Goal: Task Accomplishment & Management: Use online tool/utility

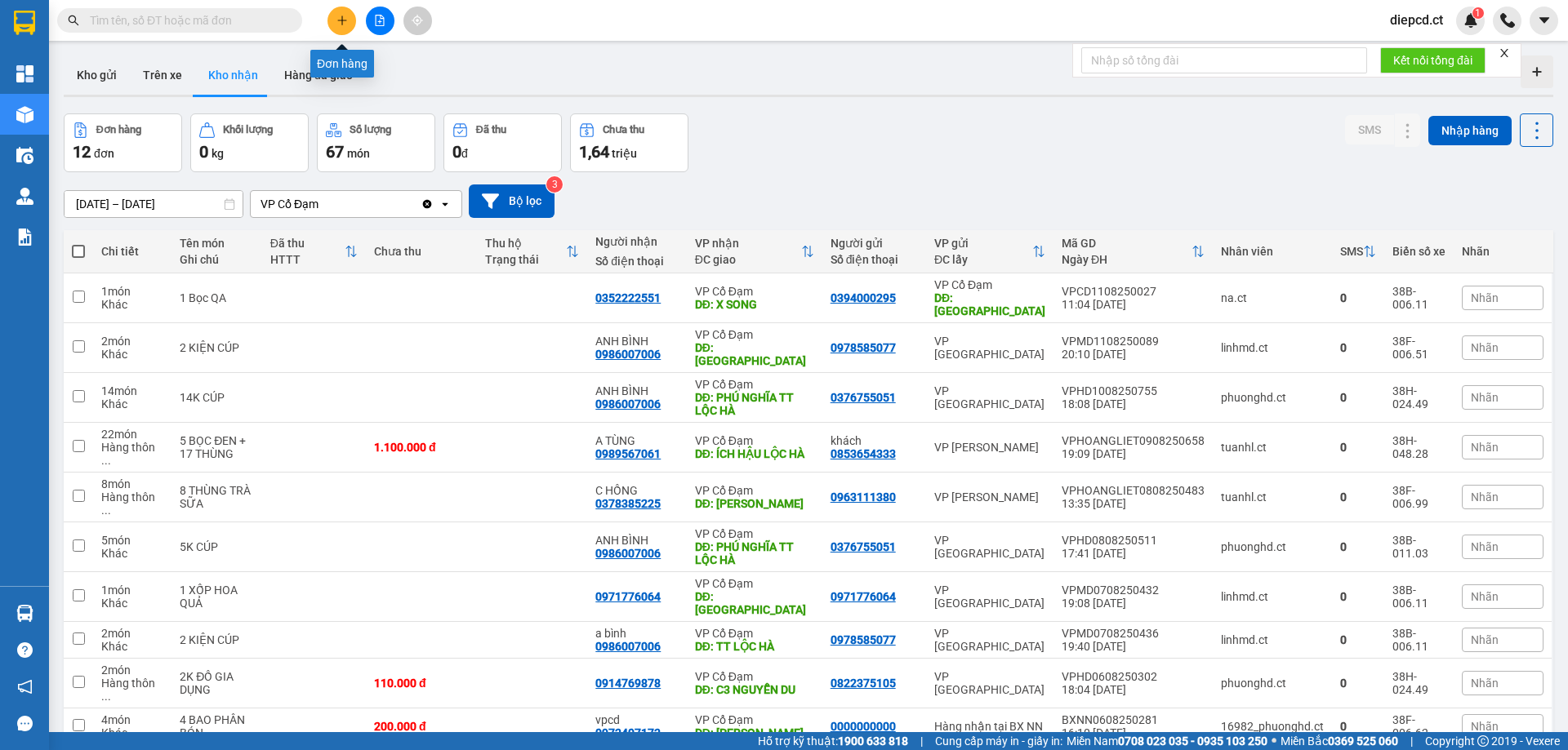
click at [334, 24] on button at bounding box center [342, 20] width 29 height 29
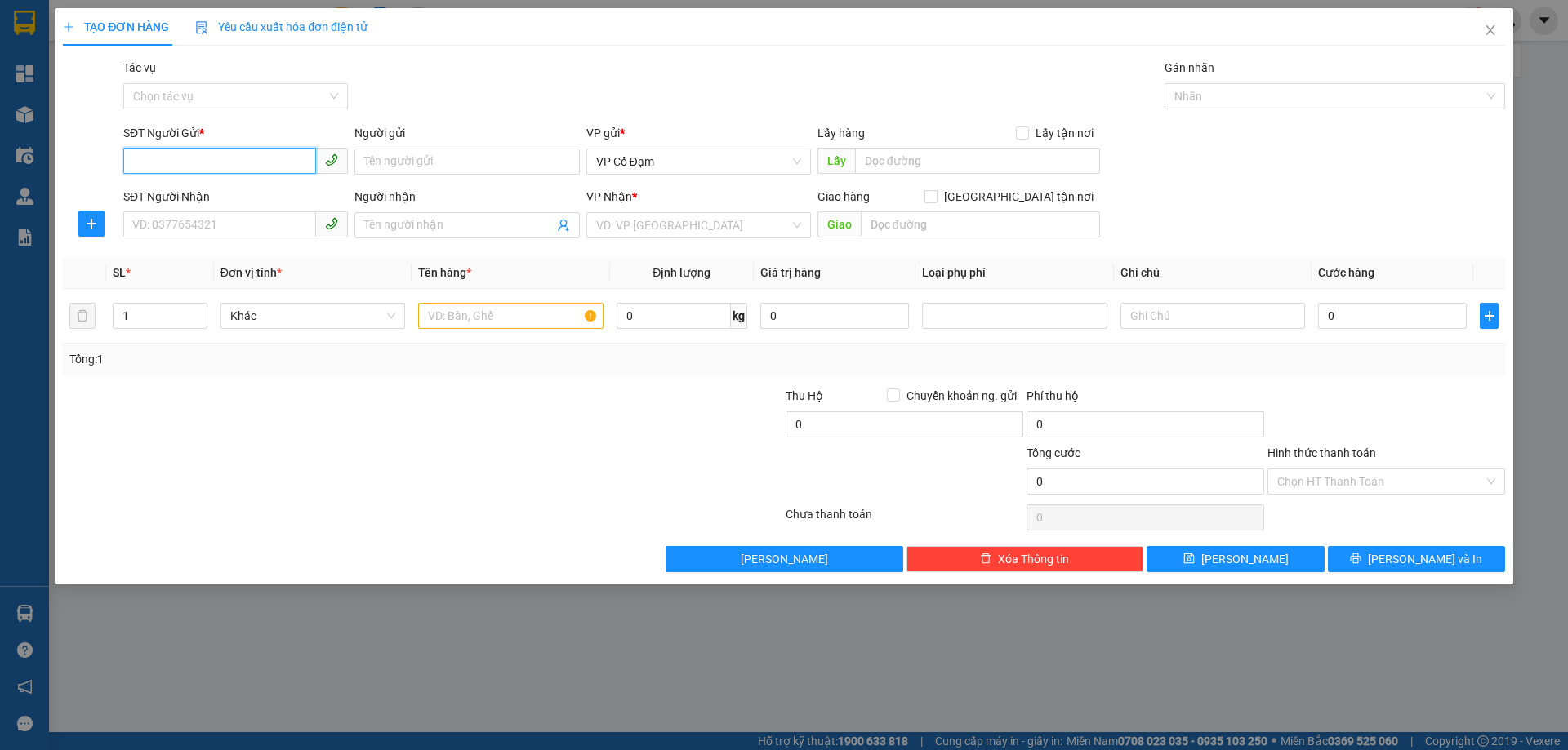
click at [195, 162] on input "SĐT Người Gửi *" at bounding box center [219, 161] width 192 height 26
type input "0389314159"
click at [487, 150] on input "Người gửi" at bounding box center [467, 162] width 225 height 26
type input "[PERSON_NAME]"
click at [227, 227] on input "SĐT Người Nhận" at bounding box center [219, 225] width 192 height 26
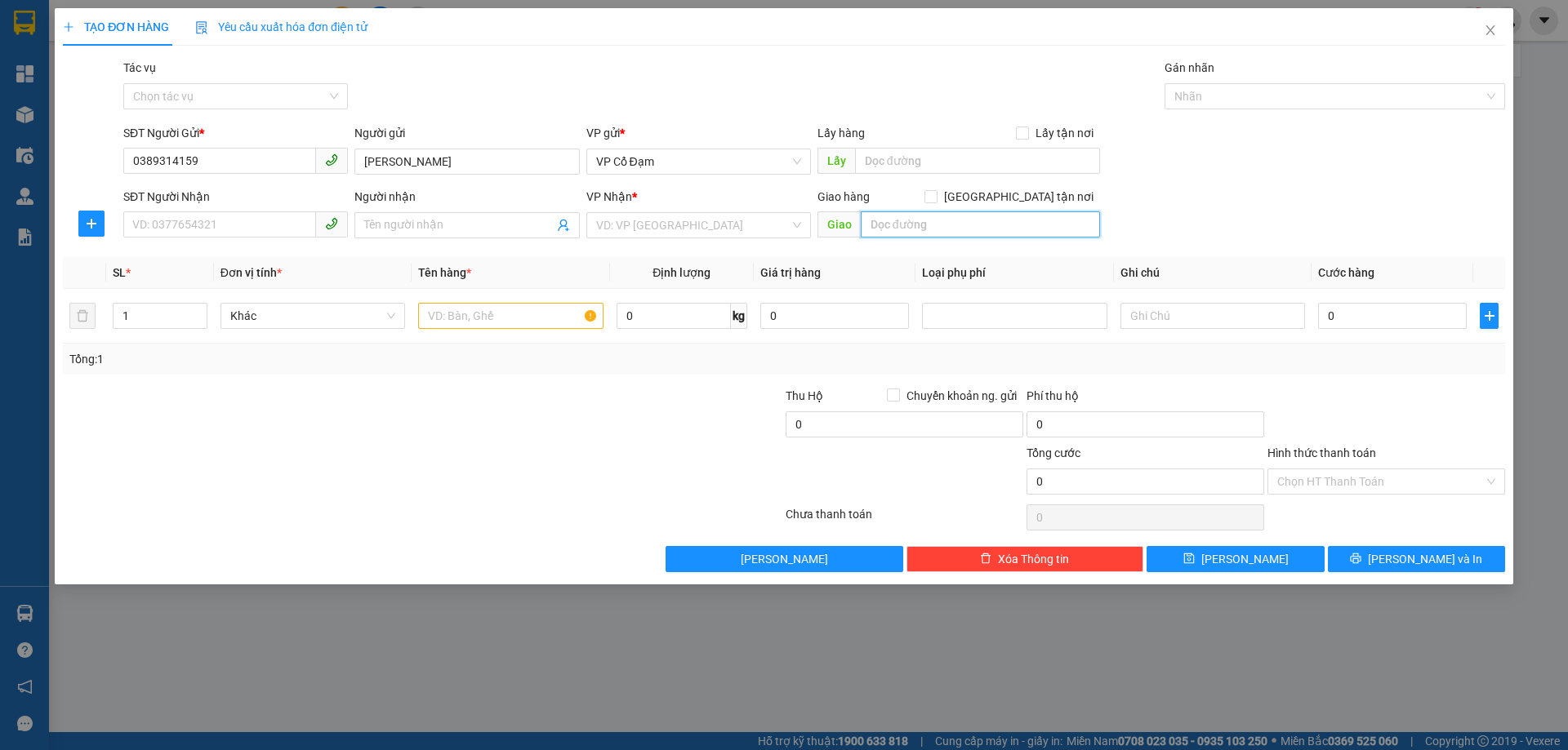
click at [925, 225] on input "text" at bounding box center [980, 225] width 239 height 26
type input "BOOKSHIP:"
click at [213, 230] on input "SĐT Người Nhận" at bounding box center [219, 225] width 192 height 26
click at [395, 227] on input "Người nhận" at bounding box center [459, 225] width 189 height 18
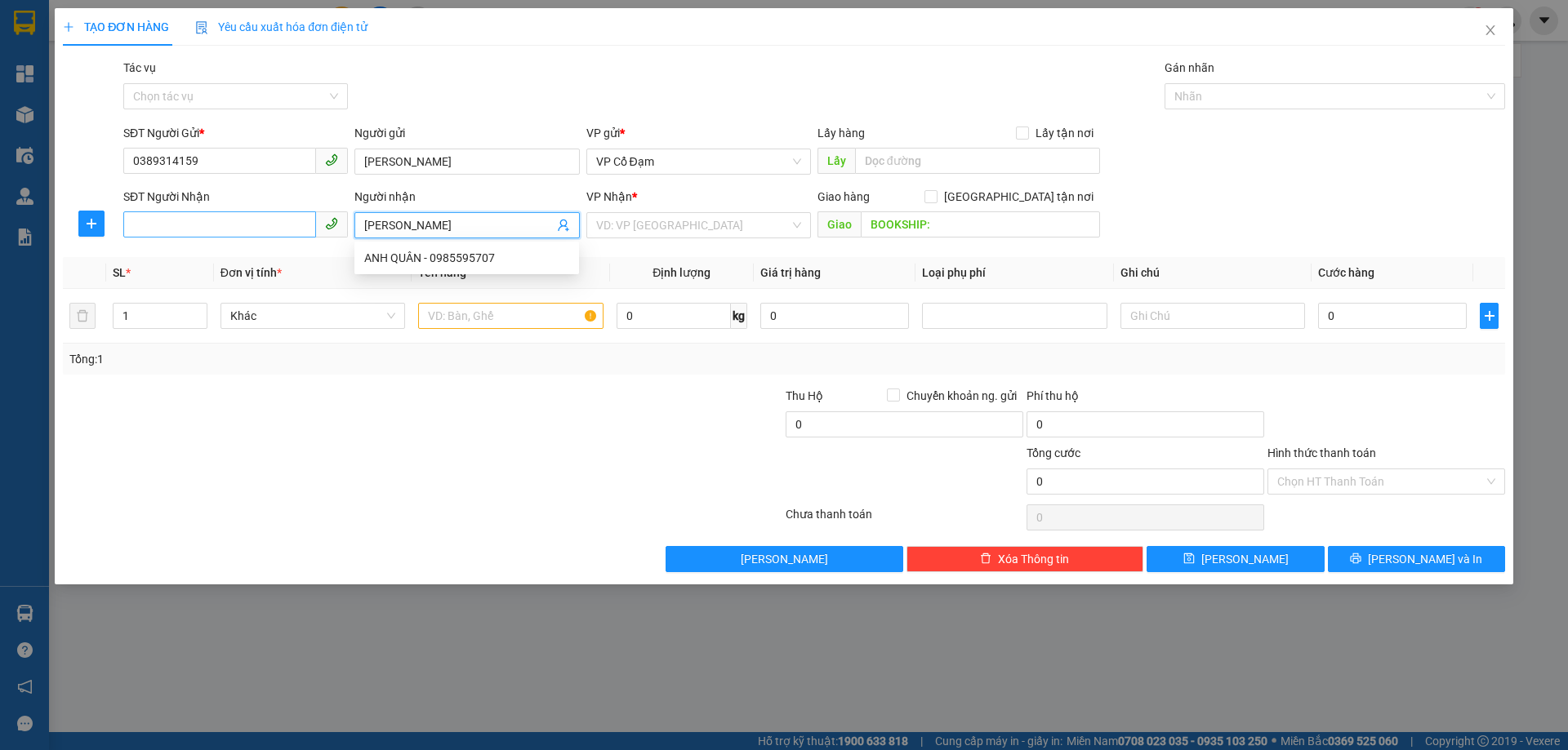
type input "[PERSON_NAME]"
click at [217, 225] on input "SĐT Người Nhận" at bounding box center [219, 225] width 192 height 26
type input "0983492786"
click at [444, 220] on input "[PERSON_NAME]" at bounding box center [459, 225] width 189 height 18
type input "A"
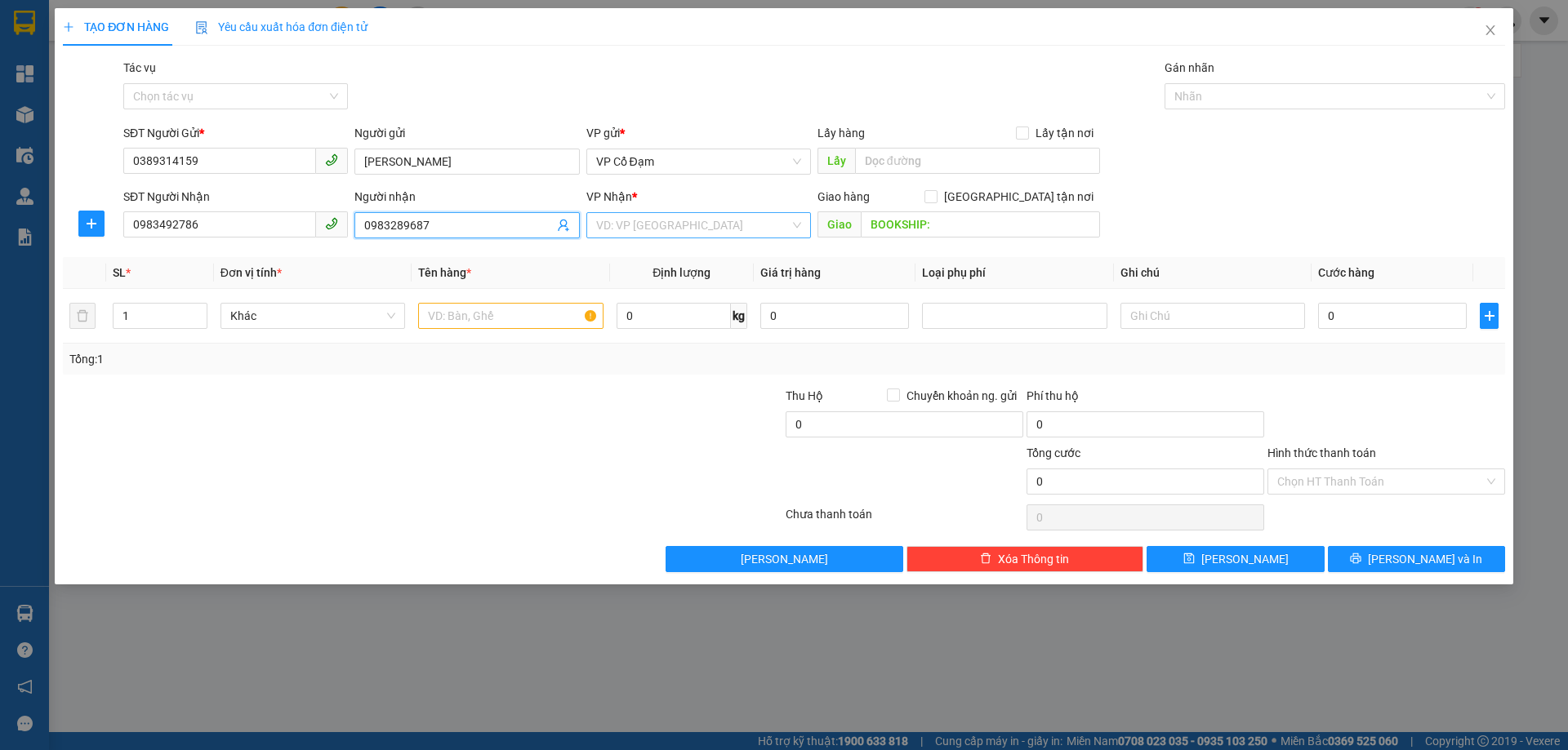
type input "0983289687"
click at [640, 224] on input "search" at bounding box center [693, 226] width 193 height 25
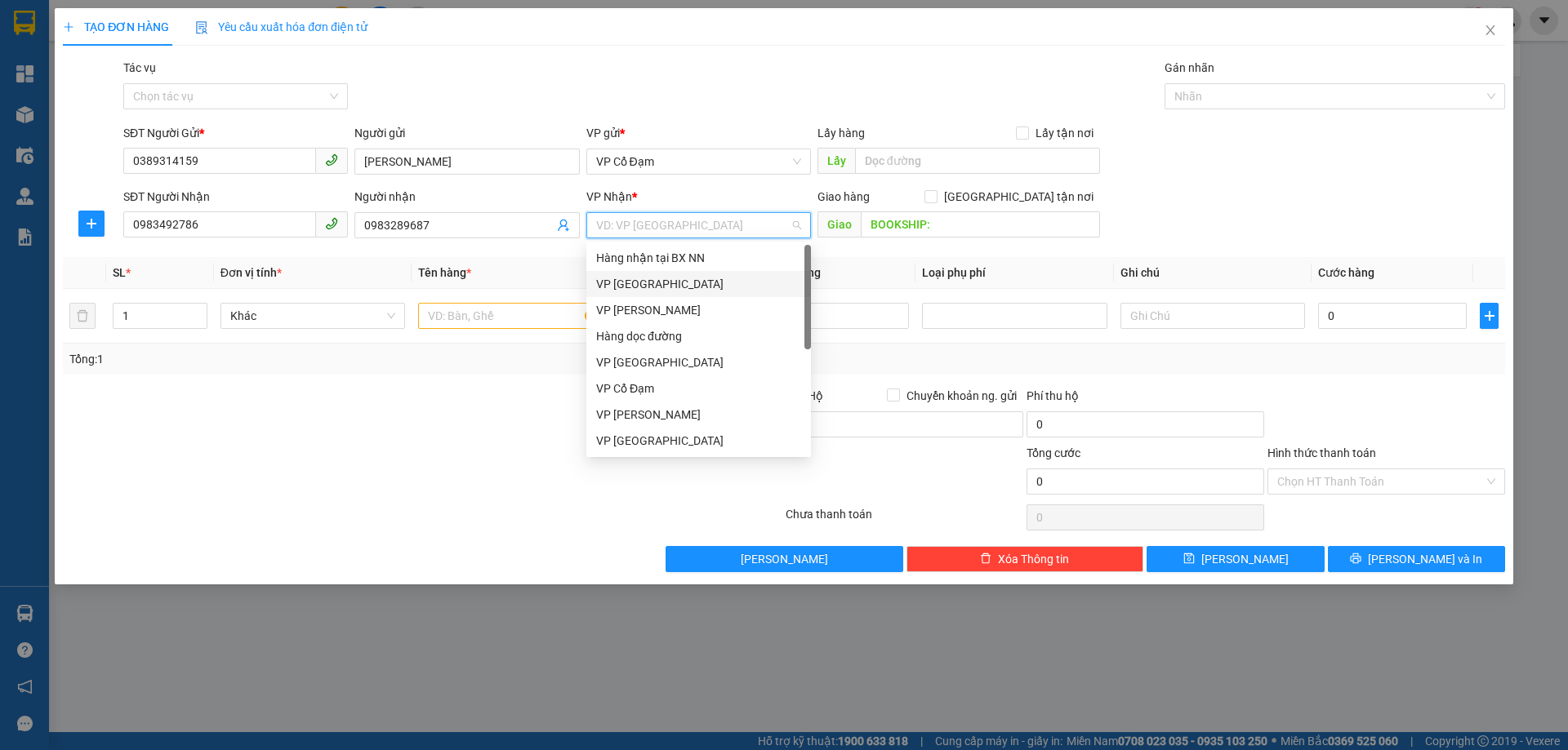
click at [646, 285] on div "VP [GEOGRAPHIC_DATA]" at bounding box center [698, 284] width 205 height 18
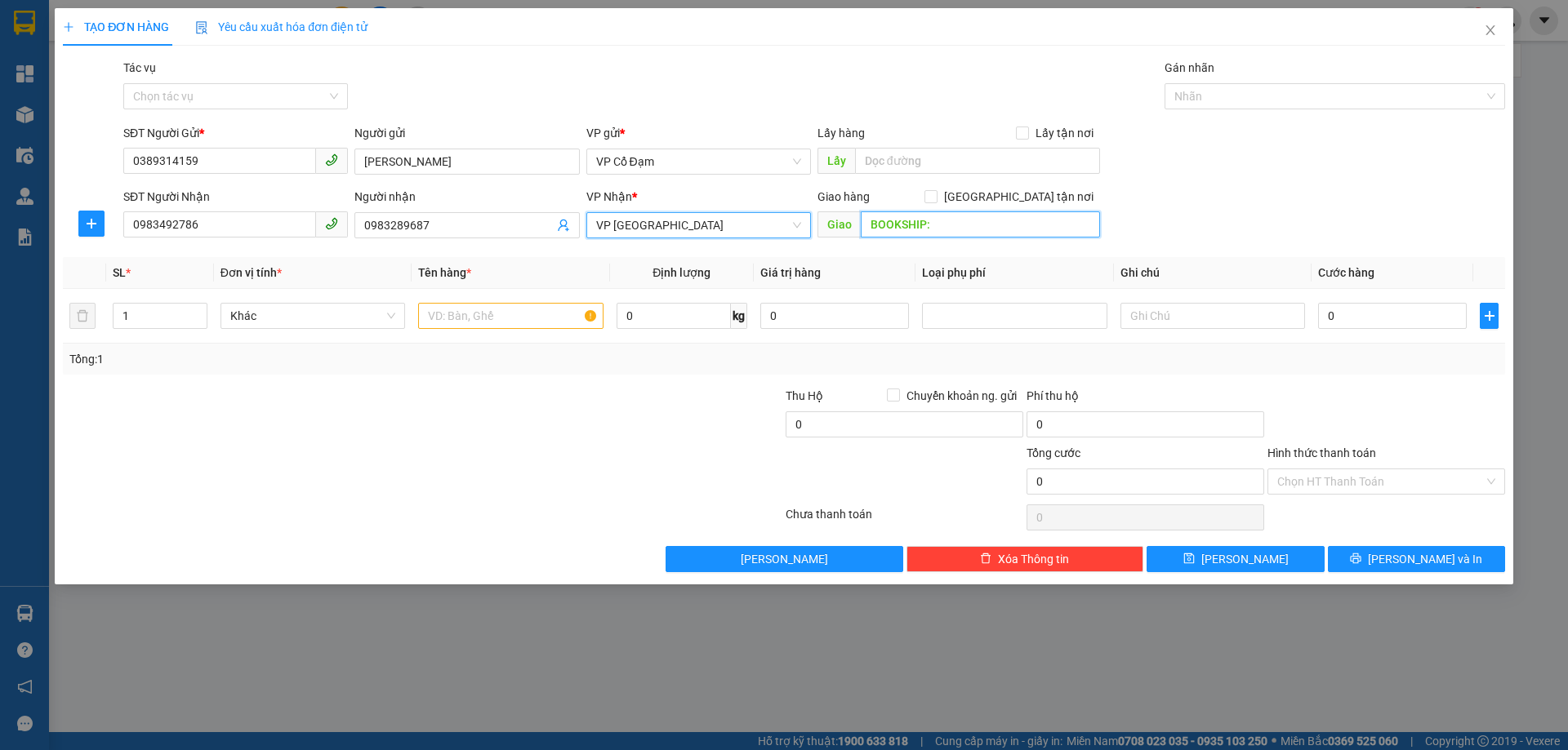
click at [954, 223] on input "BOOKSHIP:" at bounding box center [980, 225] width 239 height 26
type input "BOOKSHIP: Tòa nhà Liên hiệp các hội KHKT [GEOGRAPHIC_DATA], Ngõ [STREET_ADDRESS]"
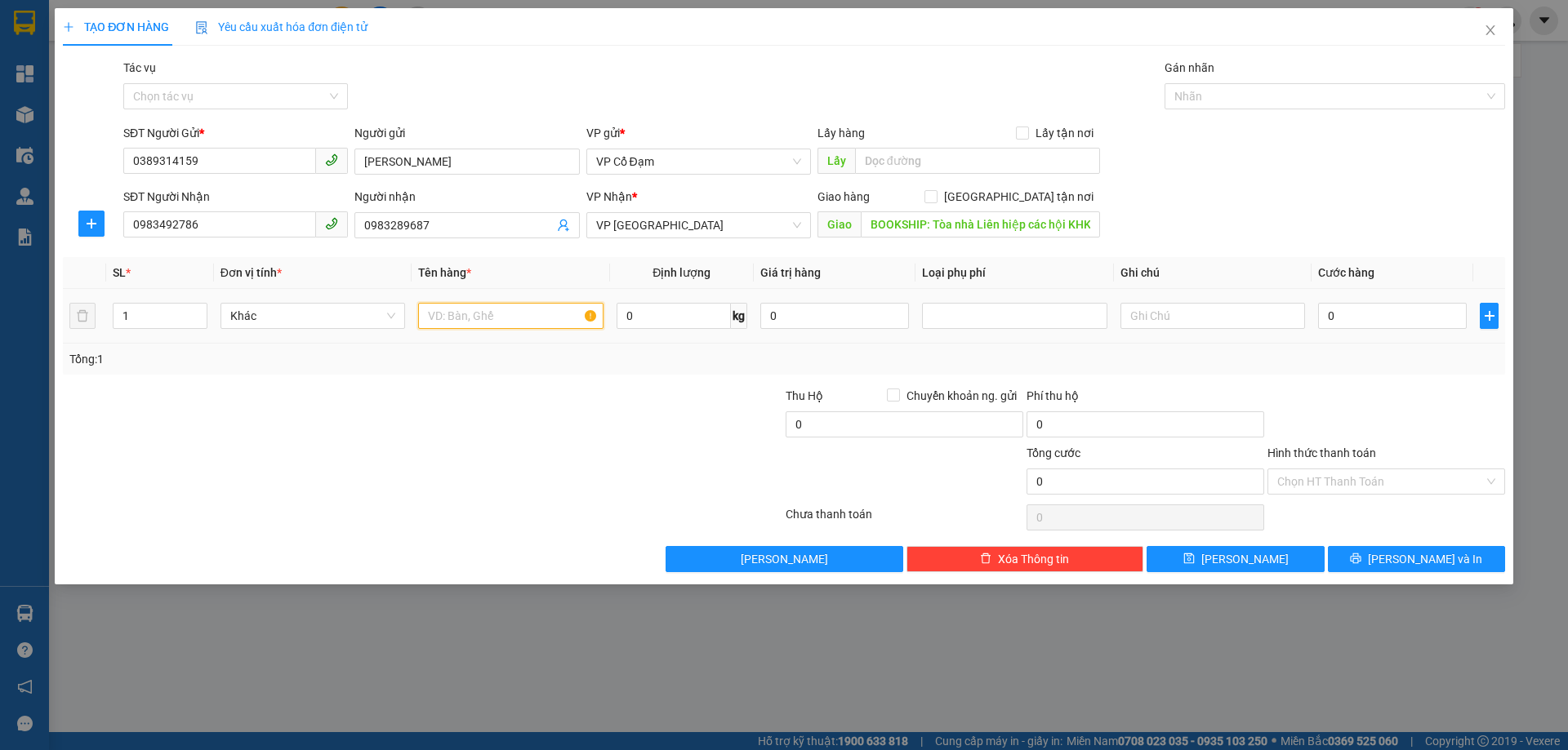
click at [467, 320] on input "text" at bounding box center [510, 316] width 184 height 26
type input "1 CLEAR"
click at [1369, 310] on input "0" at bounding box center [1392, 316] width 148 height 26
type input "6"
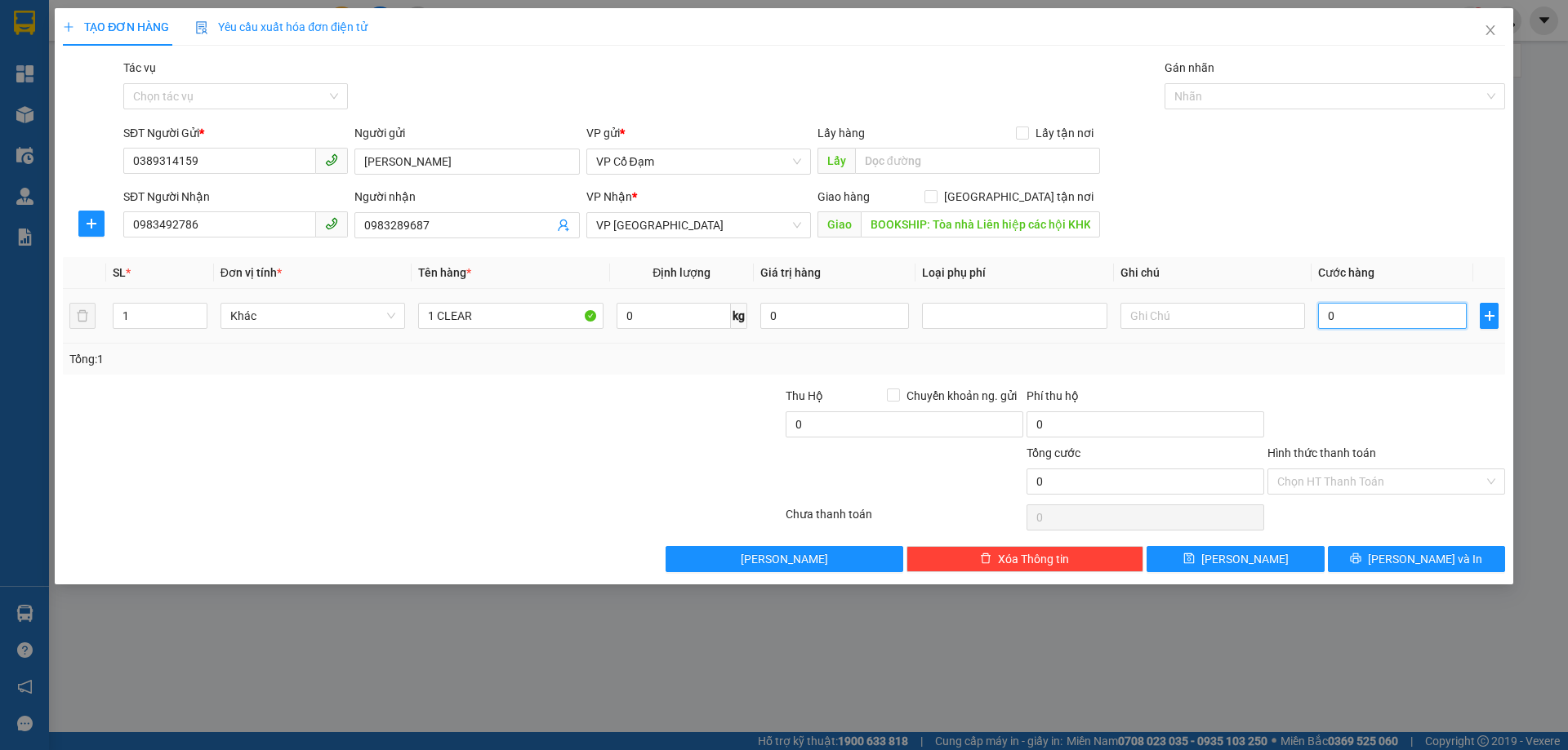
type input "6"
type input "60"
type input "60.000"
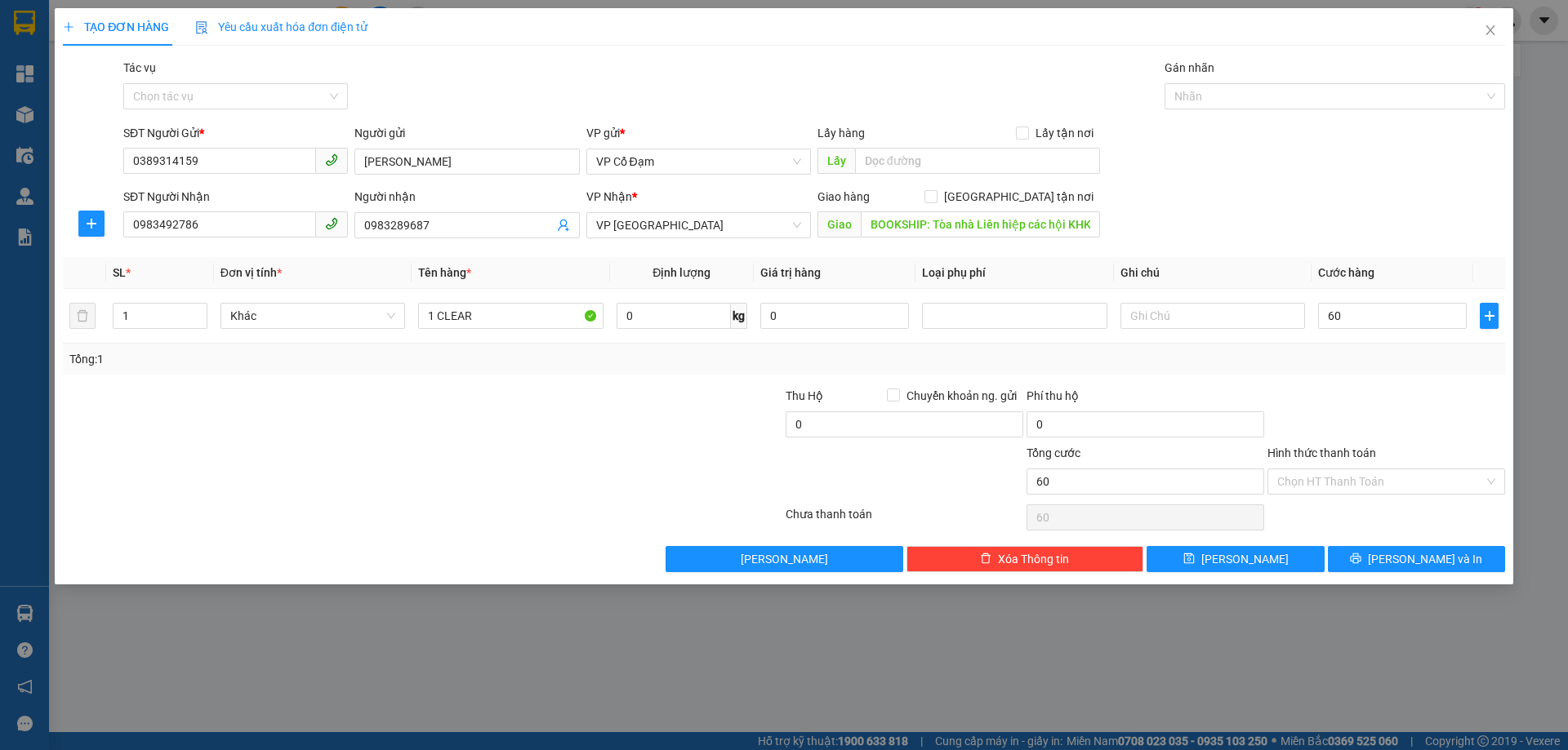
type input "60.000"
drag, startPoint x: 1361, startPoint y: 398, endPoint x: 1256, endPoint y: 361, distance: 111.3
click at [1361, 394] on div at bounding box center [1386, 415] width 241 height 57
click at [1193, 323] on input "text" at bounding box center [1213, 316] width 184 height 26
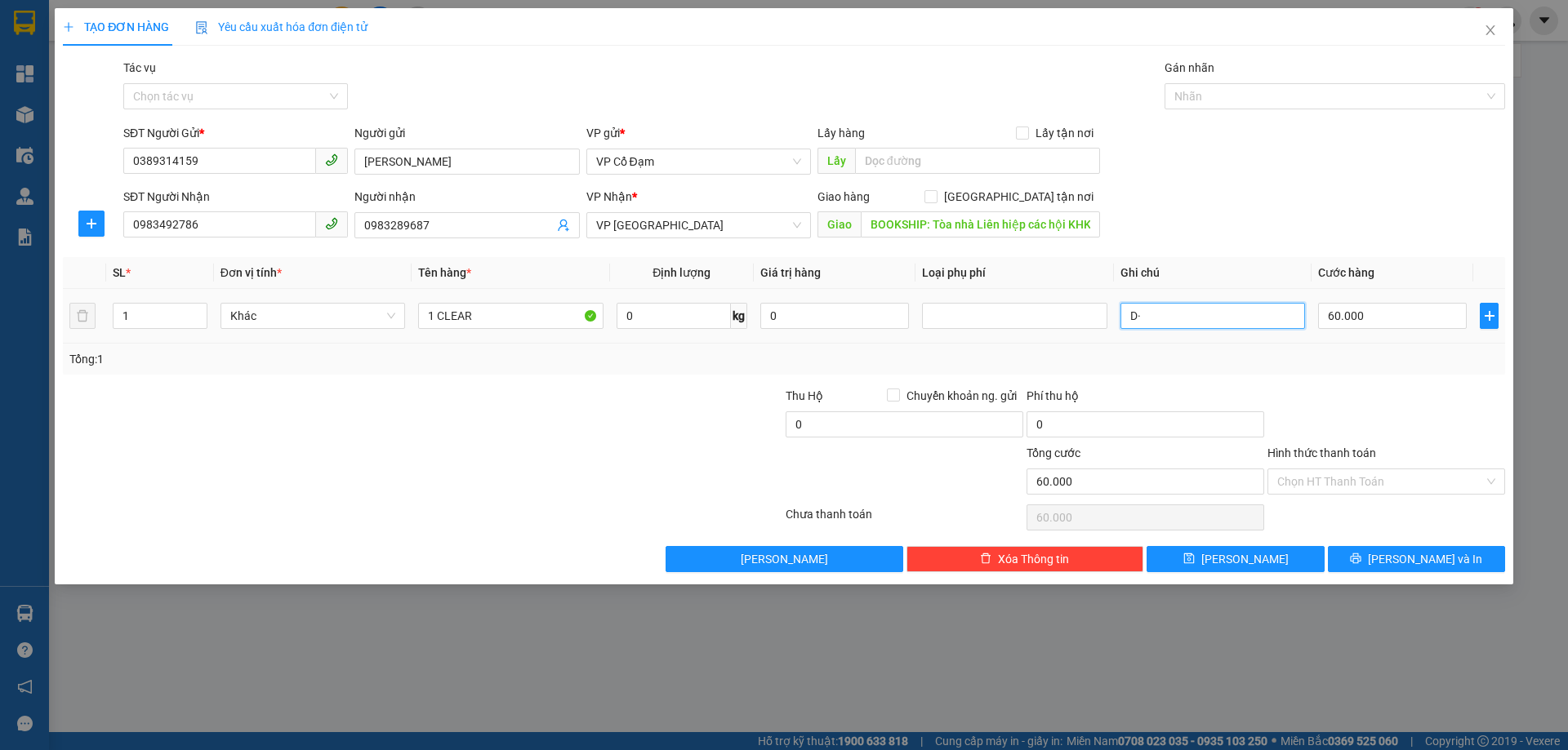
type input "D"
type input "ĐÃ THU 30K CƯỚC SHIP TẬN NƠI"
click at [1347, 487] on input "Hình thức thanh toán" at bounding box center [1380, 482] width 206 height 25
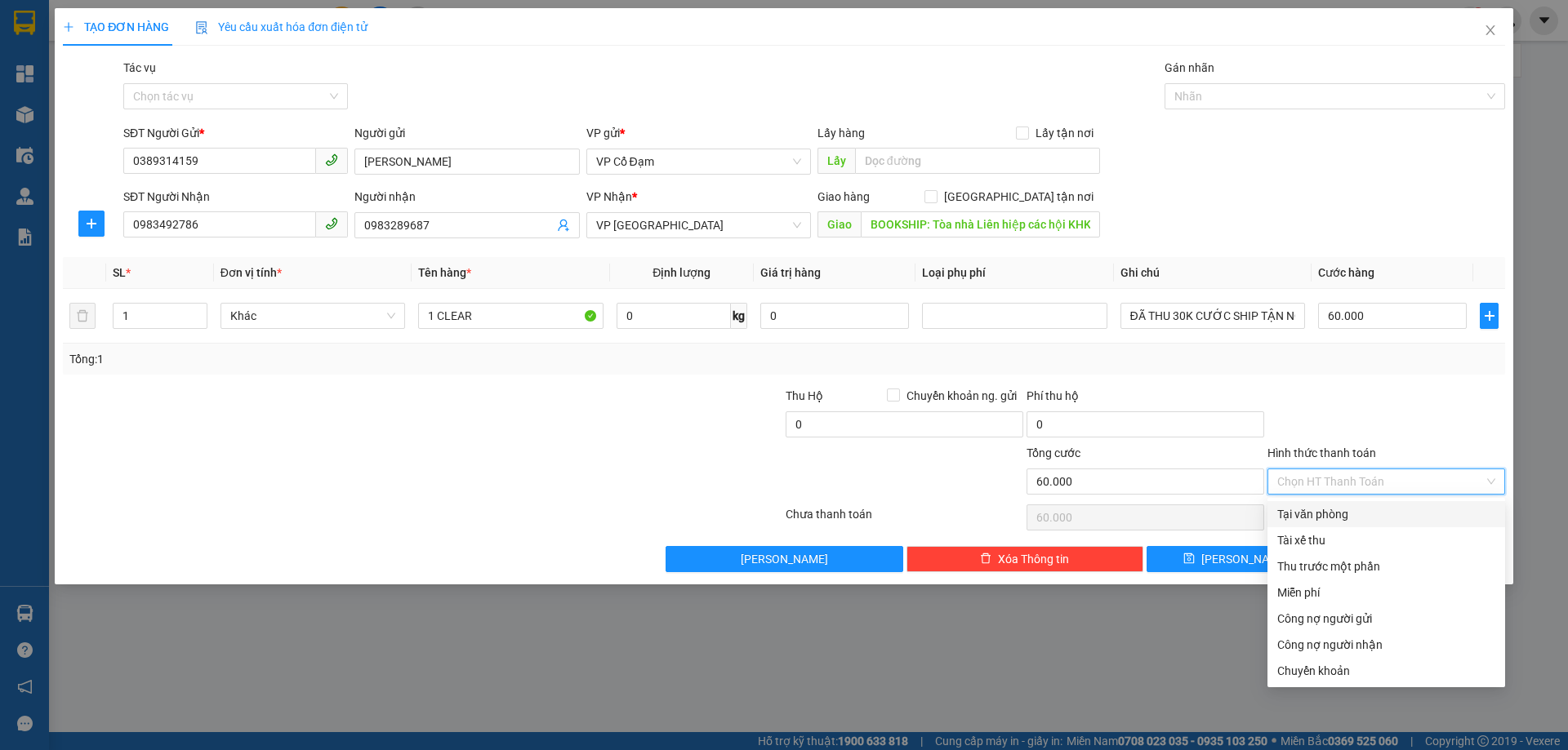
click at [1328, 514] on div "Tại văn phòng" at bounding box center [1386, 514] width 218 height 18
type input "0"
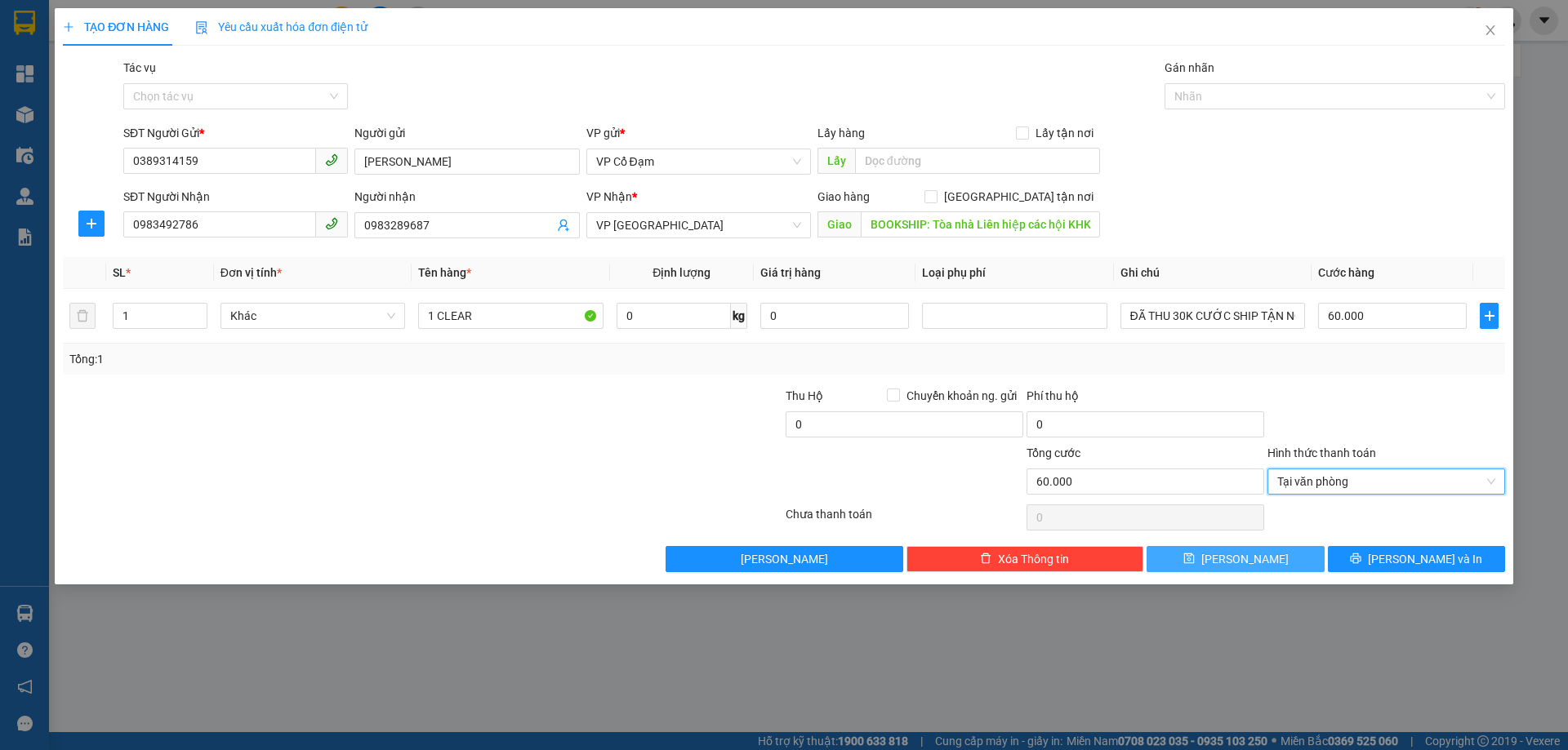
click at [1261, 559] on button "[PERSON_NAME]" at bounding box center [1235, 559] width 177 height 26
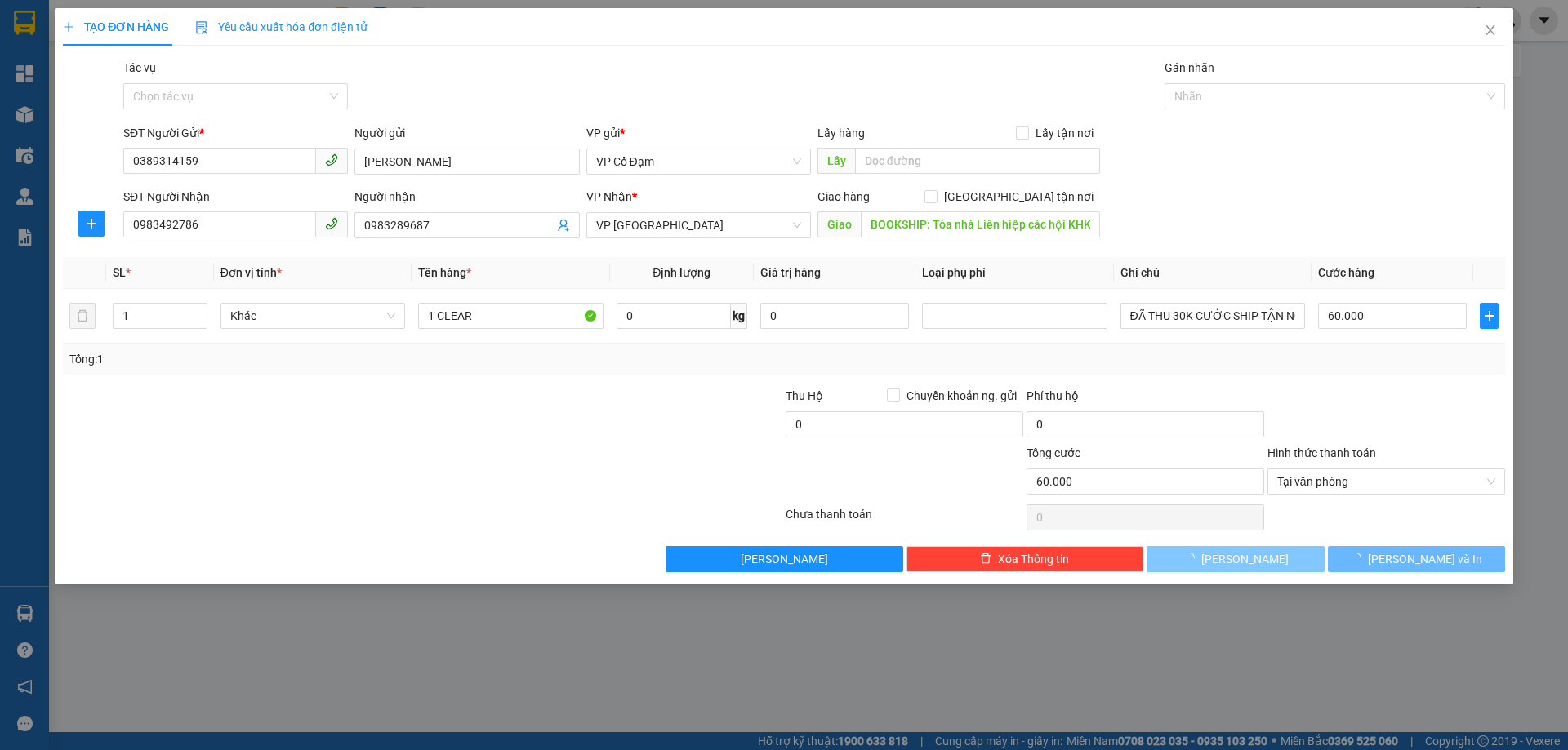
type input "0"
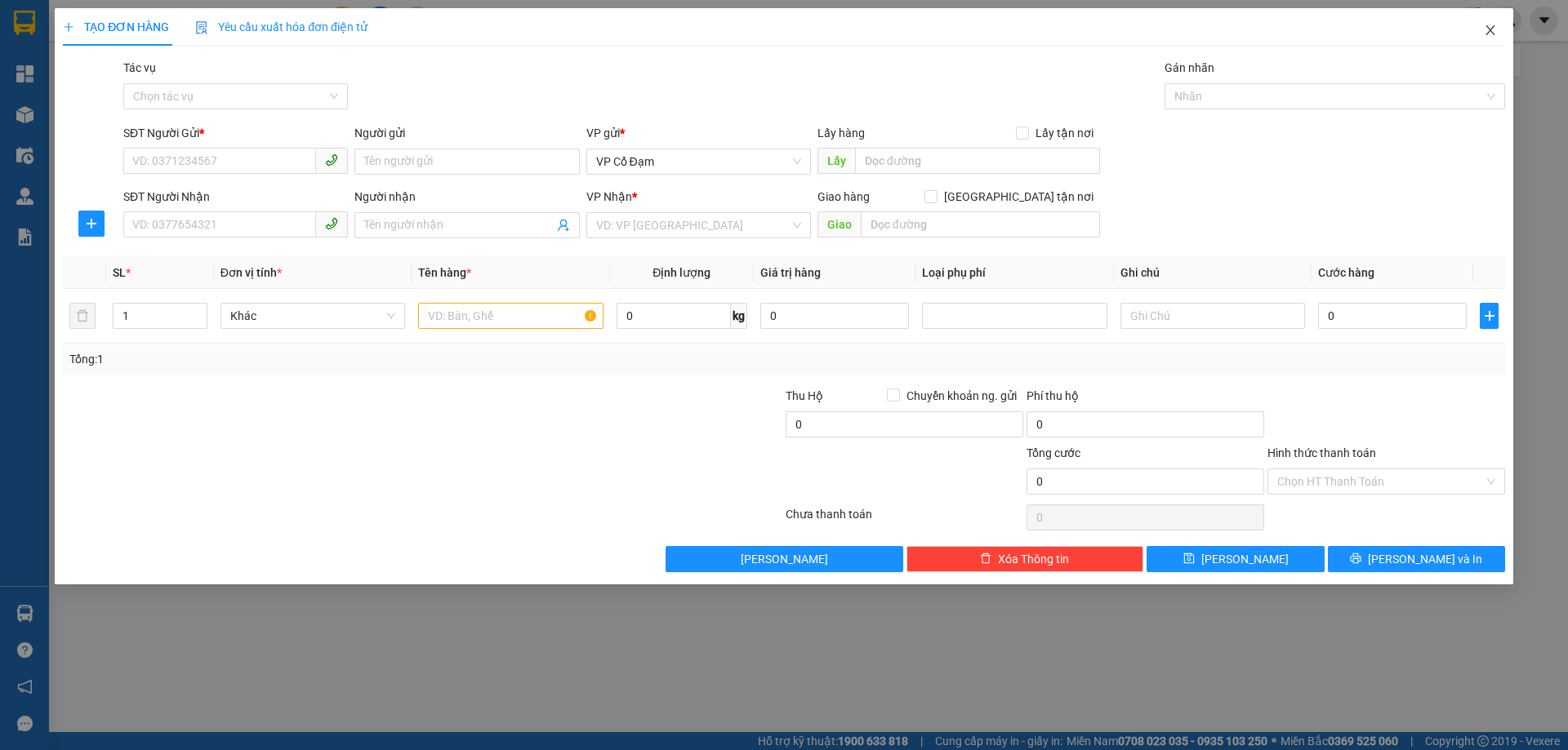
click at [1494, 28] on icon "close" at bounding box center [1490, 30] width 13 height 13
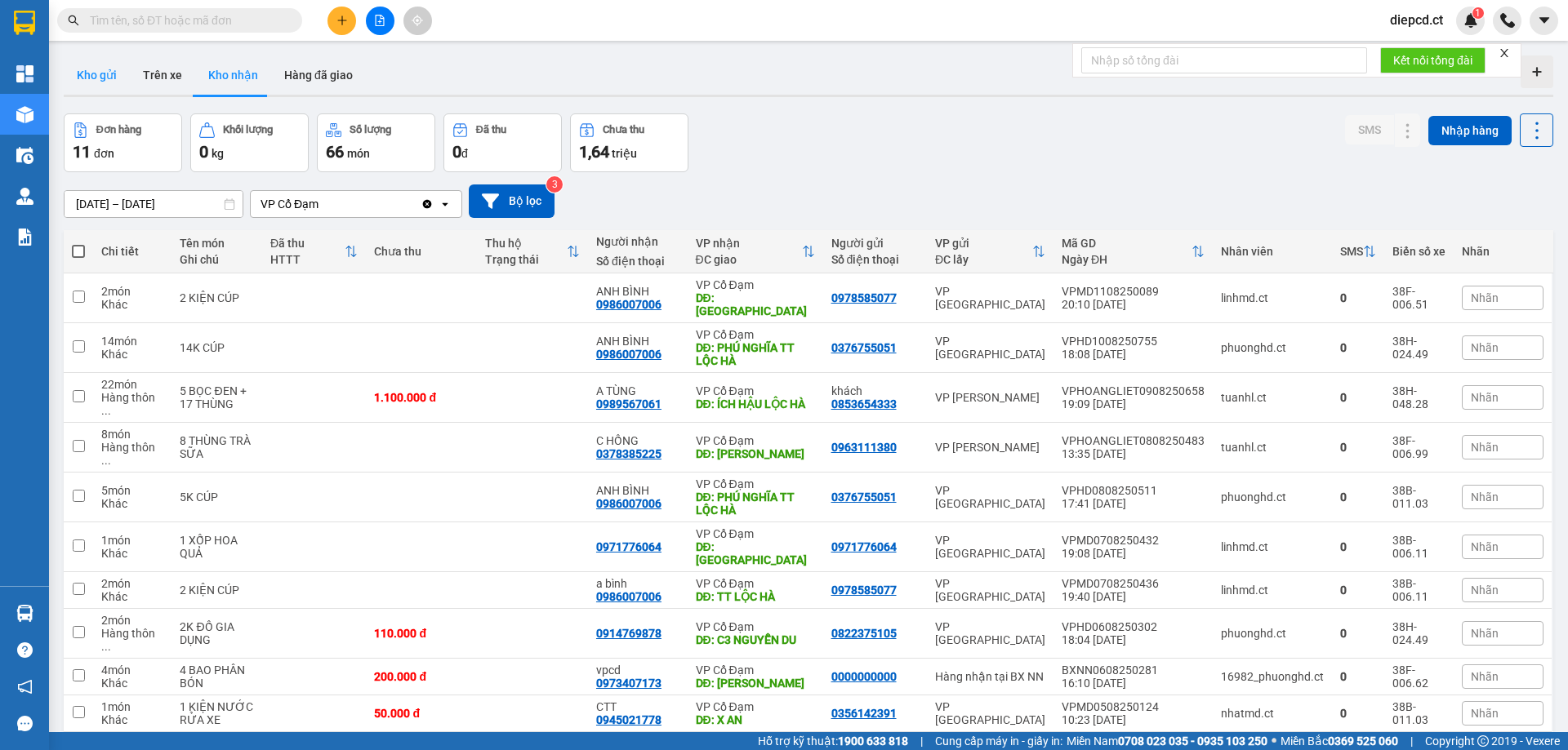
click at [105, 83] on button "Kho gửi" at bounding box center [97, 75] width 66 height 40
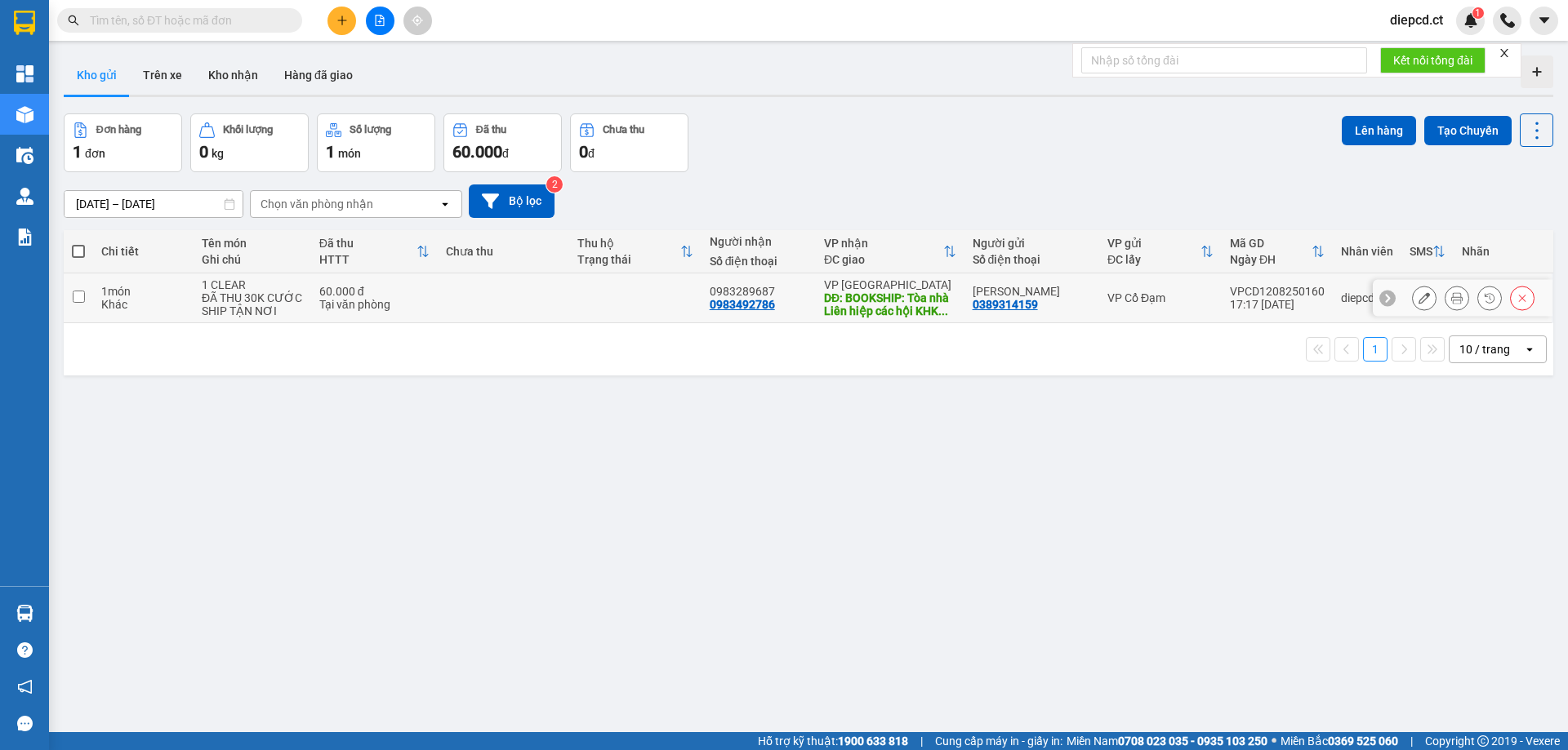
click at [544, 304] on td at bounding box center [503, 298] width 132 height 50
checkbox input "true"
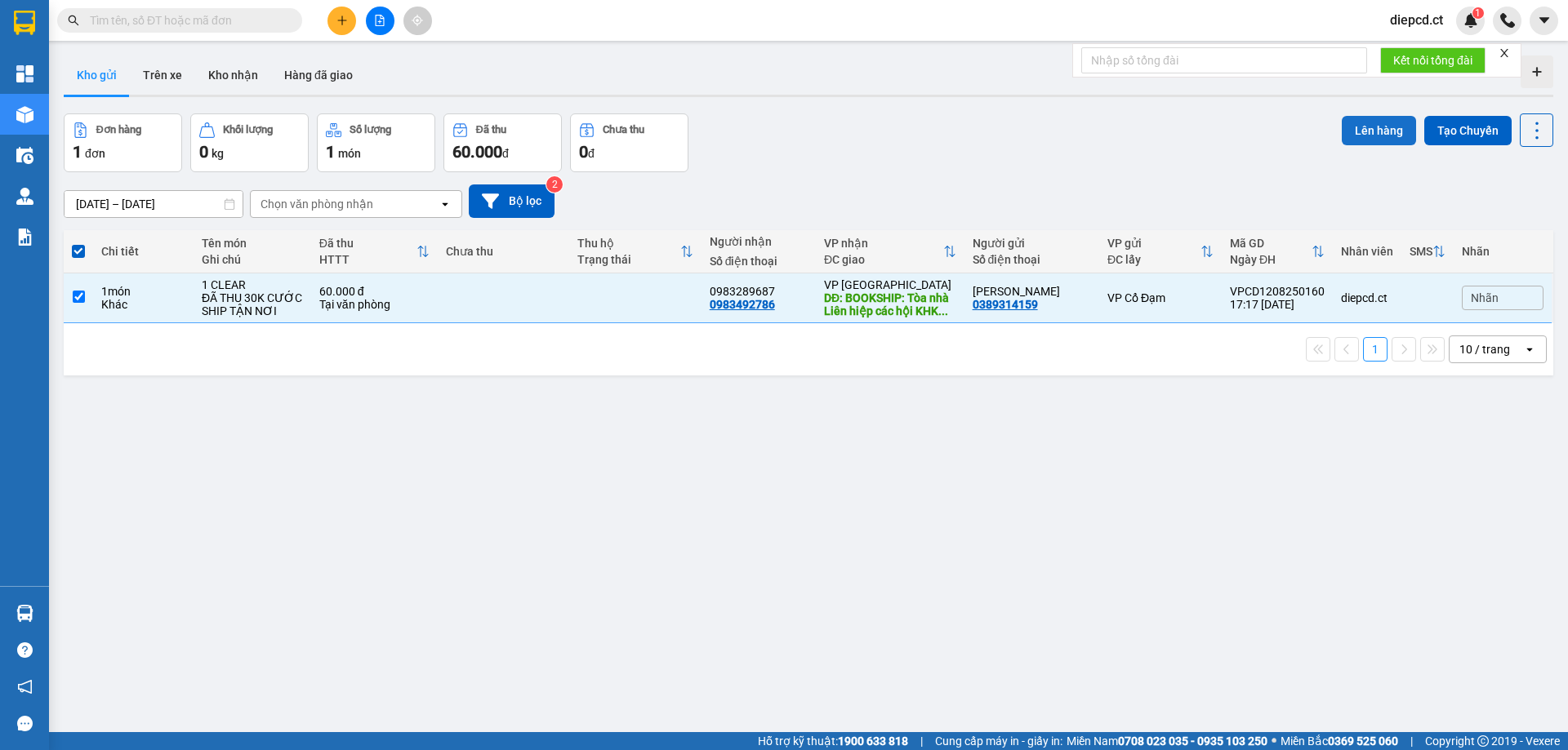
click at [1371, 126] on button "Lên hàng" at bounding box center [1379, 130] width 75 height 29
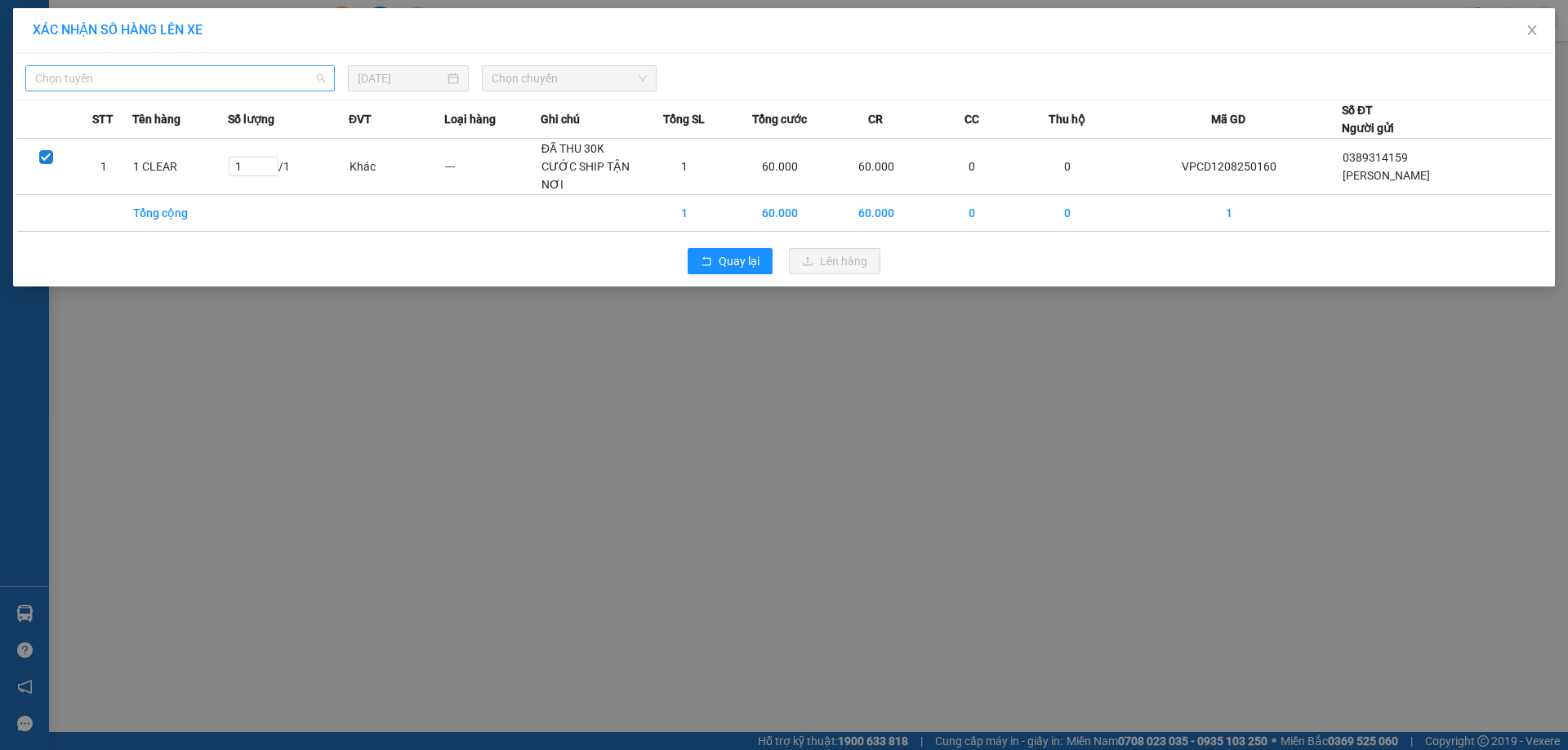
click at [198, 83] on span "Chọn tuyến" at bounding box center [180, 78] width 290 height 25
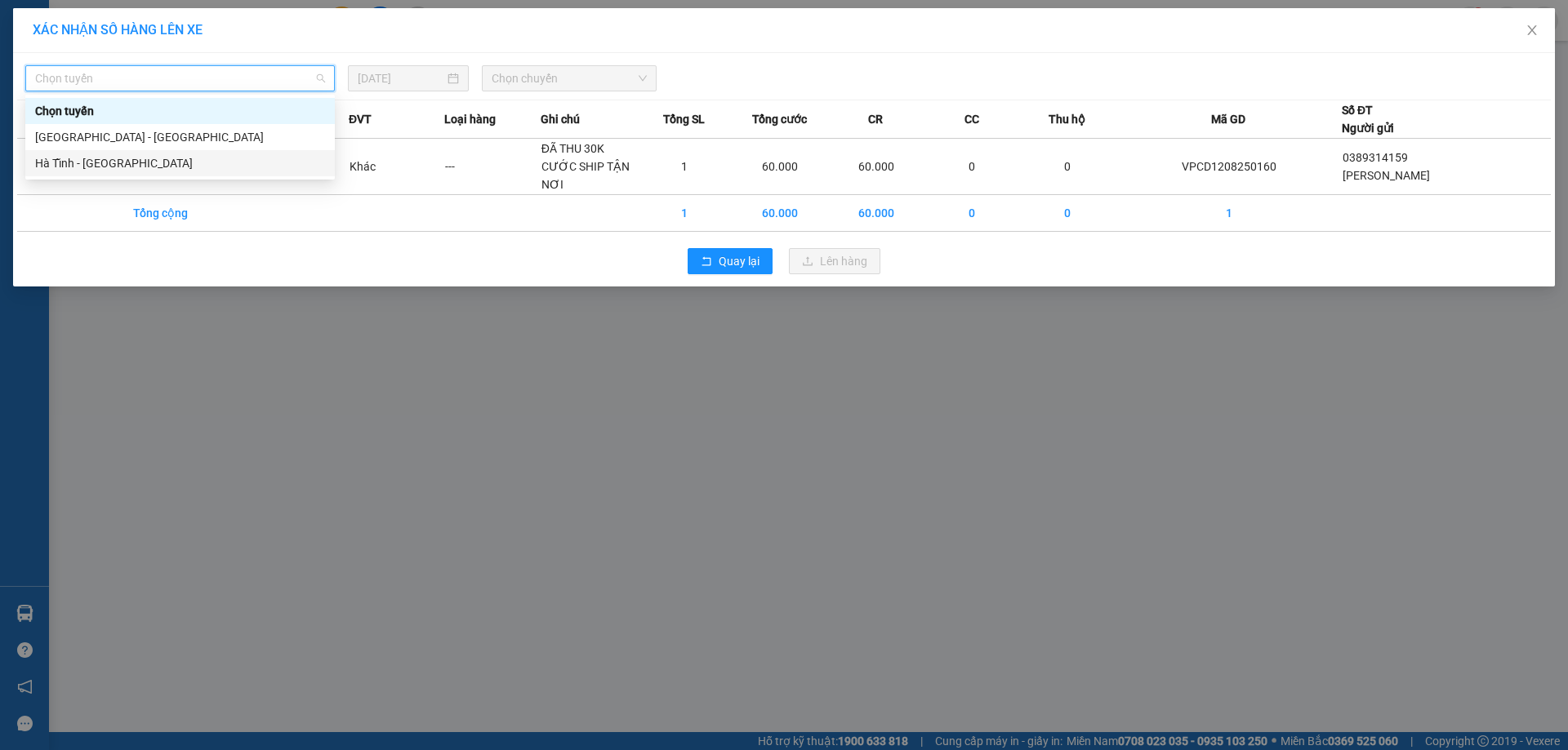
click at [99, 162] on div "Hà Tĩnh - [GEOGRAPHIC_DATA]" at bounding box center [180, 163] width 290 height 18
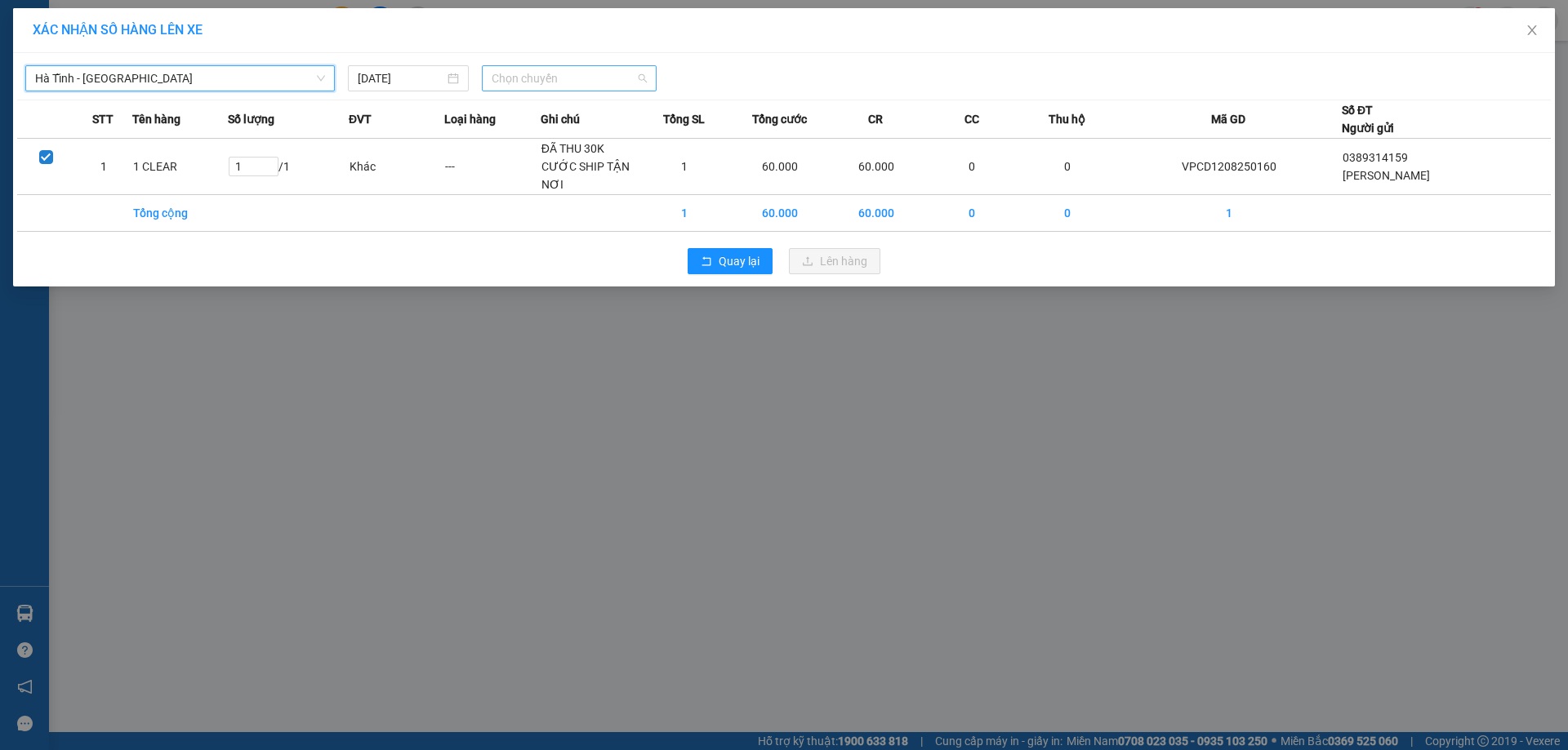
click at [554, 87] on span "Chọn chuyến" at bounding box center [569, 78] width 155 height 25
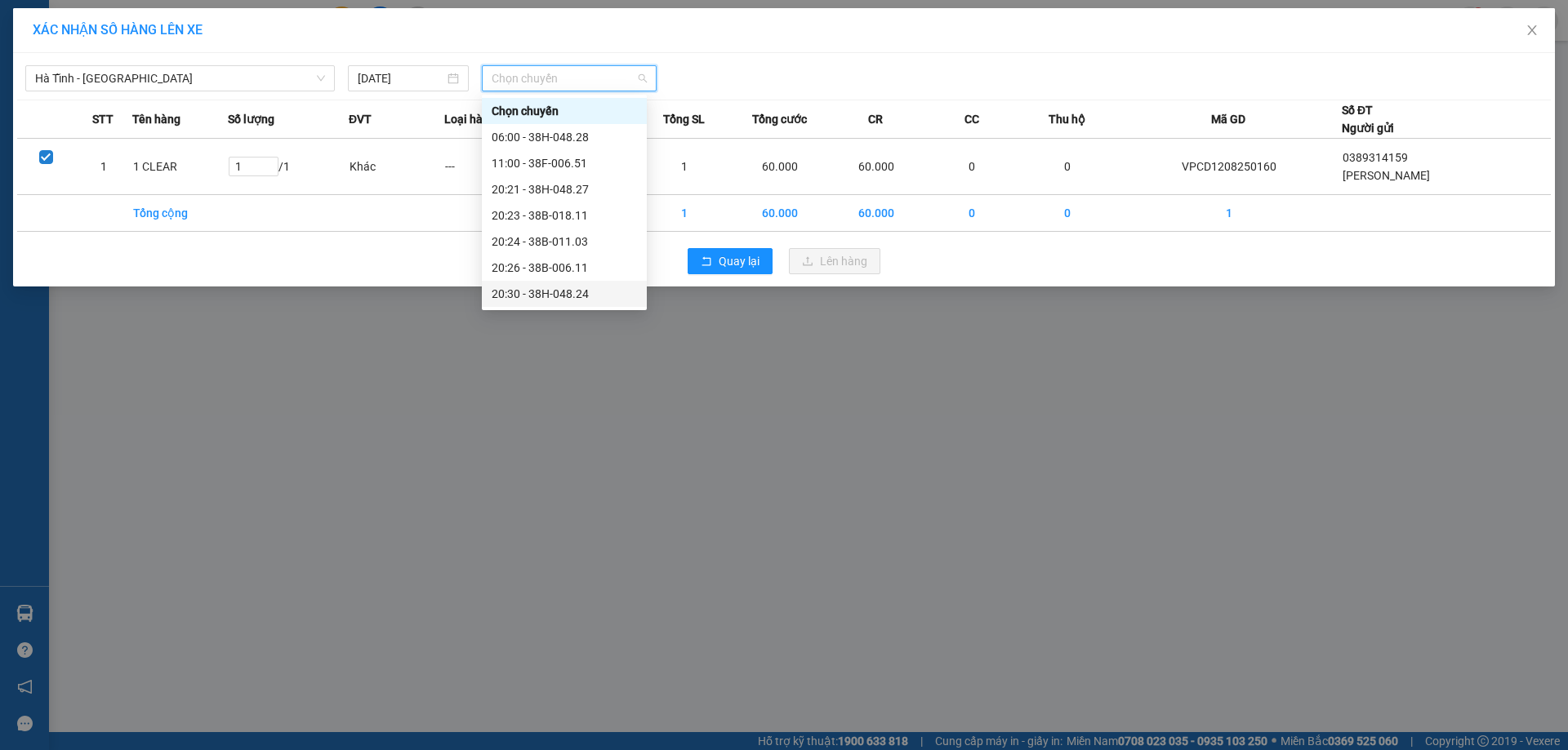
click at [582, 294] on div "20:30 - 38H-048.24" at bounding box center [564, 293] width 145 height 18
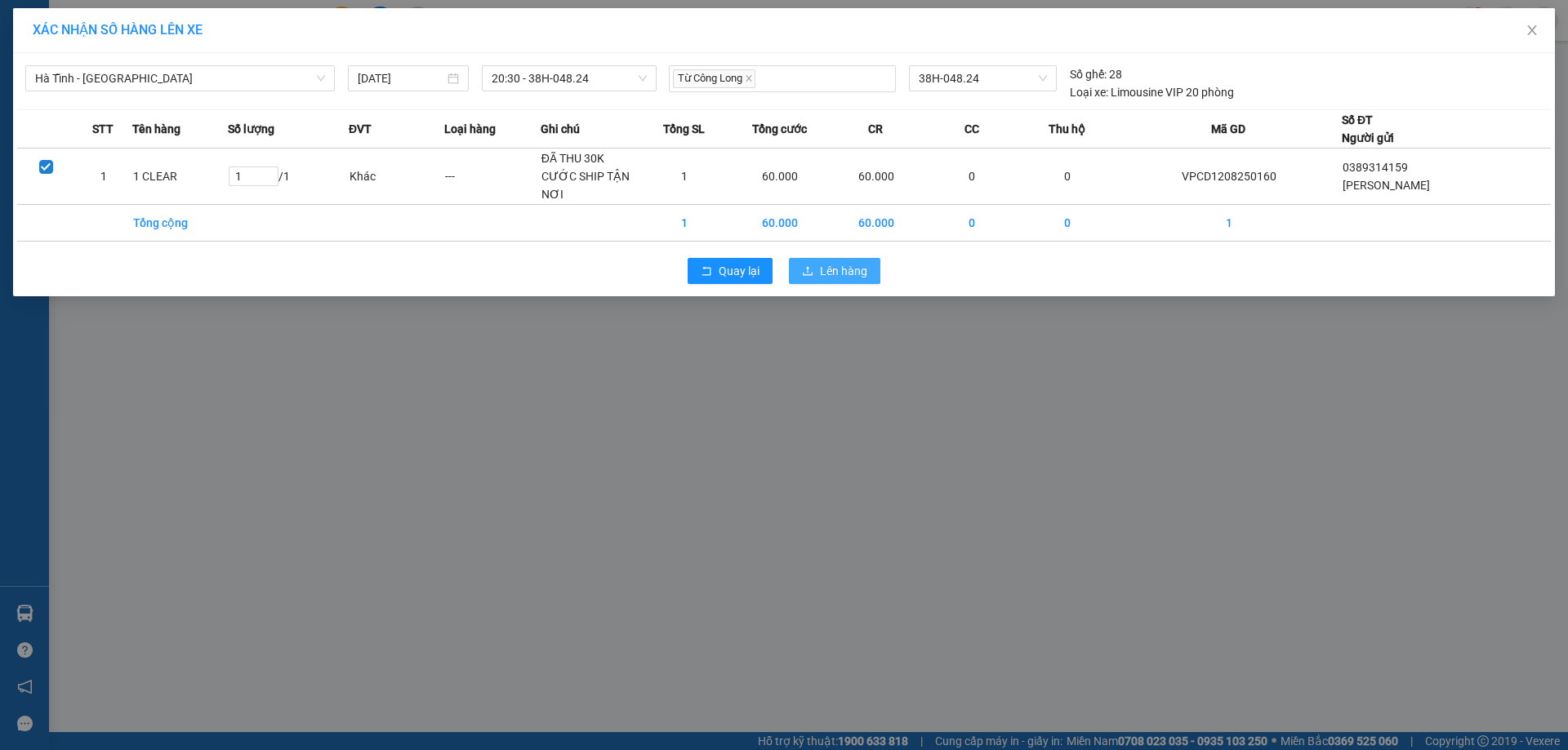
click at [841, 262] on span "Lên hàng" at bounding box center [843, 270] width 47 height 18
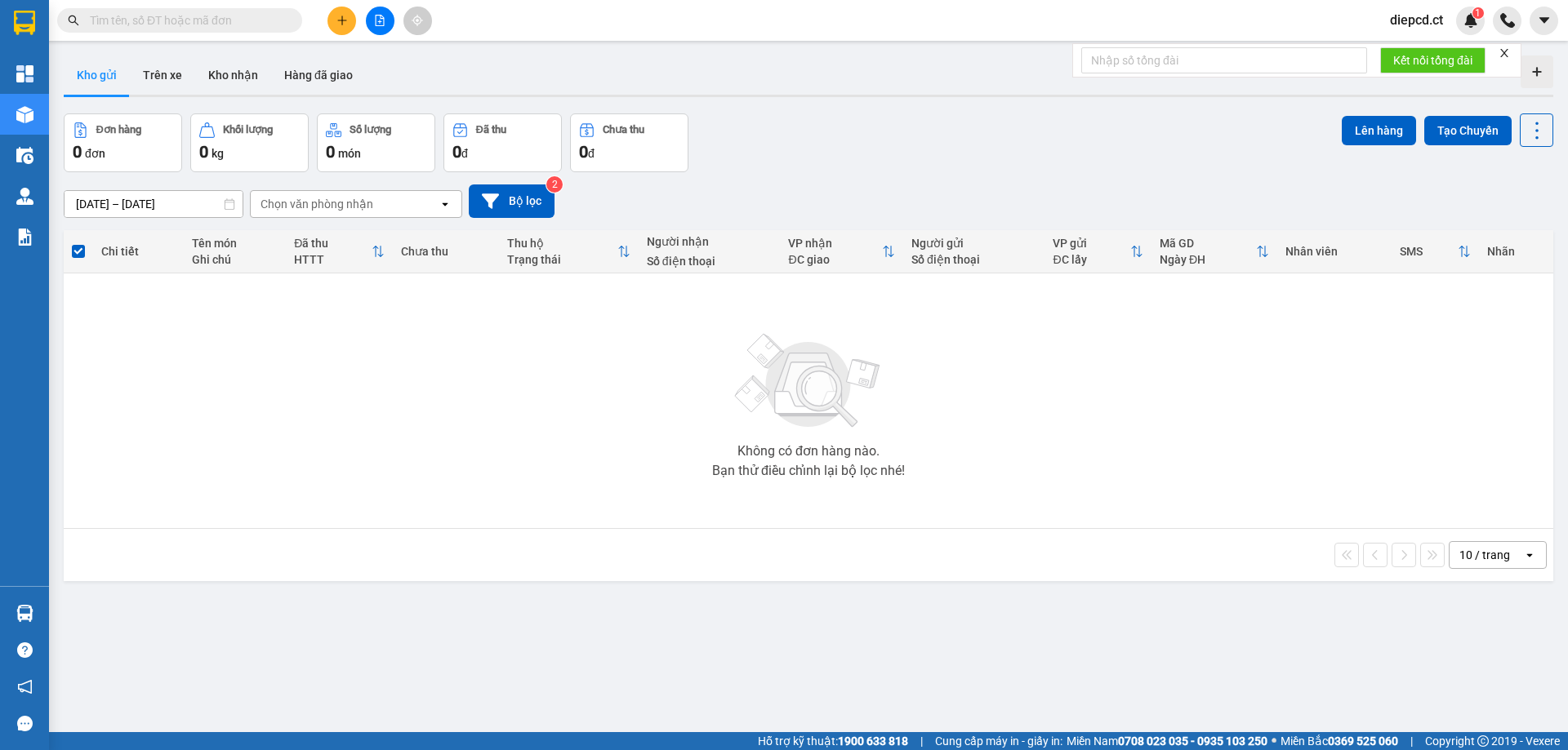
click at [353, 11] on div at bounding box center [379, 20] width 122 height 29
click at [340, 16] on icon "plus" at bounding box center [342, 20] width 11 height 11
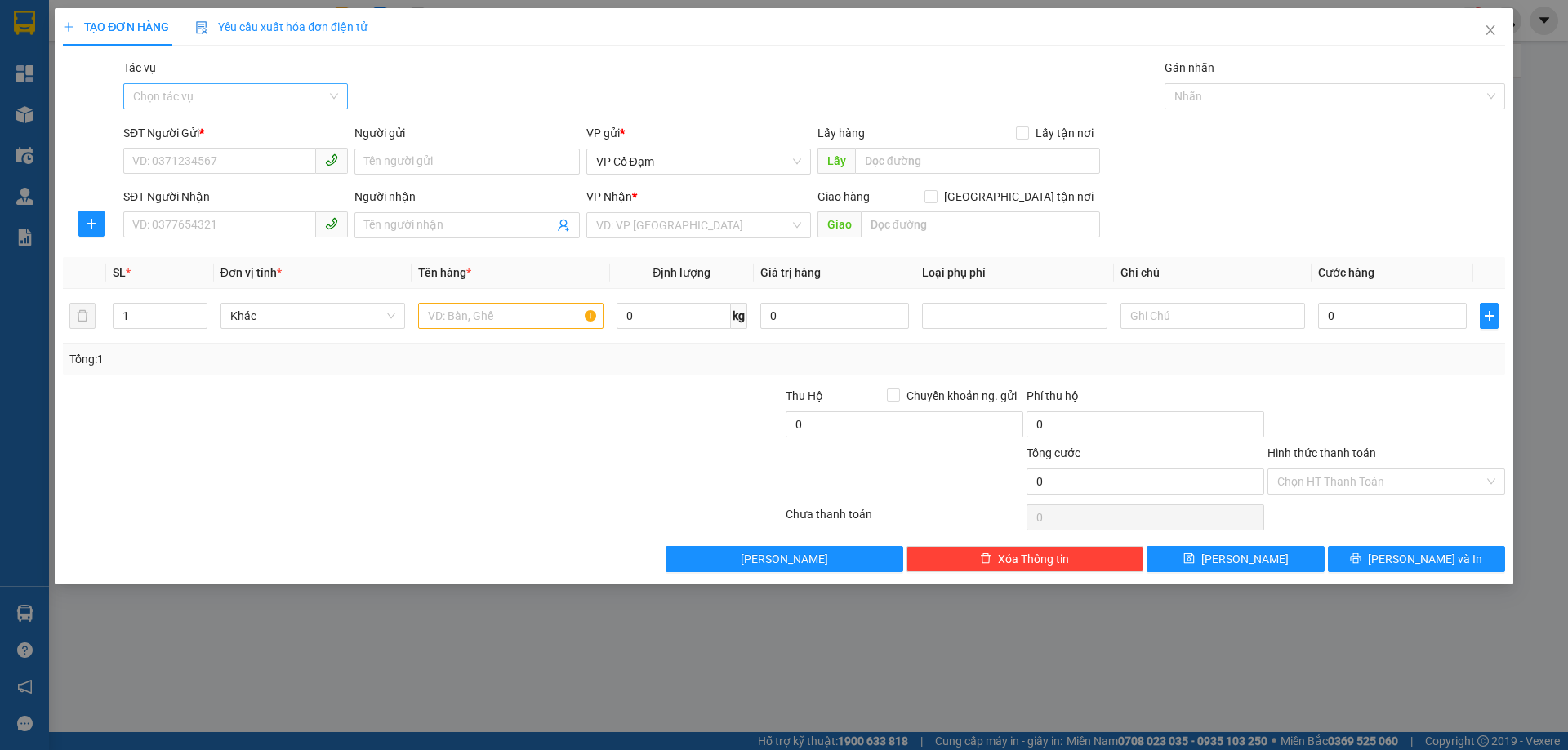
click at [227, 93] on input "Tác vụ" at bounding box center [230, 97] width 193 height 25
click at [236, 133] on div "Nhập hàng lên xe" at bounding box center [235, 129] width 205 height 18
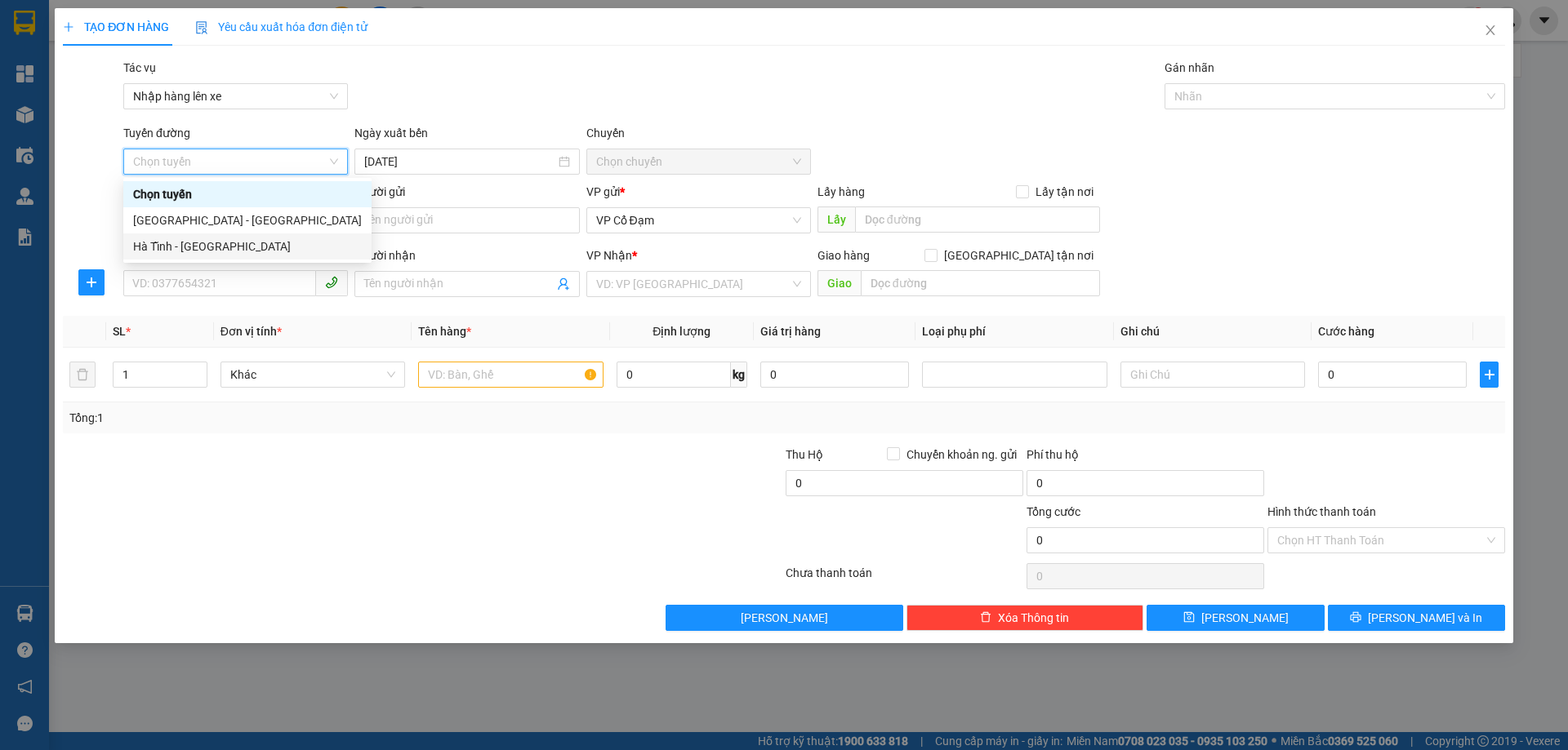
click at [181, 243] on div "Hà Tĩnh - [GEOGRAPHIC_DATA]" at bounding box center [248, 247] width 228 height 18
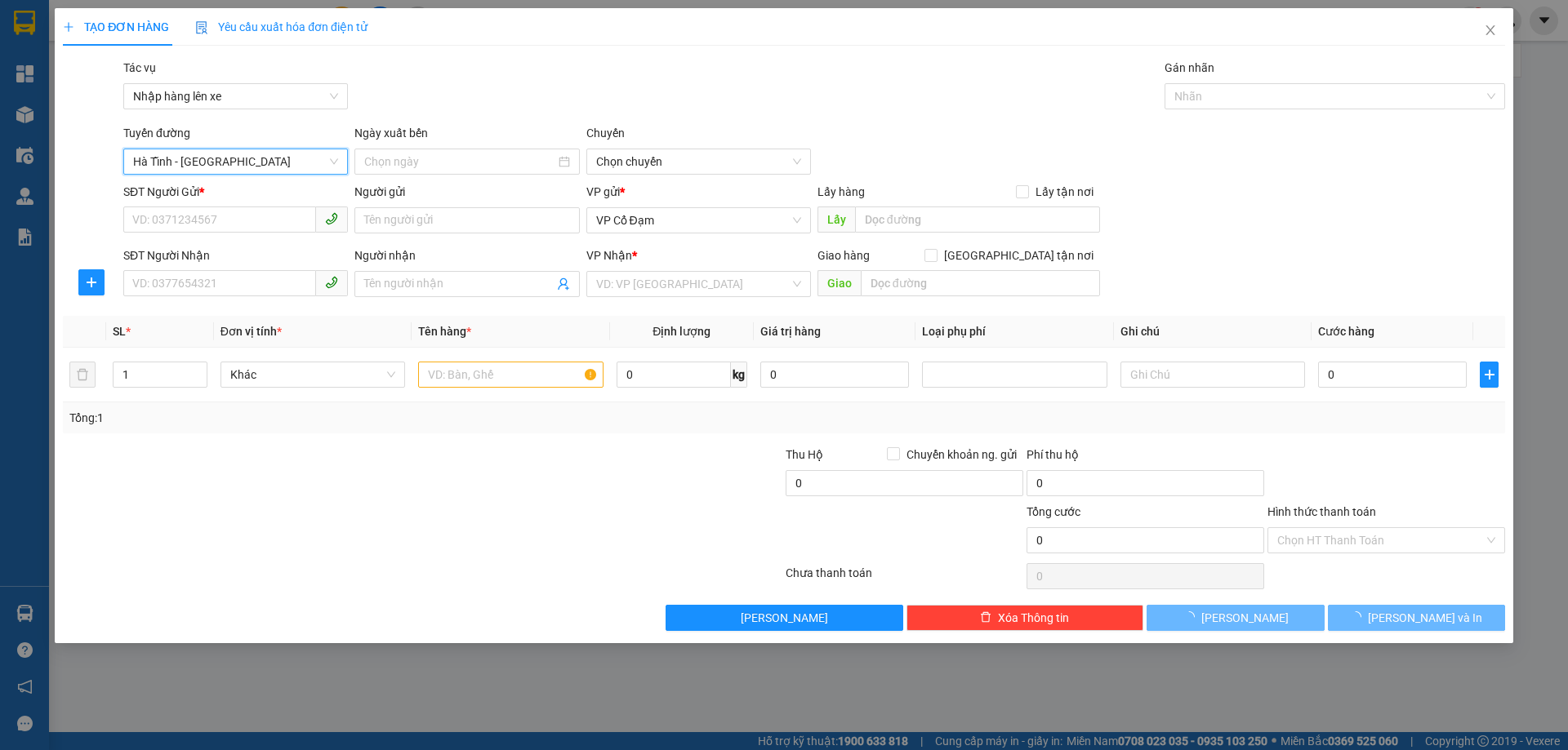
type input "[DATE]"
click at [665, 157] on span "06:00 - 38H-048.28" at bounding box center [698, 162] width 205 height 25
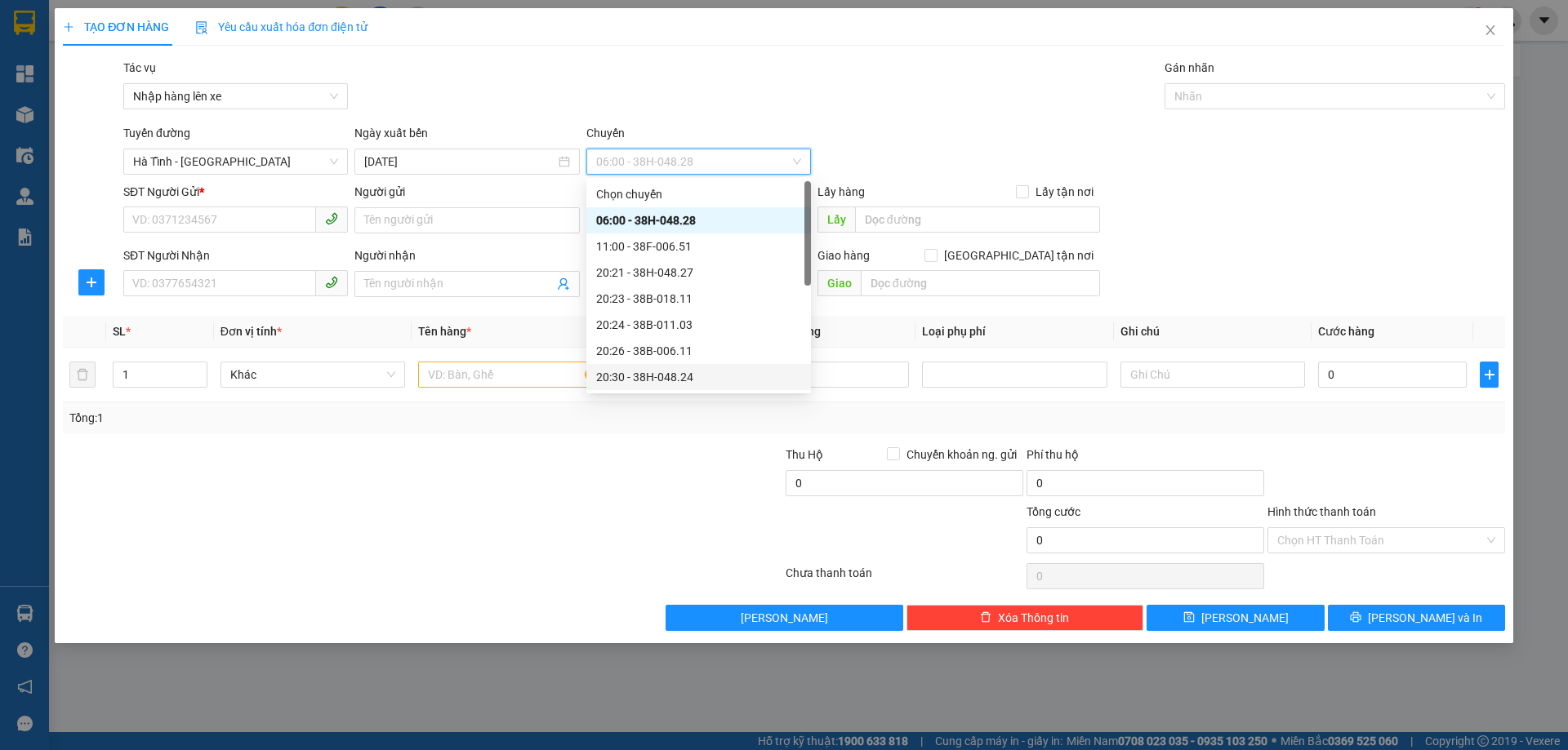
click at [683, 380] on div "20:30 - 38H-048.24" at bounding box center [698, 377] width 205 height 18
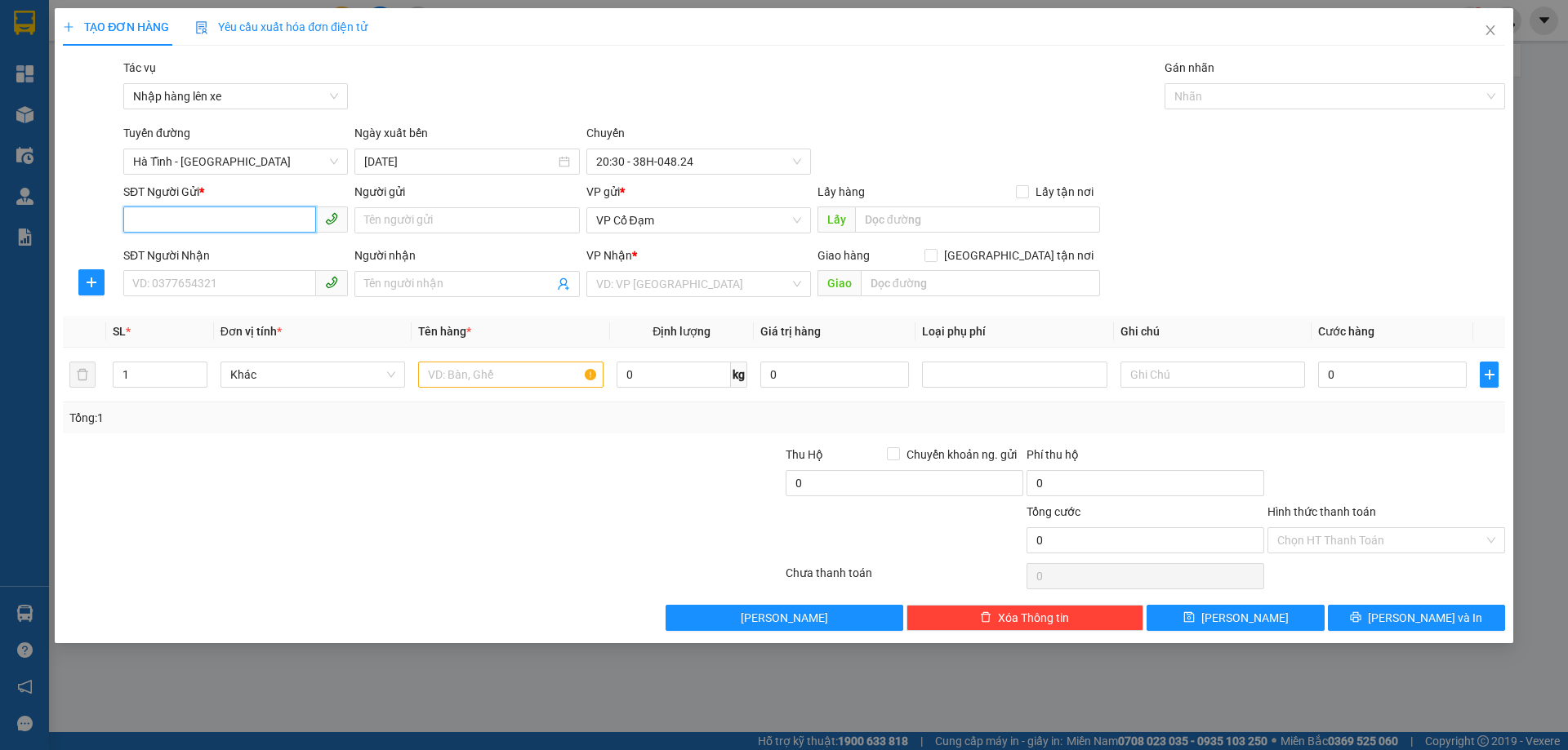
click at [234, 221] on input "SĐT Người Gửi *" at bounding box center [219, 220] width 192 height 26
type input "0364210176"
click at [389, 219] on input "Người gửi" at bounding box center [467, 220] width 225 height 26
type input "b"
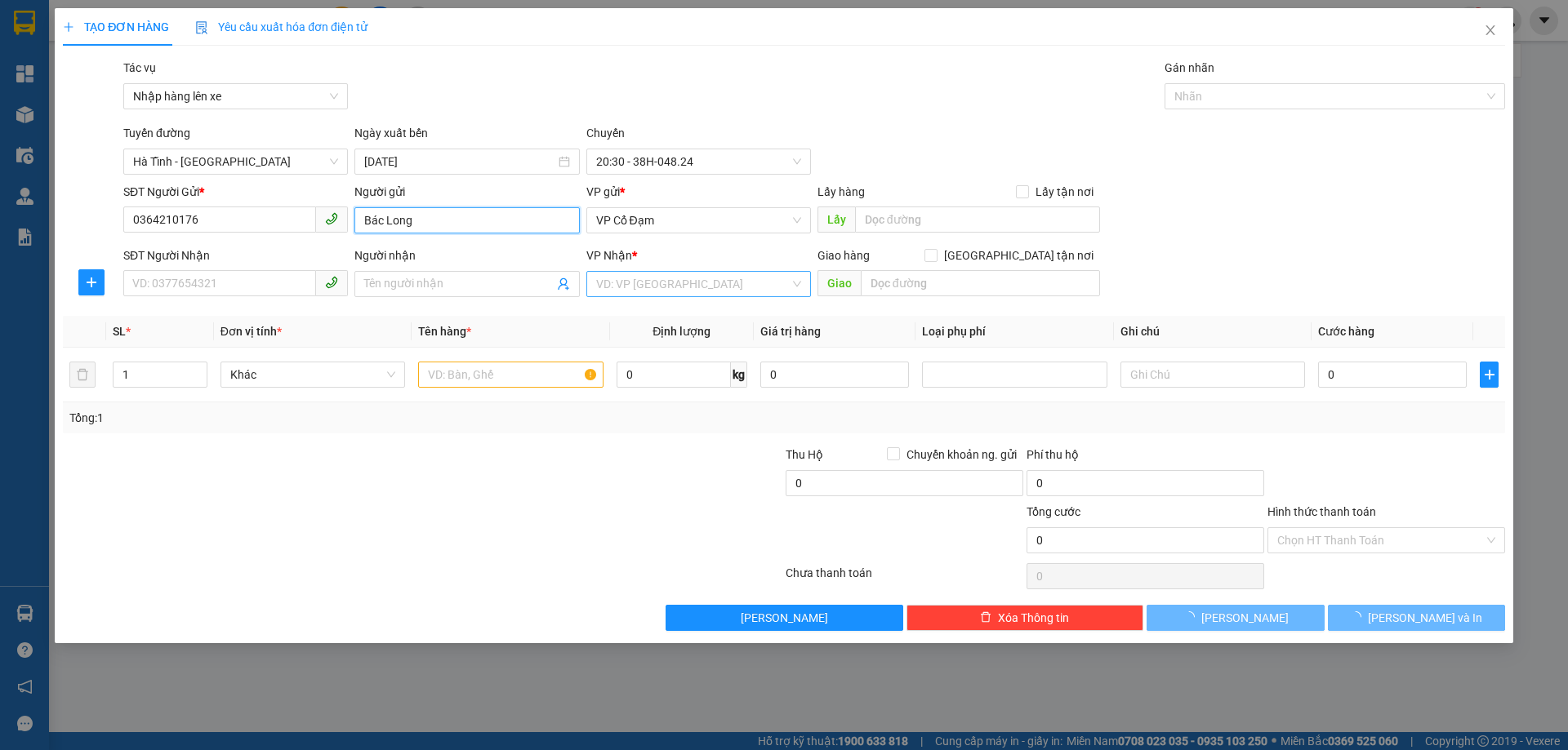
type input "Bác Long"
click at [606, 286] on input "search" at bounding box center [693, 285] width 193 height 25
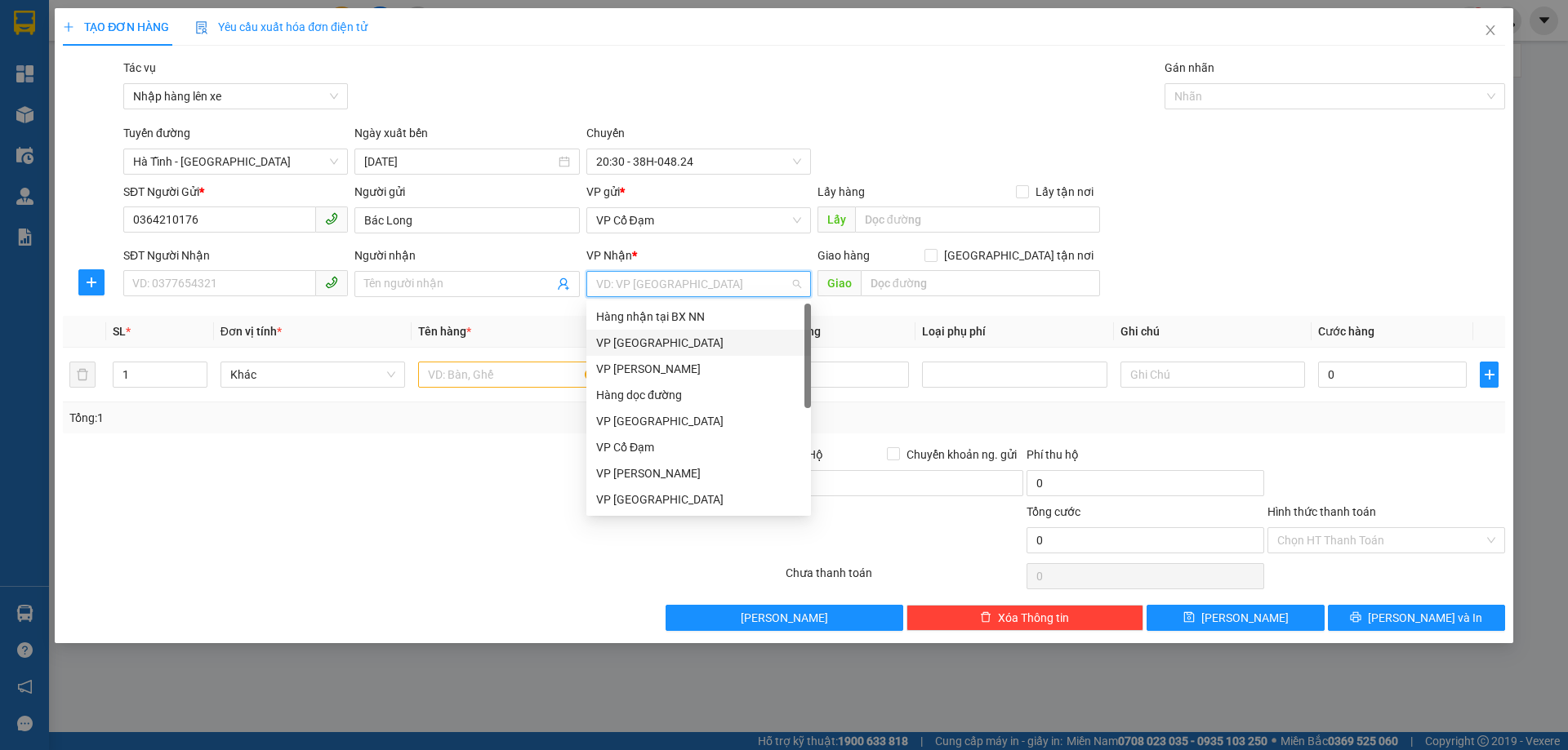
click at [653, 338] on div "VP [GEOGRAPHIC_DATA]" at bounding box center [698, 343] width 205 height 18
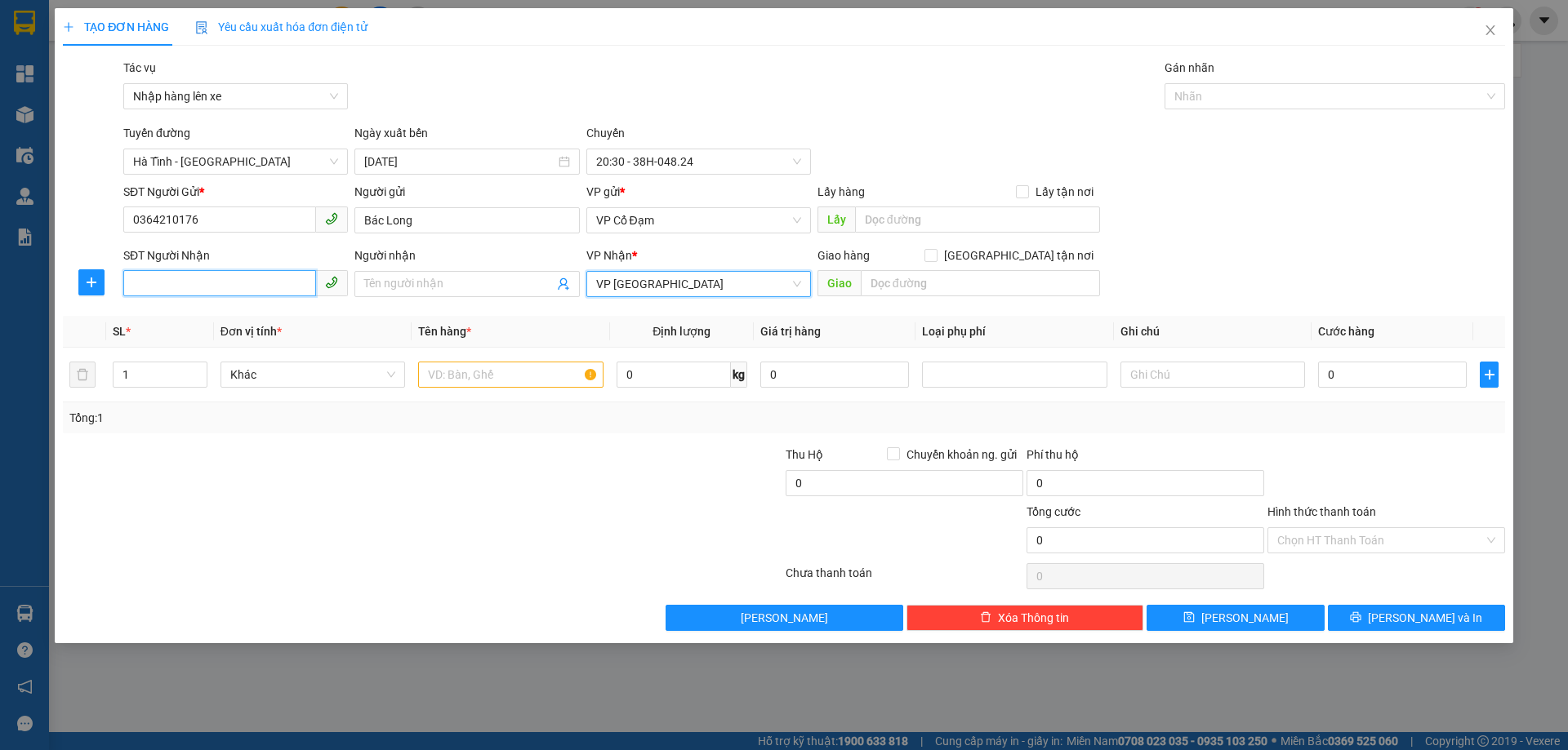
click at [246, 279] on input "SĐT Người Nhận" at bounding box center [219, 284] width 192 height 26
type input "0972039668"
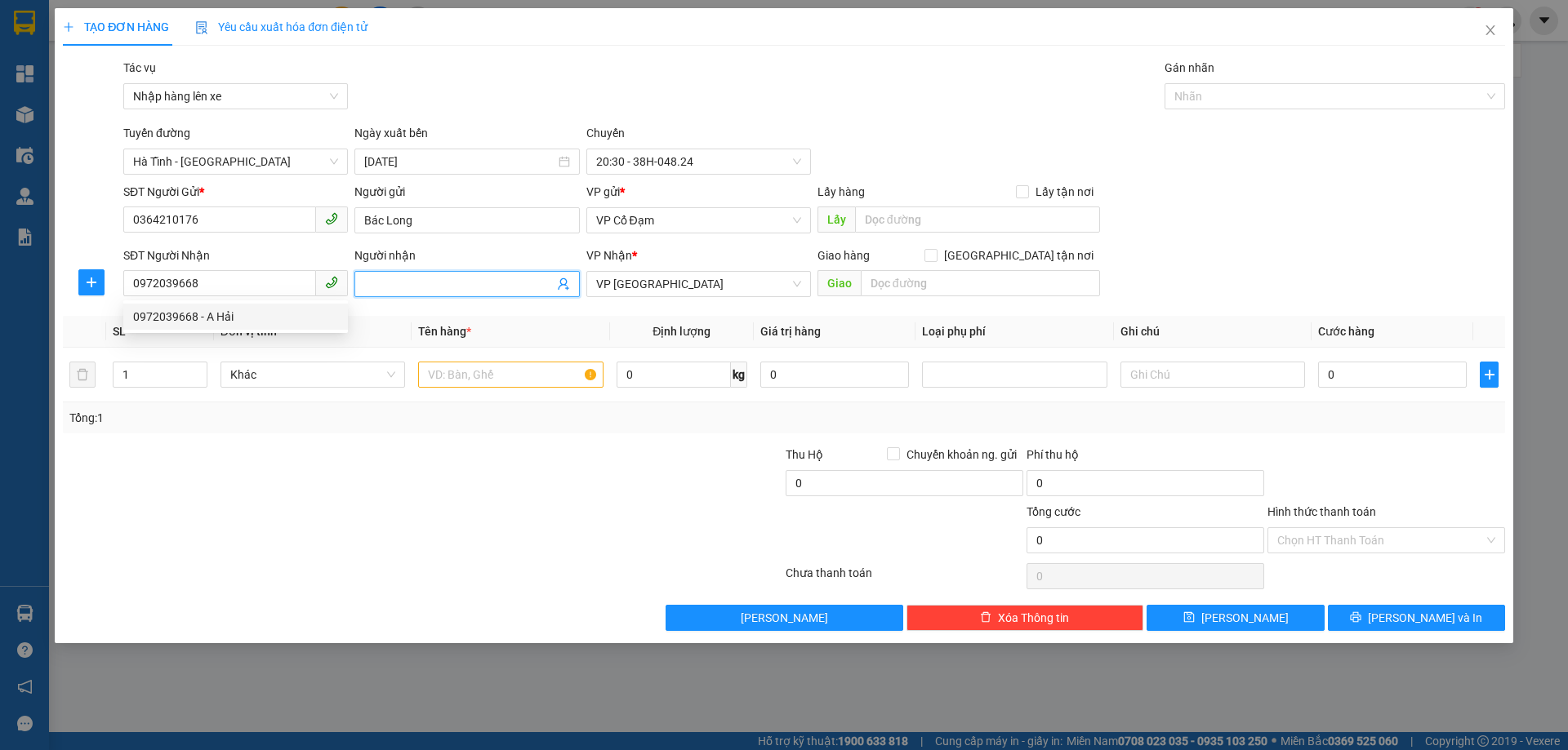
click at [402, 281] on input "Người nhận" at bounding box center [459, 284] width 189 height 18
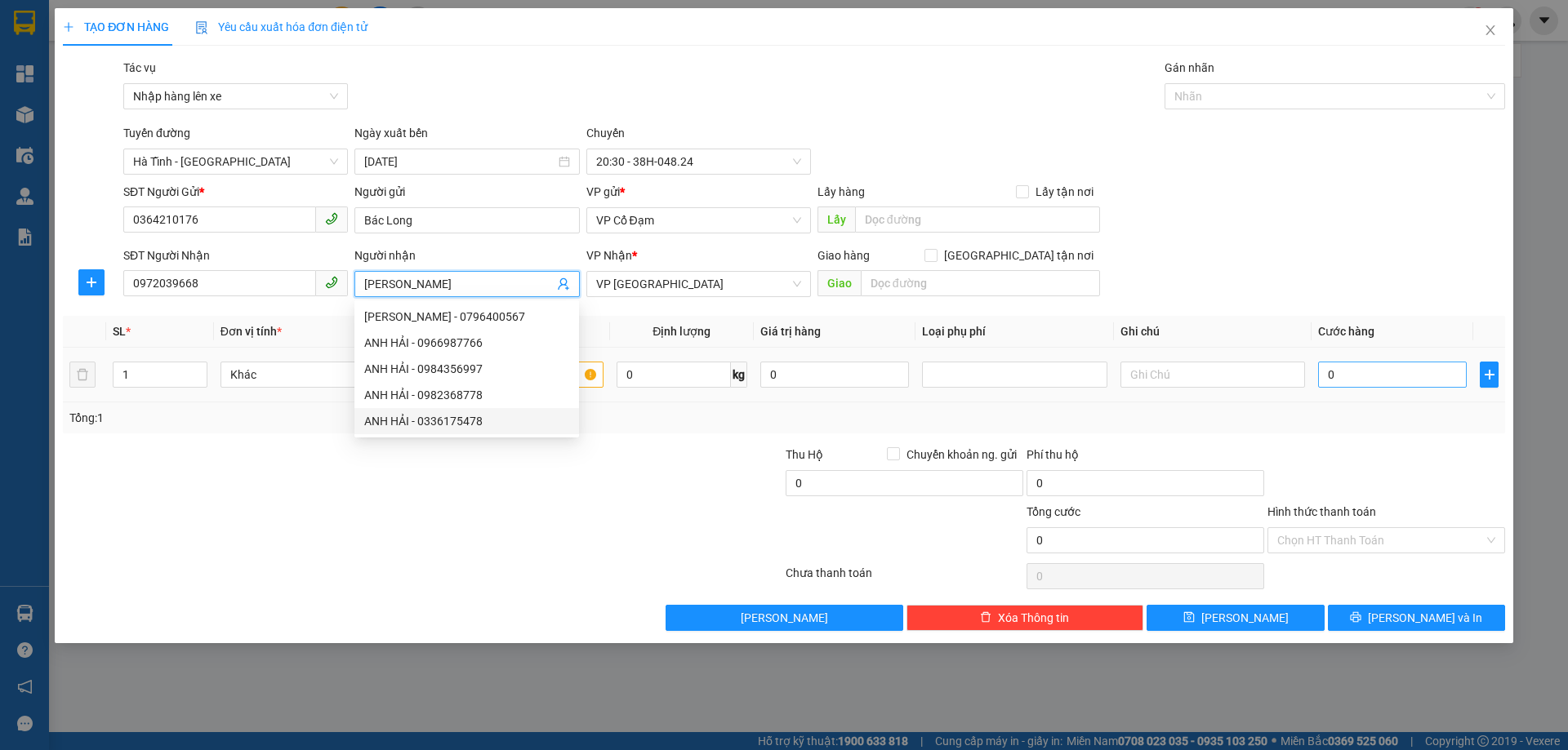
type input "[PERSON_NAME]"
click at [1370, 363] on input "0" at bounding box center [1392, 375] width 148 height 26
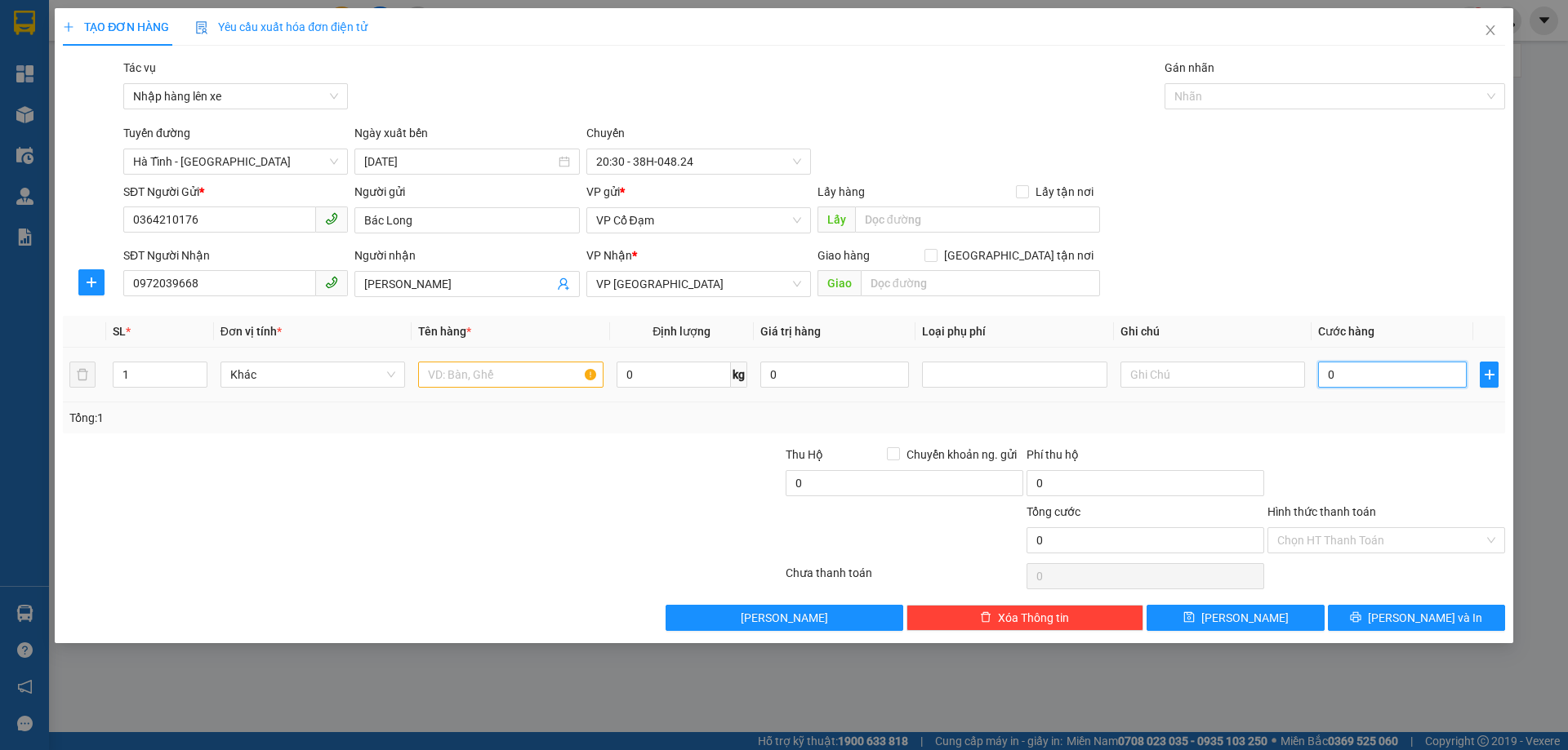
type input "3"
type input "30"
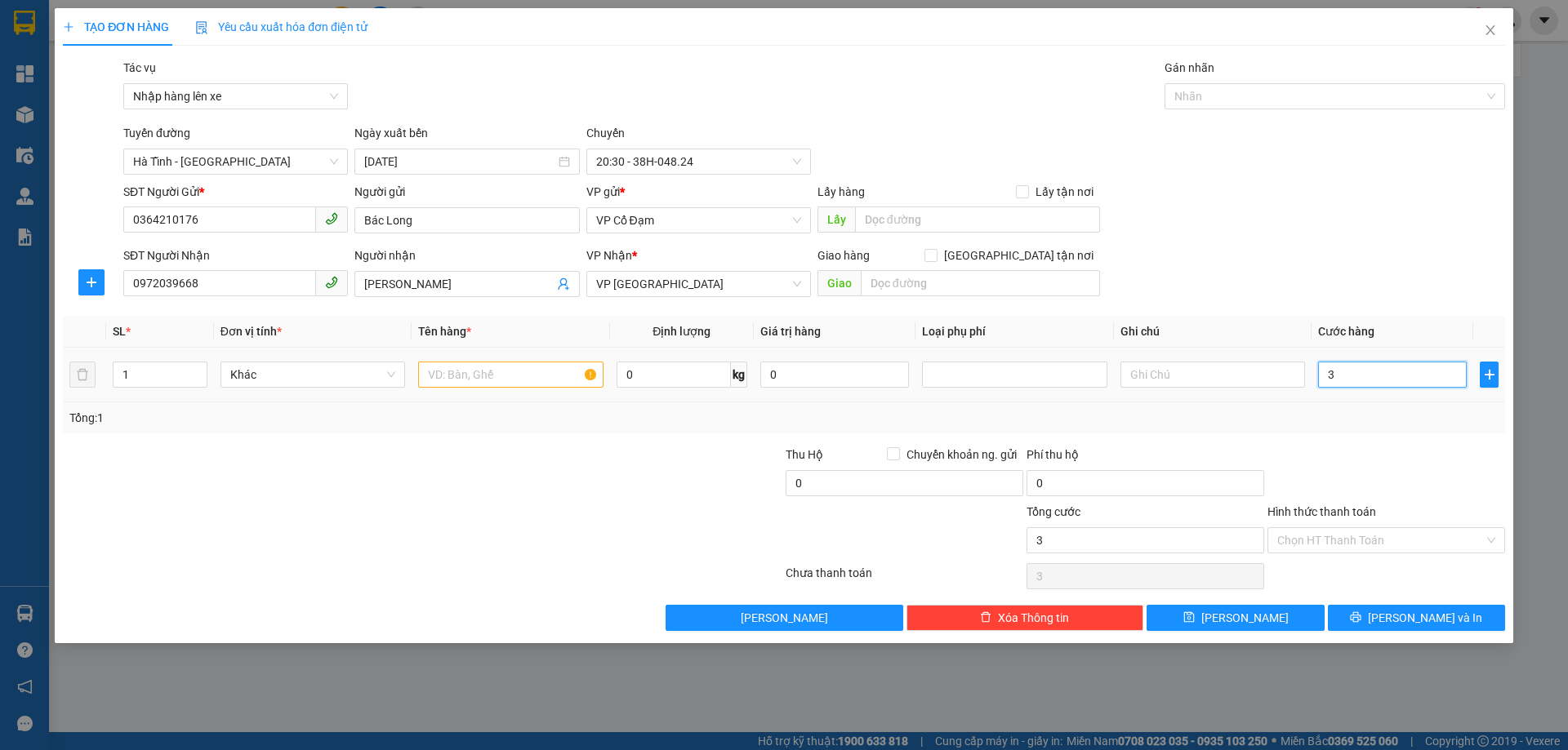
type input "30"
type input "30.000"
click at [1354, 457] on div at bounding box center [1386, 474] width 241 height 57
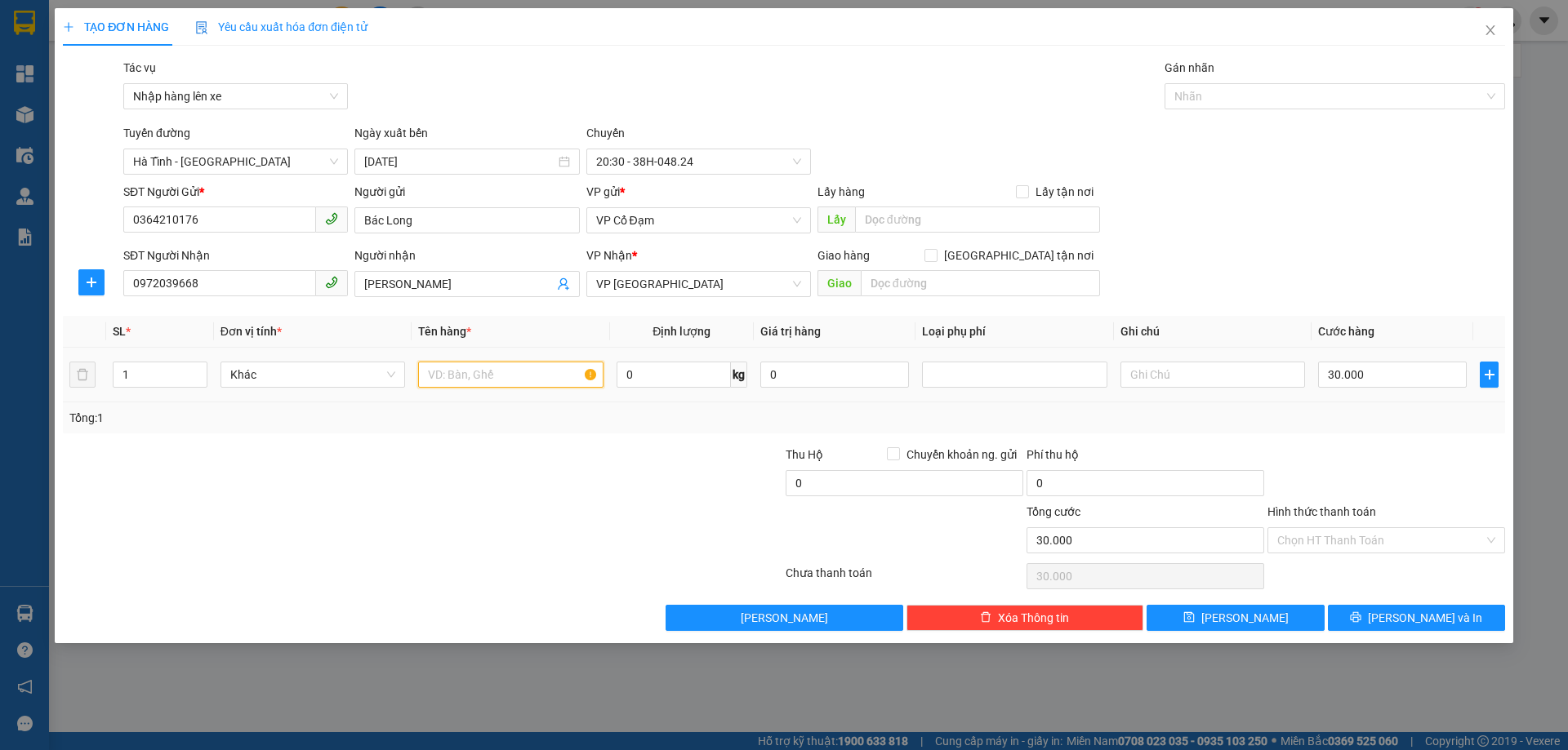
click at [486, 374] on input "text" at bounding box center [510, 375] width 184 height 26
type input "1 CLEAR"
click at [1227, 625] on button "[PERSON_NAME]" at bounding box center [1235, 618] width 177 height 26
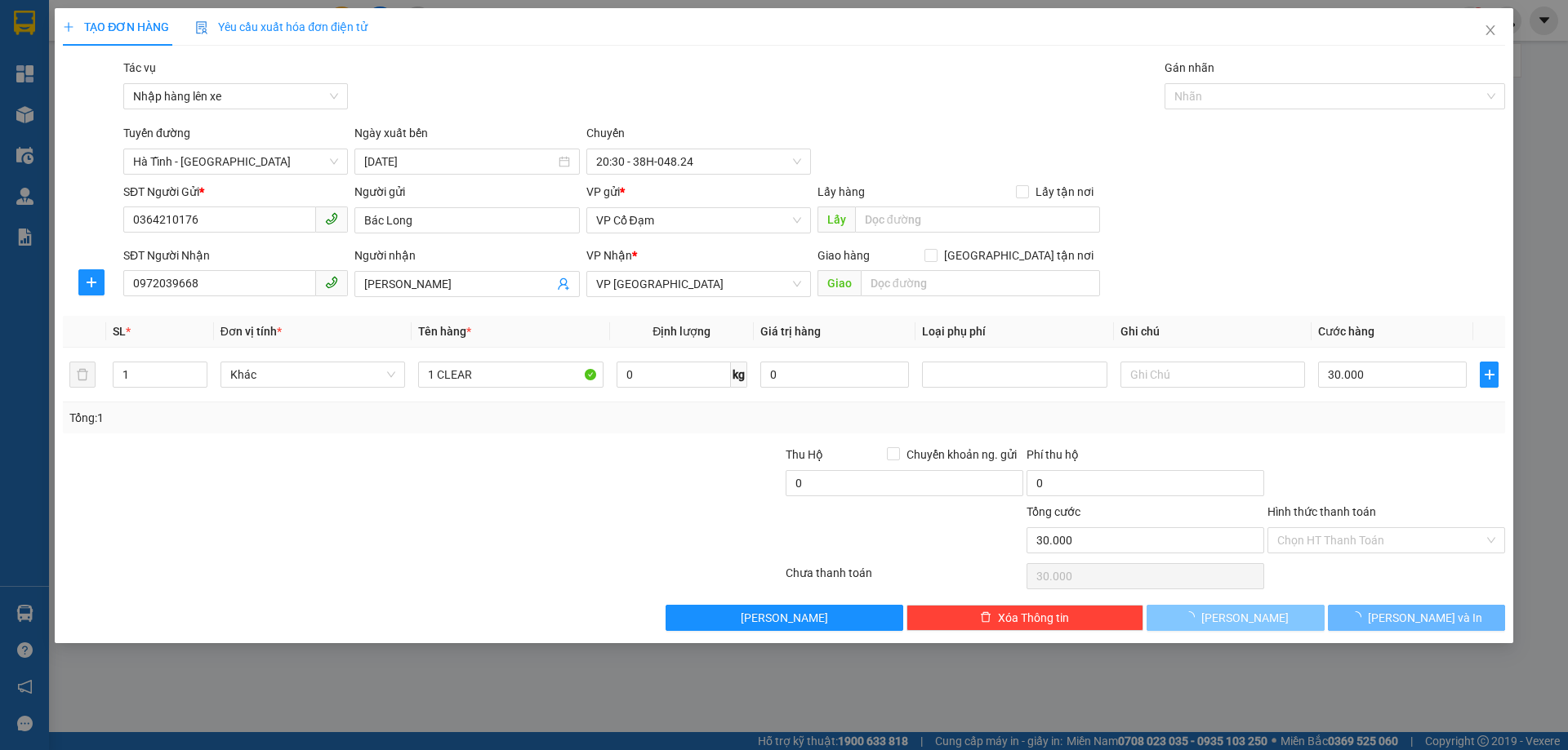
type input "0"
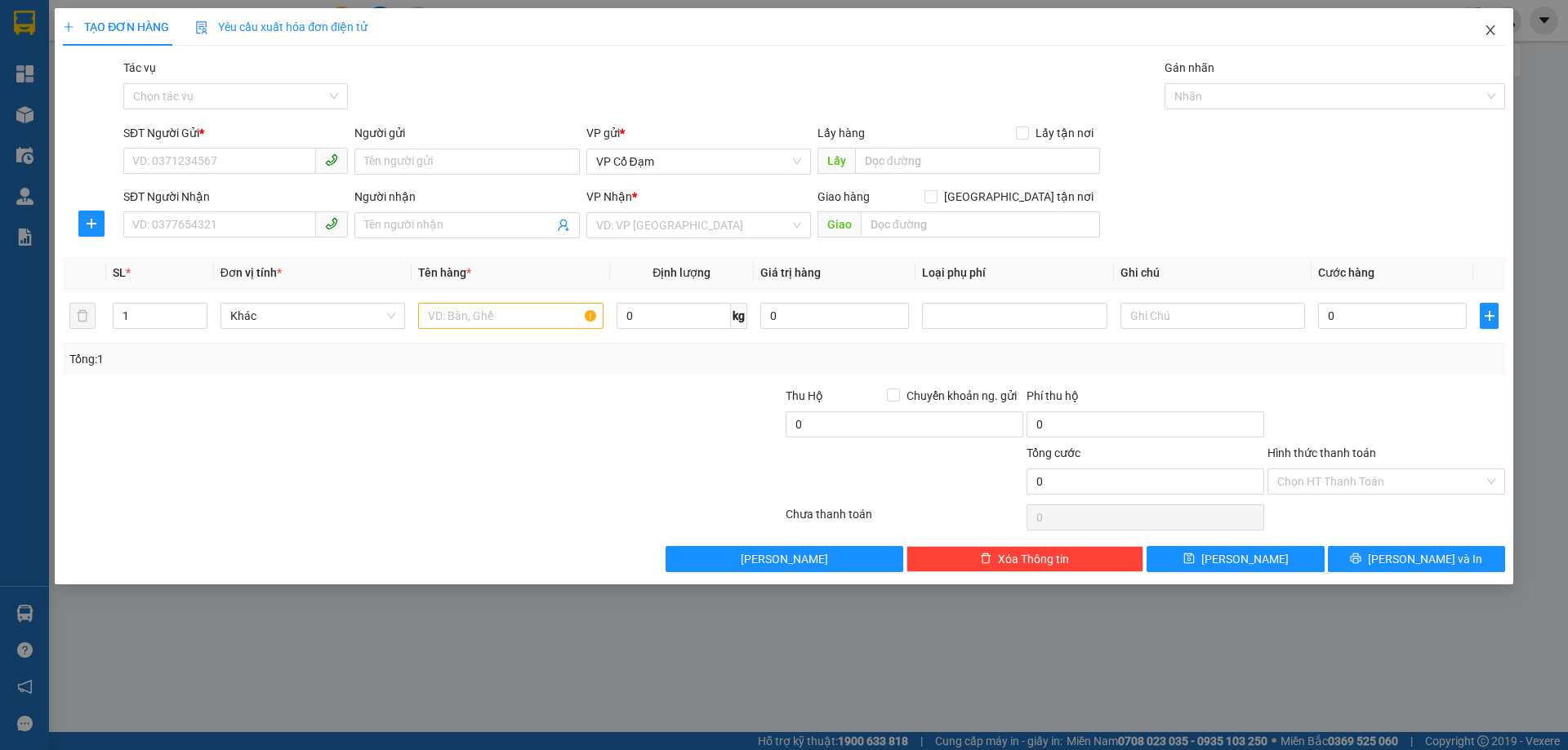
click at [1491, 30] on icon "close" at bounding box center [1490, 30] width 9 height 10
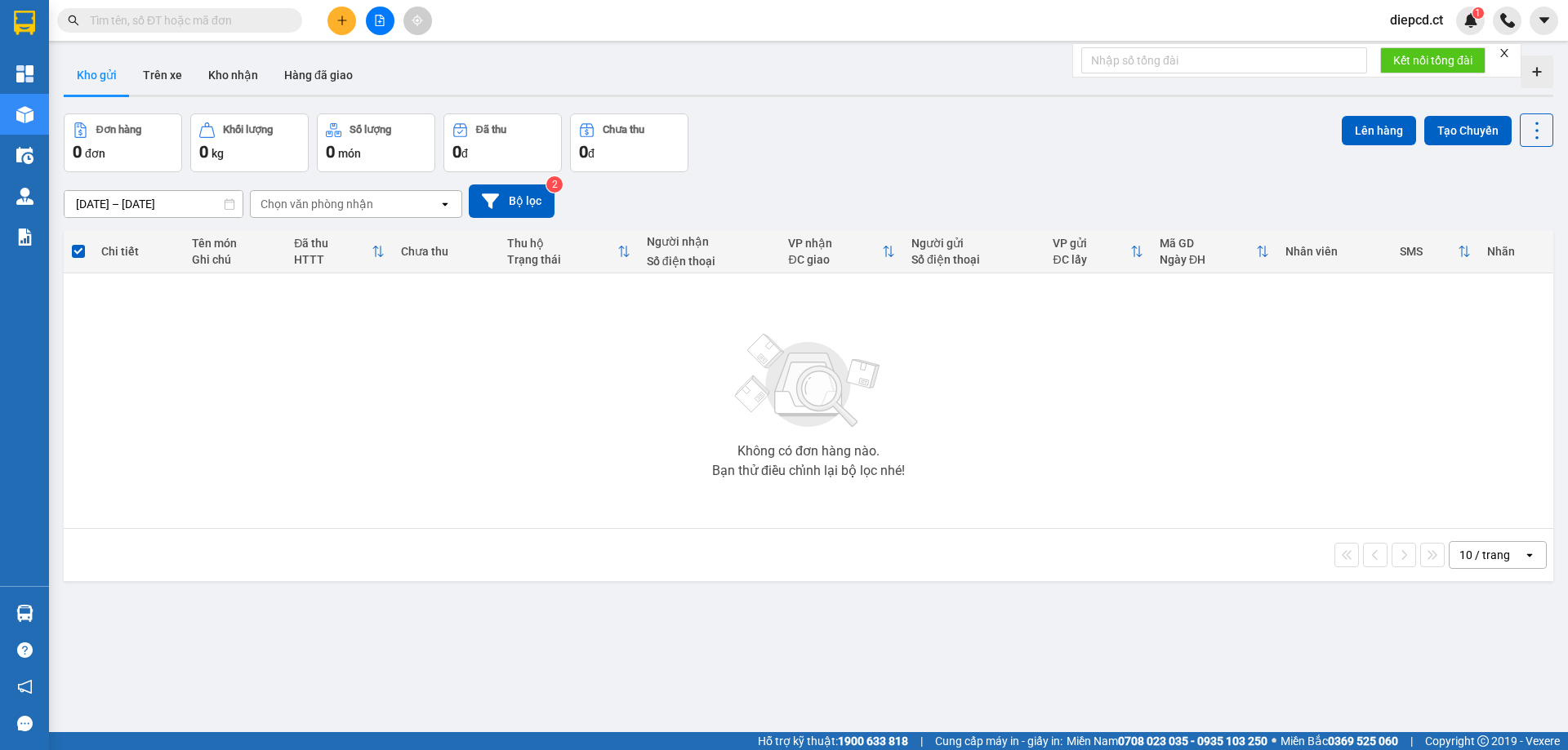
click at [232, 24] on input "text" at bounding box center [185, 20] width 192 height 18
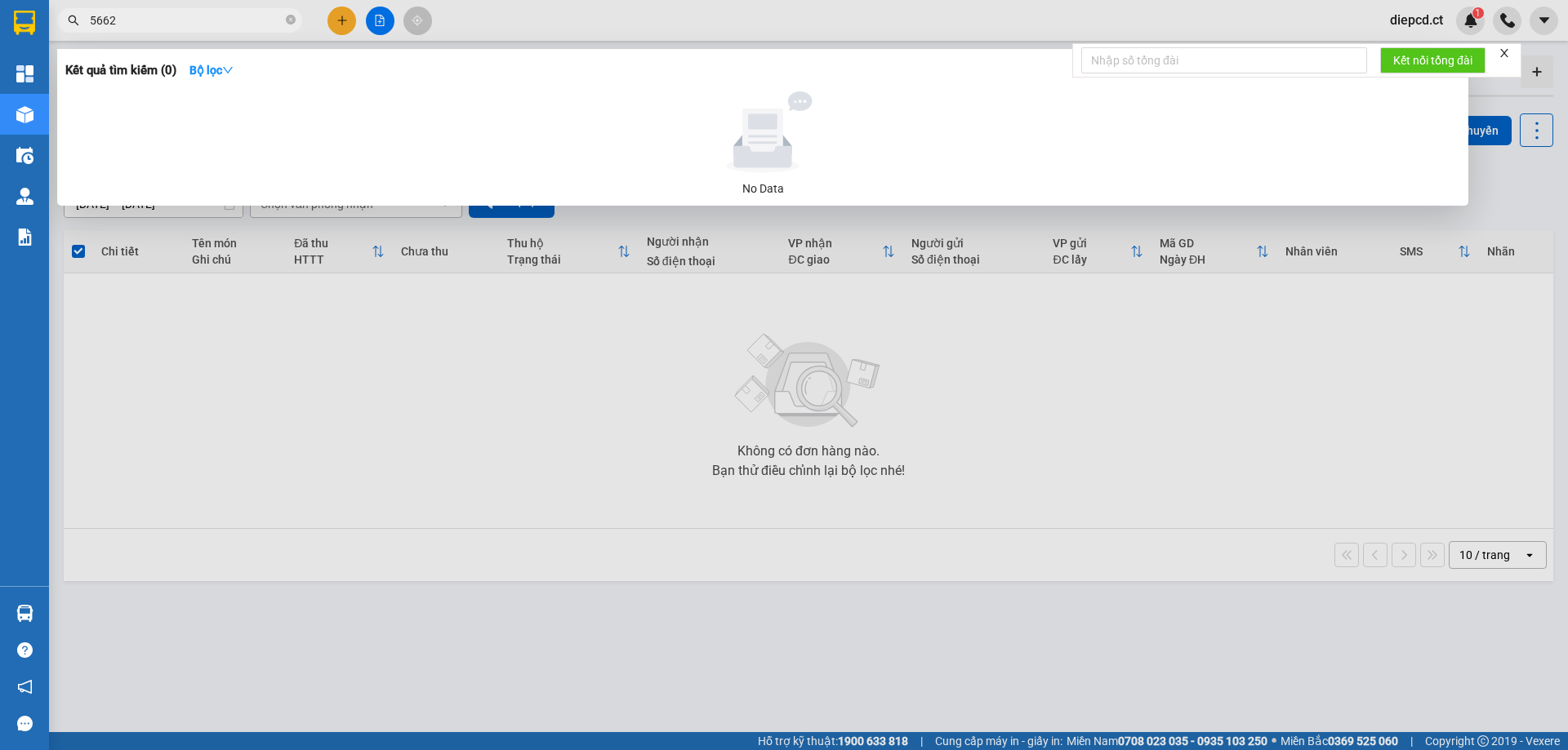
click at [139, 25] on input "5662" at bounding box center [185, 20] width 192 height 18
type input "1"
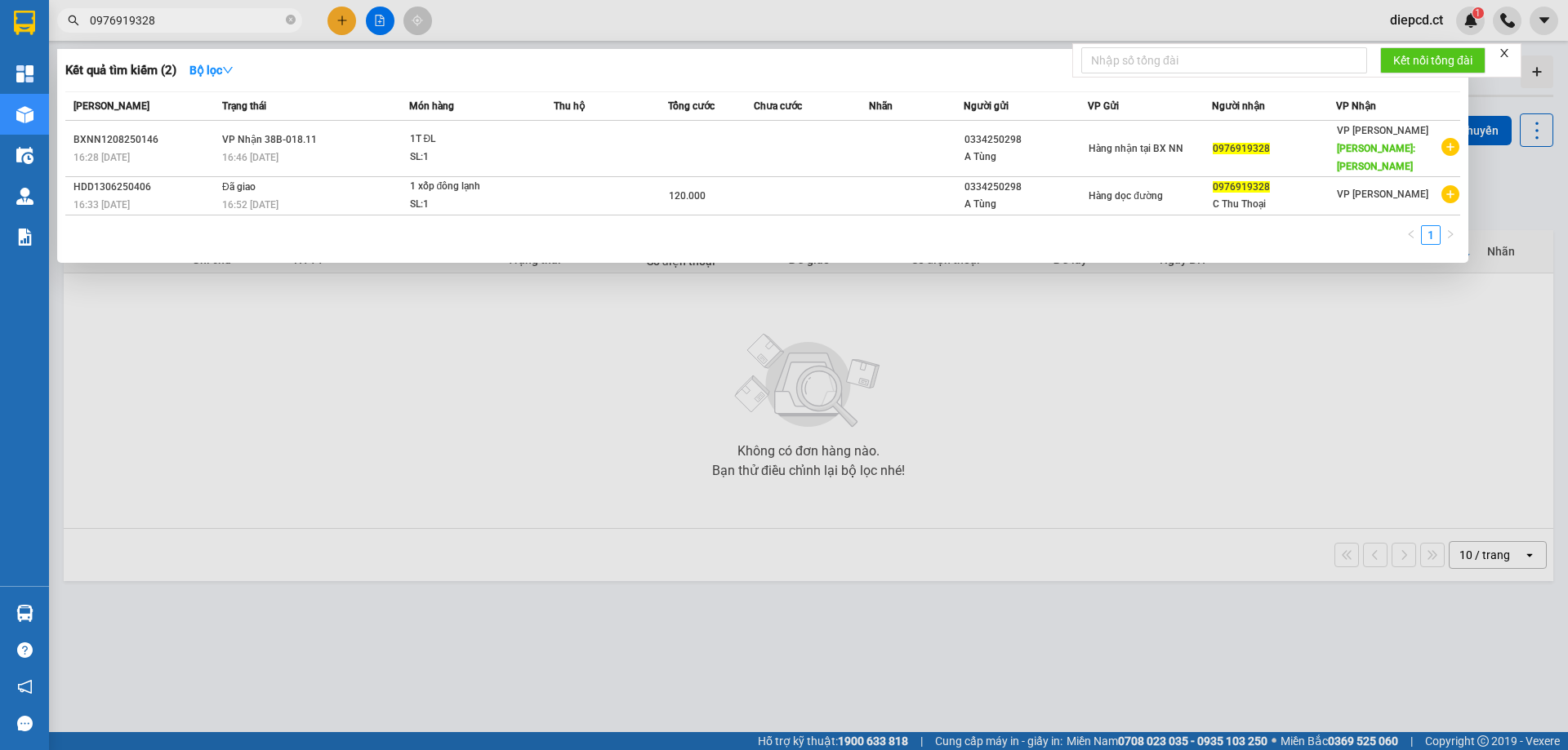
type input "0976919328"
click at [343, 18] on div at bounding box center [784, 375] width 1568 height 750
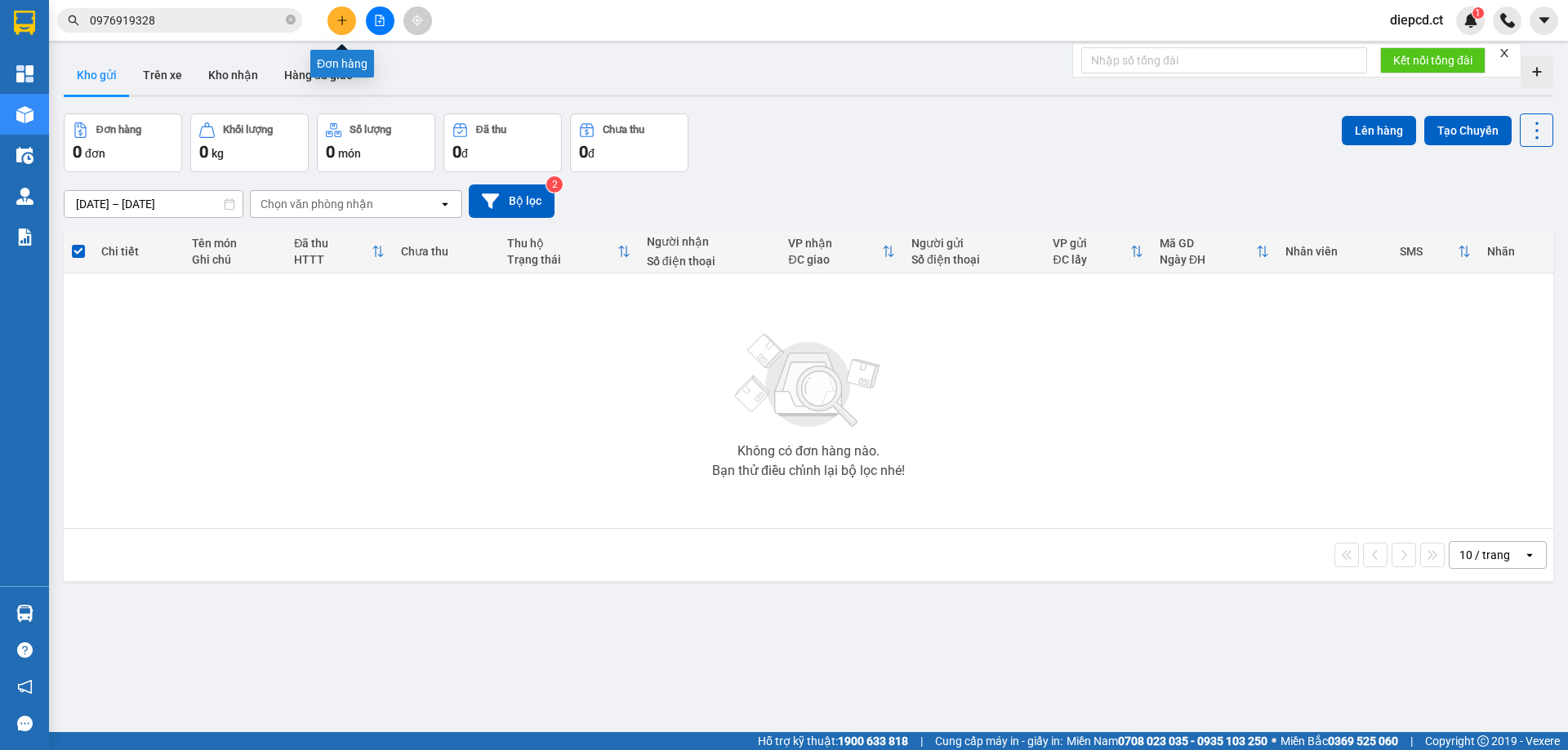
click at [345, 16] on icon "plus" at bounding box center [342, 20] width 11 height 11
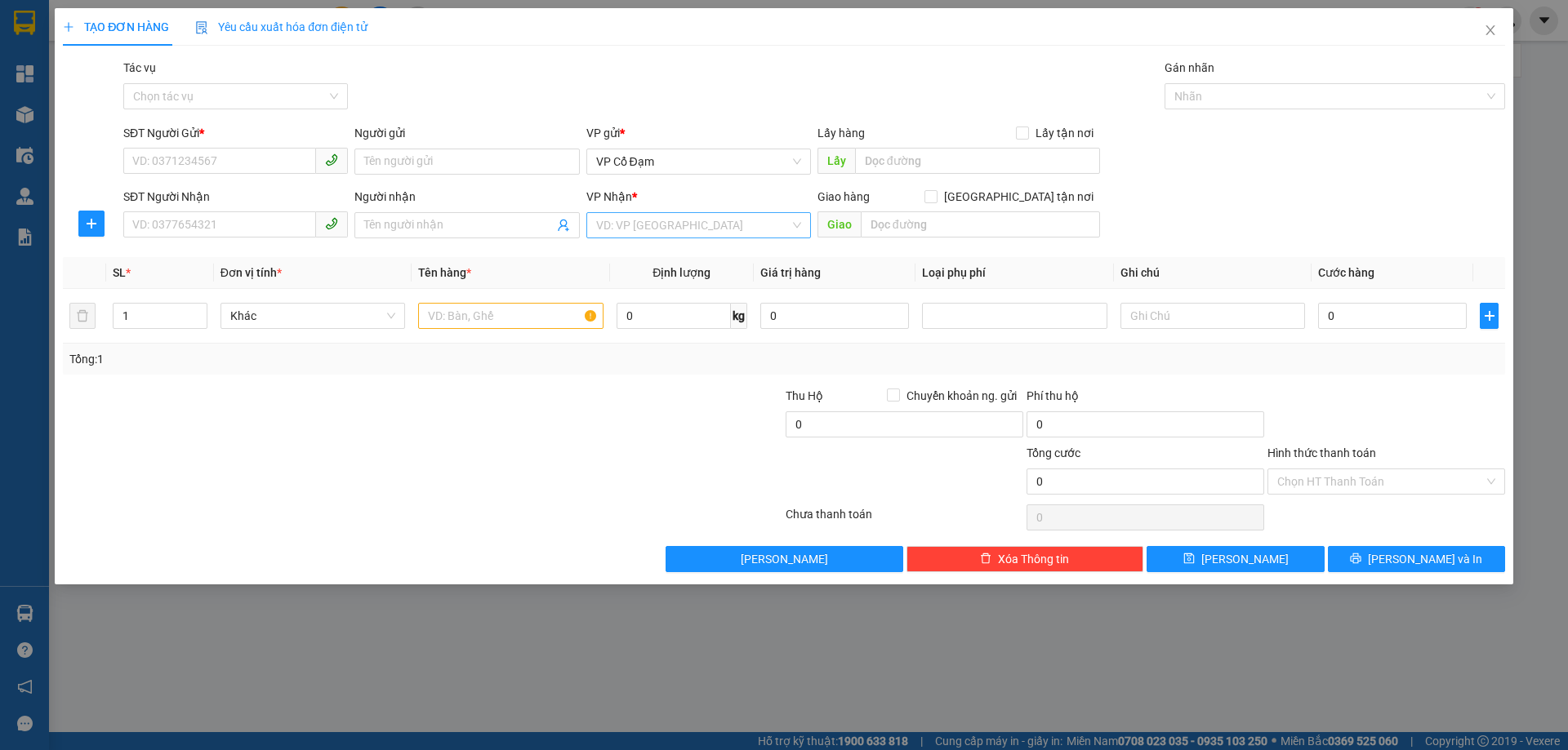
click at [729, 220] on input "search" at bounding box center [693, 226] width 193 height 25
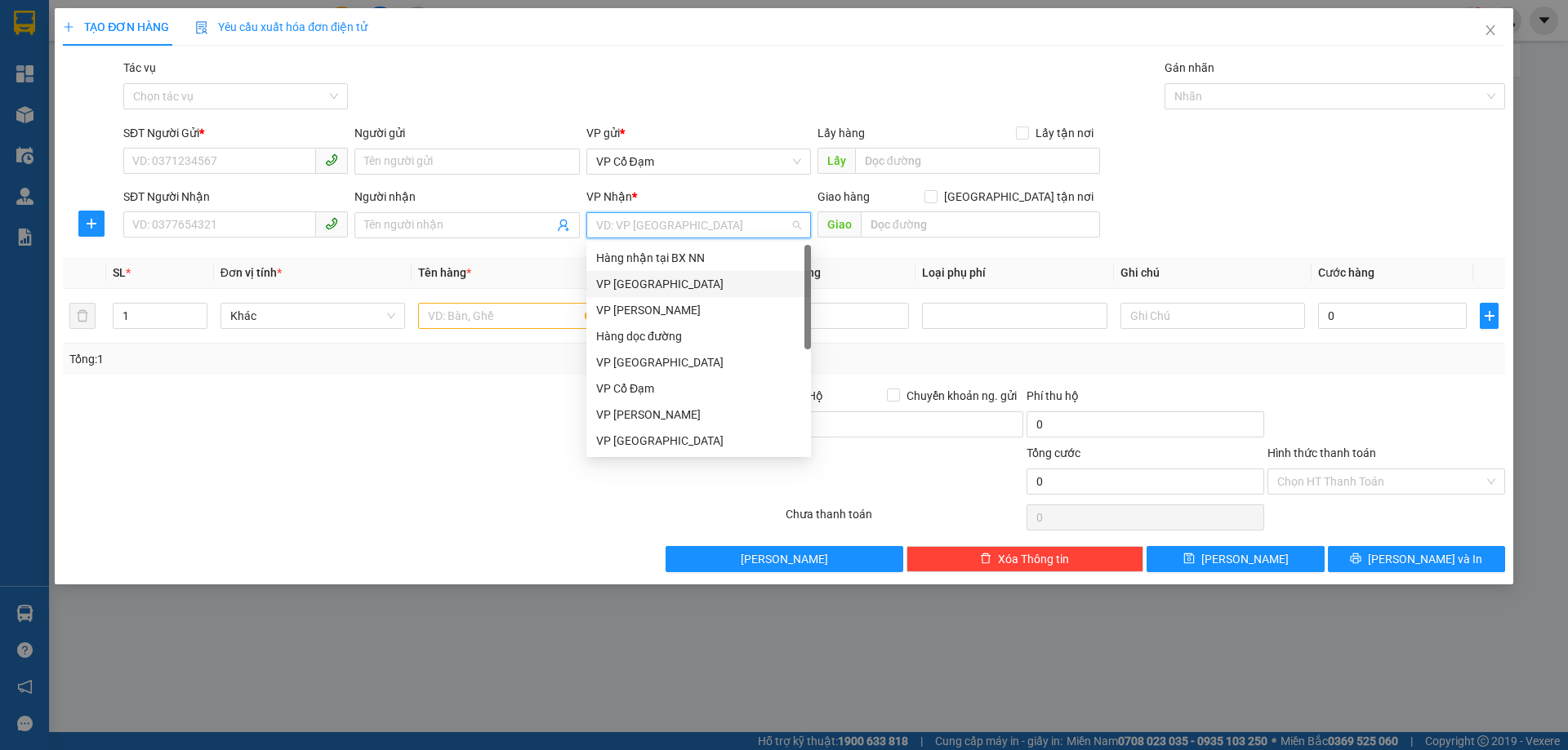
click at [648, 285] on div "VP [GEOGRAPHIC_DATA]" at bounding box center [698, 284] width 205 height 18
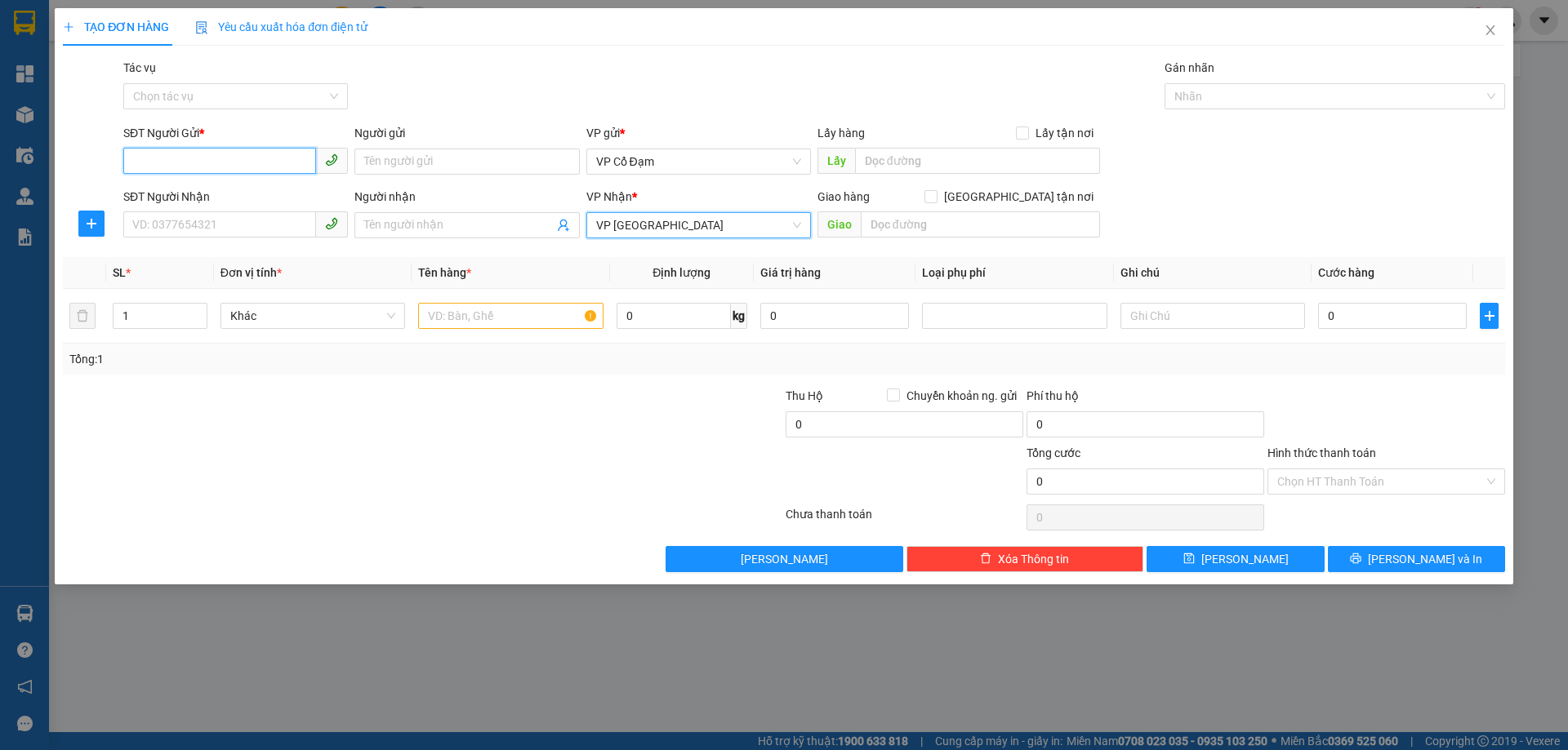
click at [198, 162] on input "SĐT Người Gửi *" at bounding box center [219, 161] width 192 height 26
click at [200, 223] on input "SĐT Người Nhận" at bounding box center [219, 225] width 192 height 26
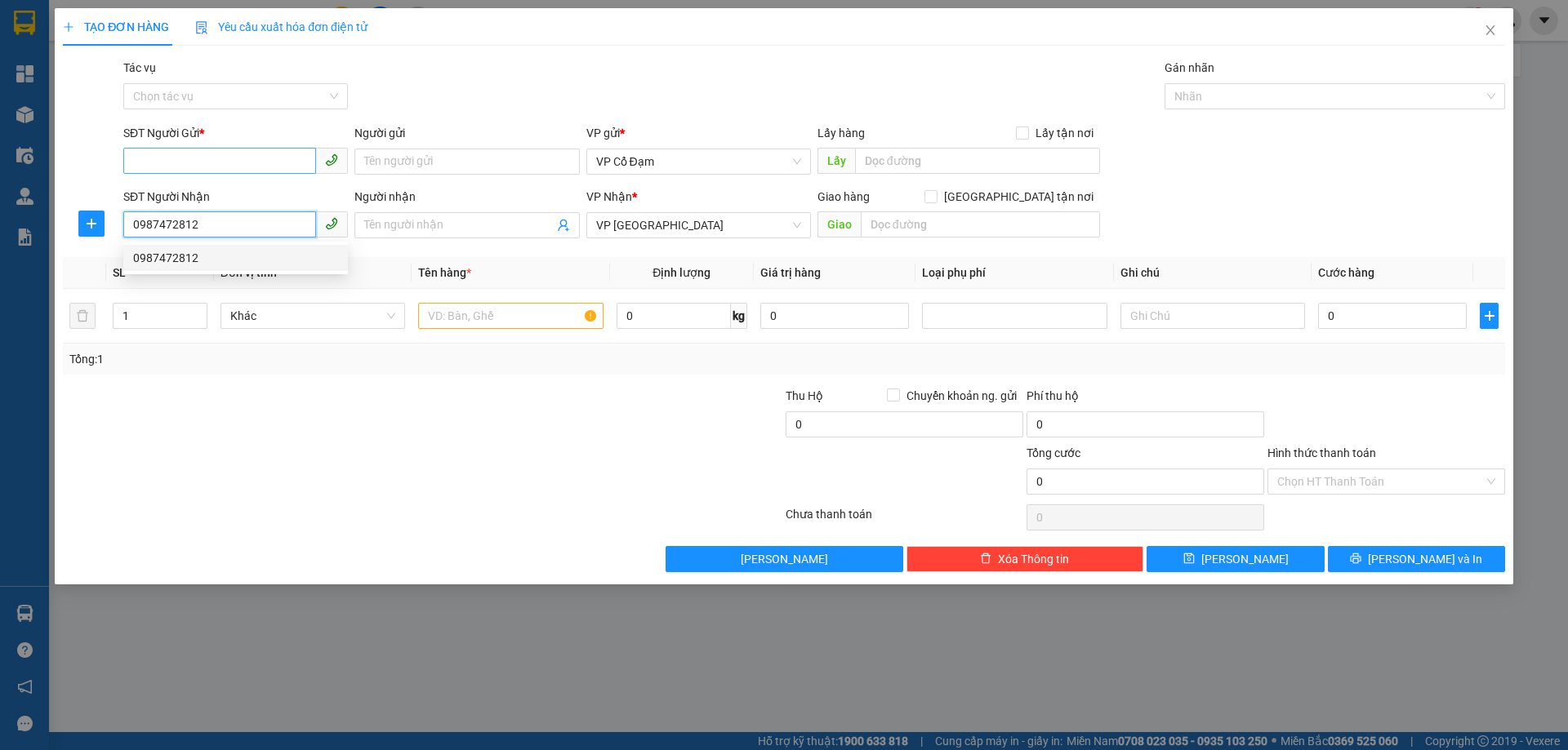
type input "0987472812"
click at [179, 160] on input "SĐT Người Gửi *" at bounding box center [219, 161] width 192 height 26
type input "0335812078"
click at [512, 321] on input "text" at bounding box center [510, 316] width 184 height 26
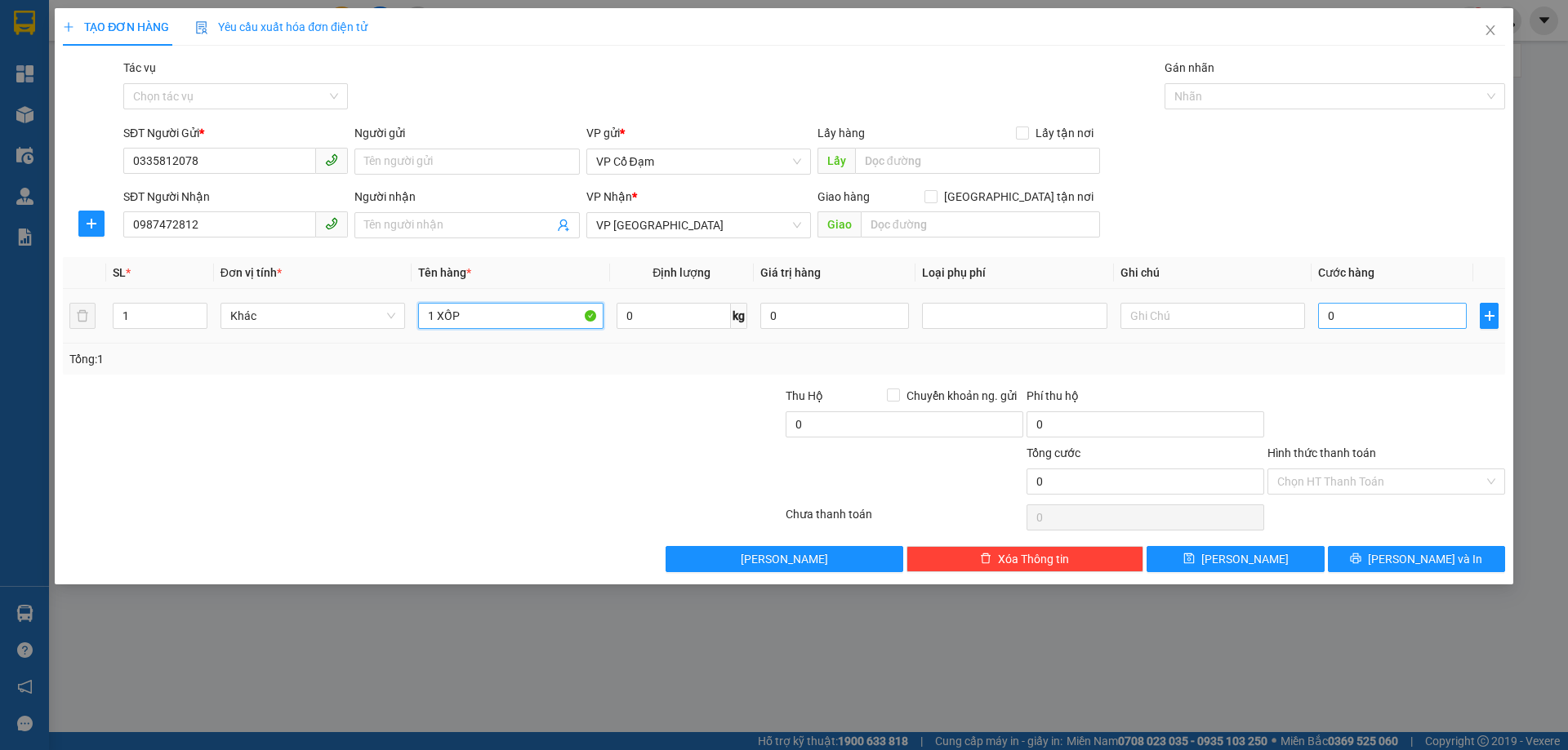
type input "1 XỐP"
click at [1388, 321] on input "0" at bounding box center [1392, 316] width 148 height 26
type input "5"
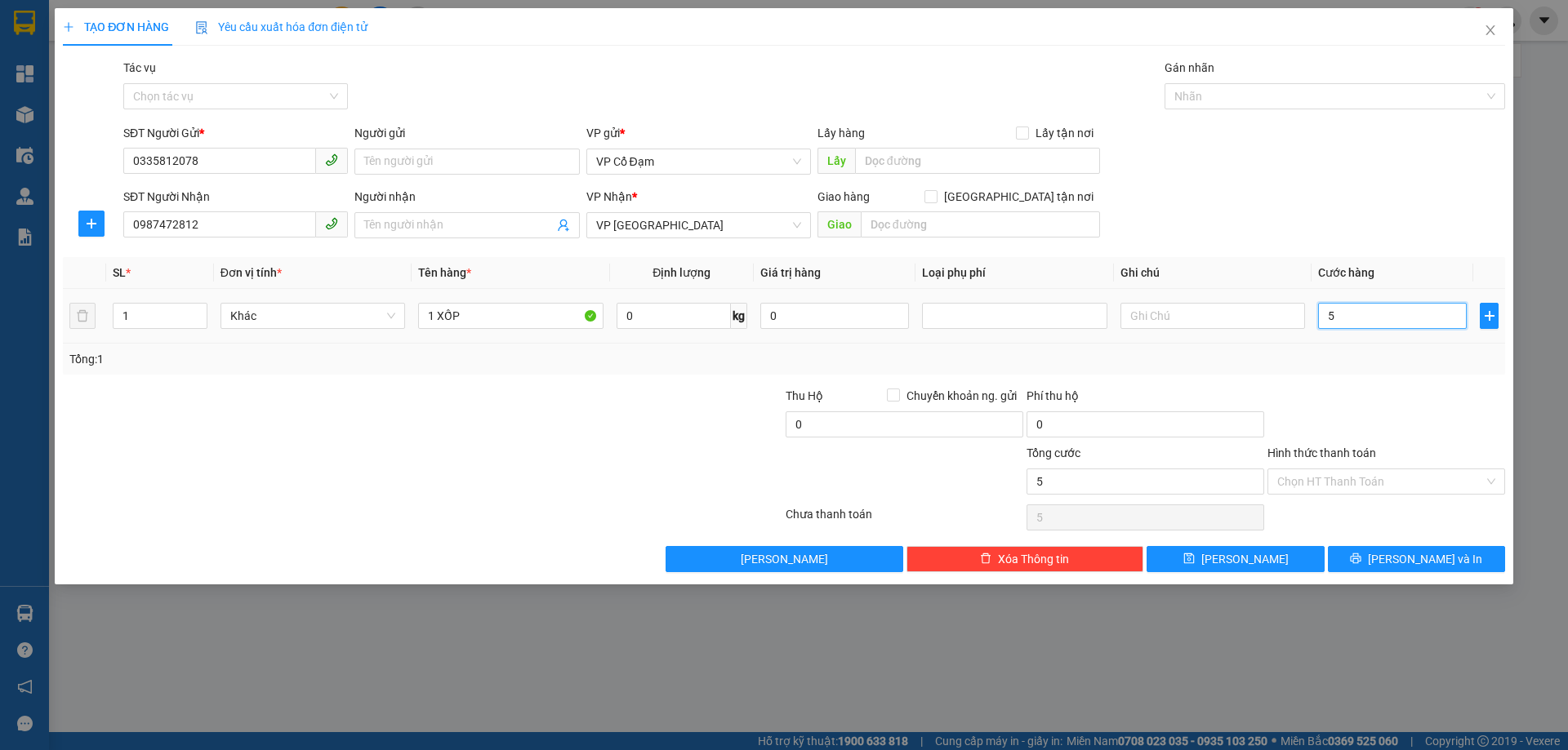
type input "50"
type input "50.000"
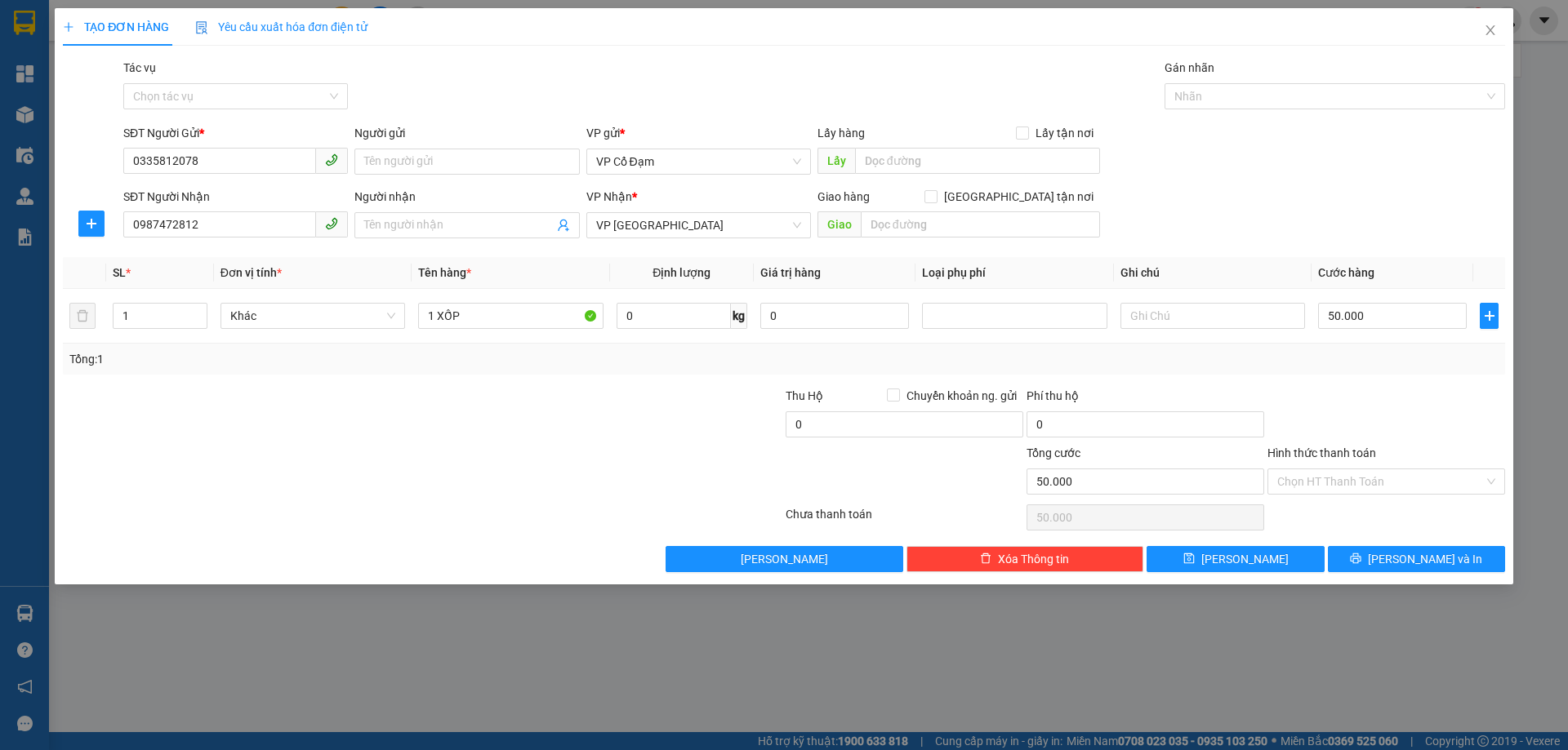
click at [1351, 396] on div at bounding box center [1386, 415] width 241 height 57
click at [1355, 484] on input "Hình thức thanh toán" at bounding box center [1380, 482] width 206 height 25
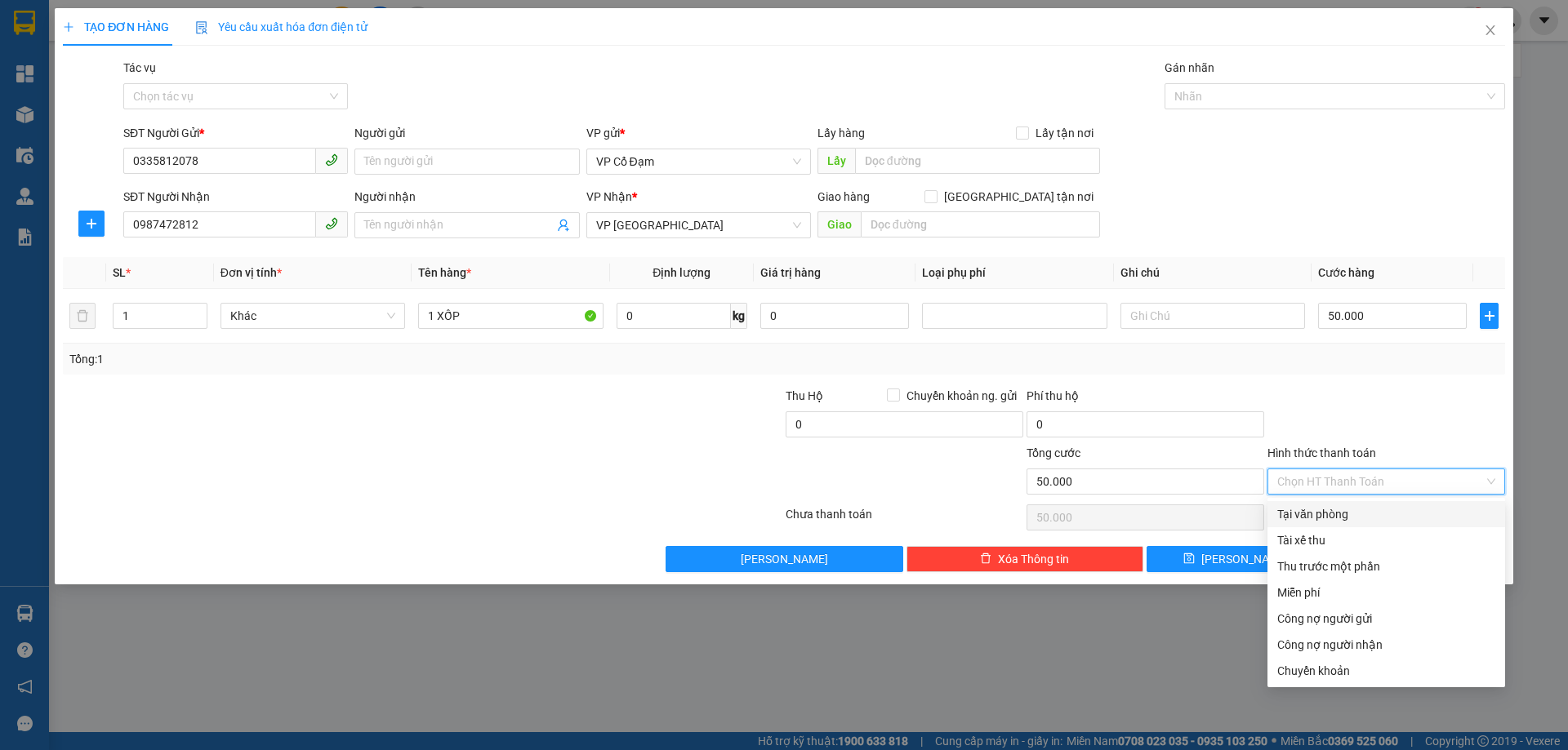
click at [1324, 519] on div "Tại văn phòng" at bounding box center [1386, 514] width 218 height 18
type input "0"
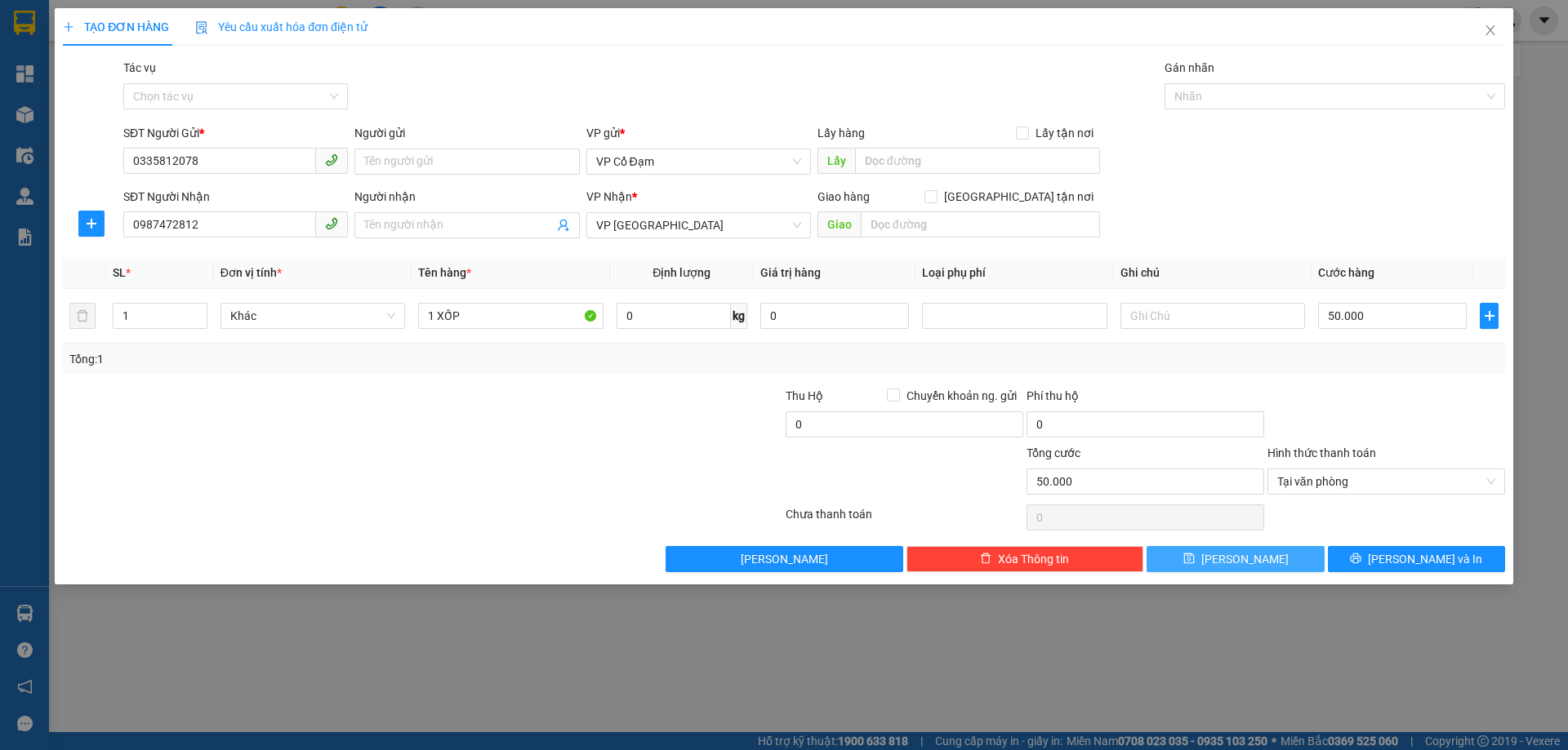
click at [1257, 552] on button "[PERSON_NAME]" at bounding box center [1235, 559] width 177 height 26
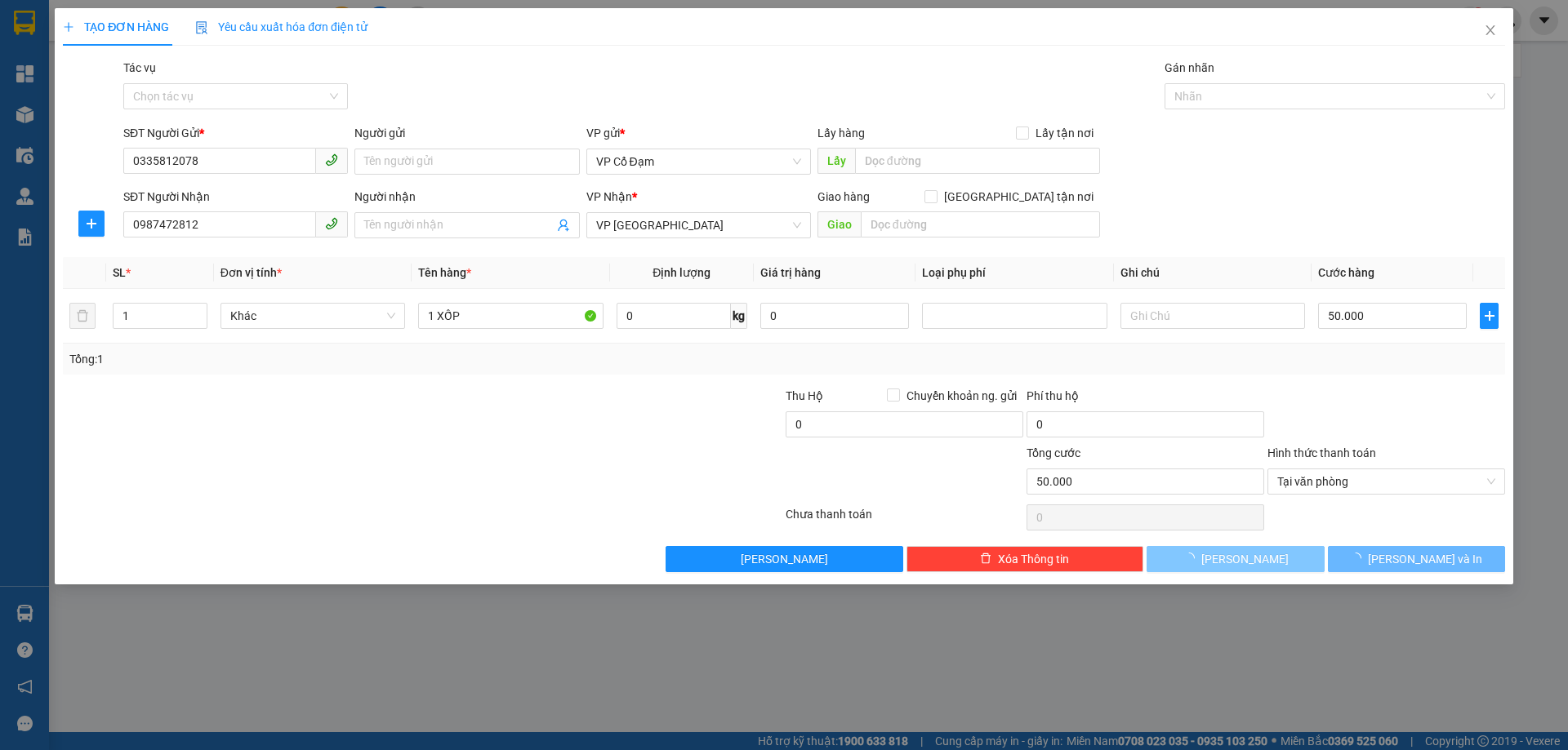
type input "0"
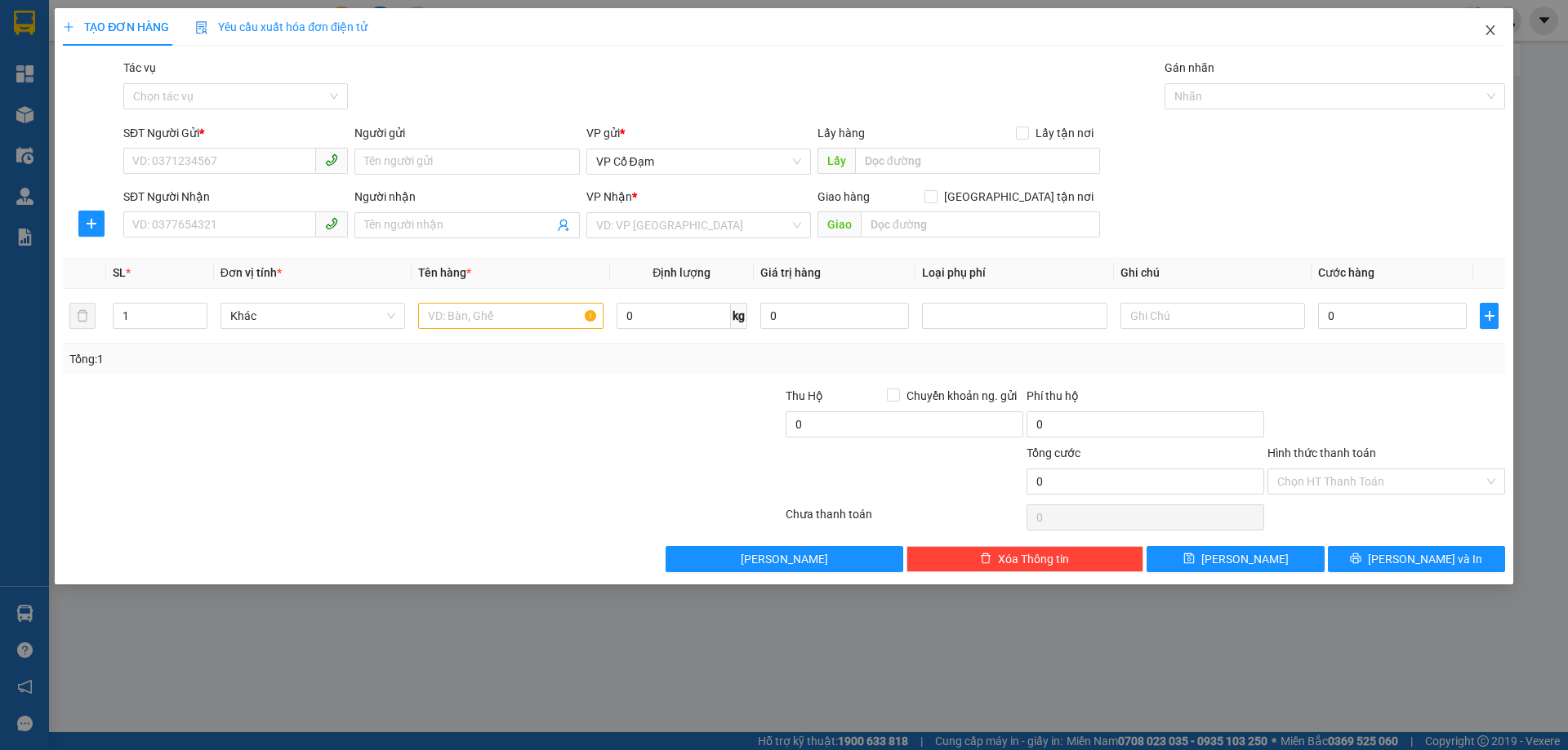
click at [1495, 31] on icon "close" at bounding box center [1490, 30] width 13 height 13
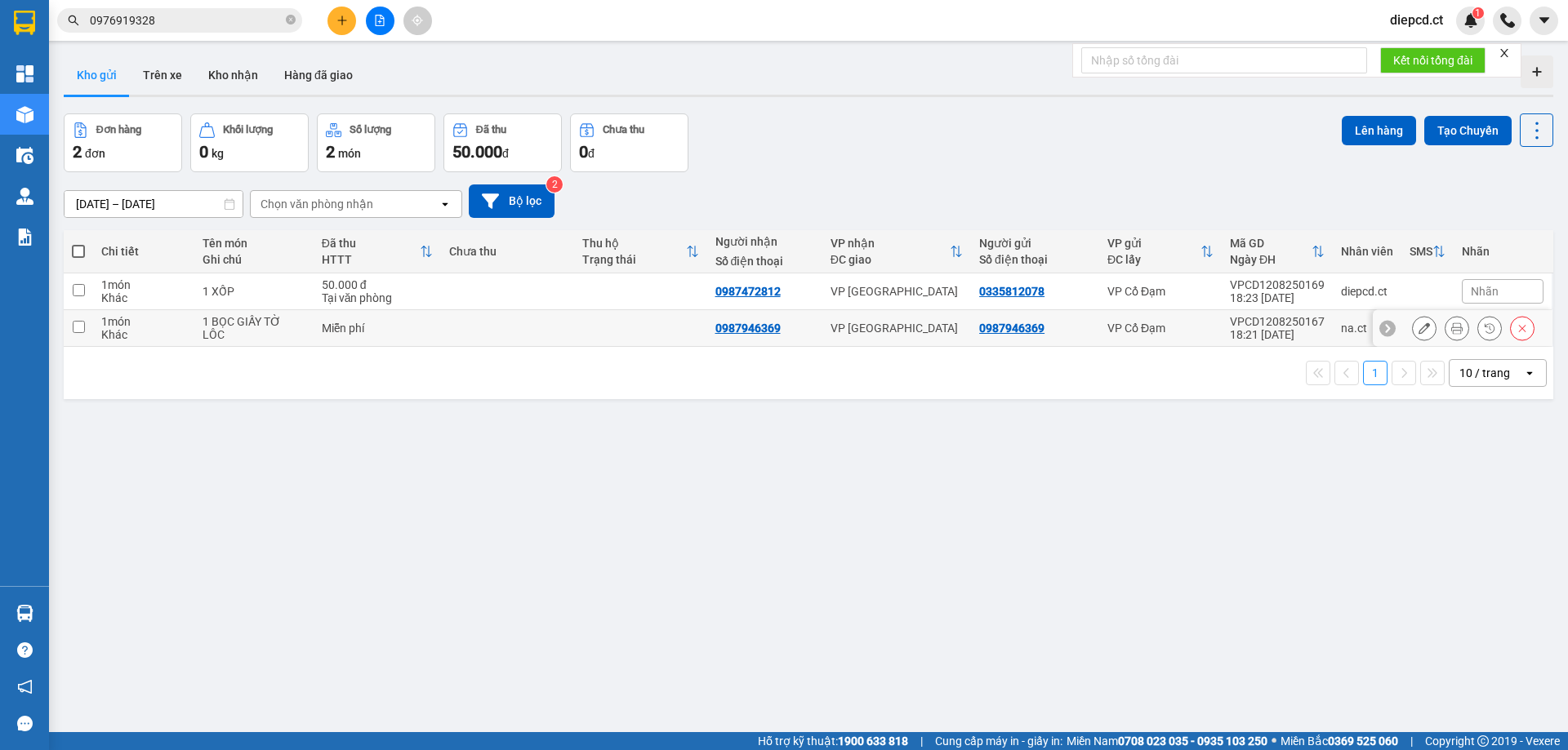
click at [184, 335] on div "Khác" at bounding box center [143, 335] width 85 height 13
checkbox input "true"
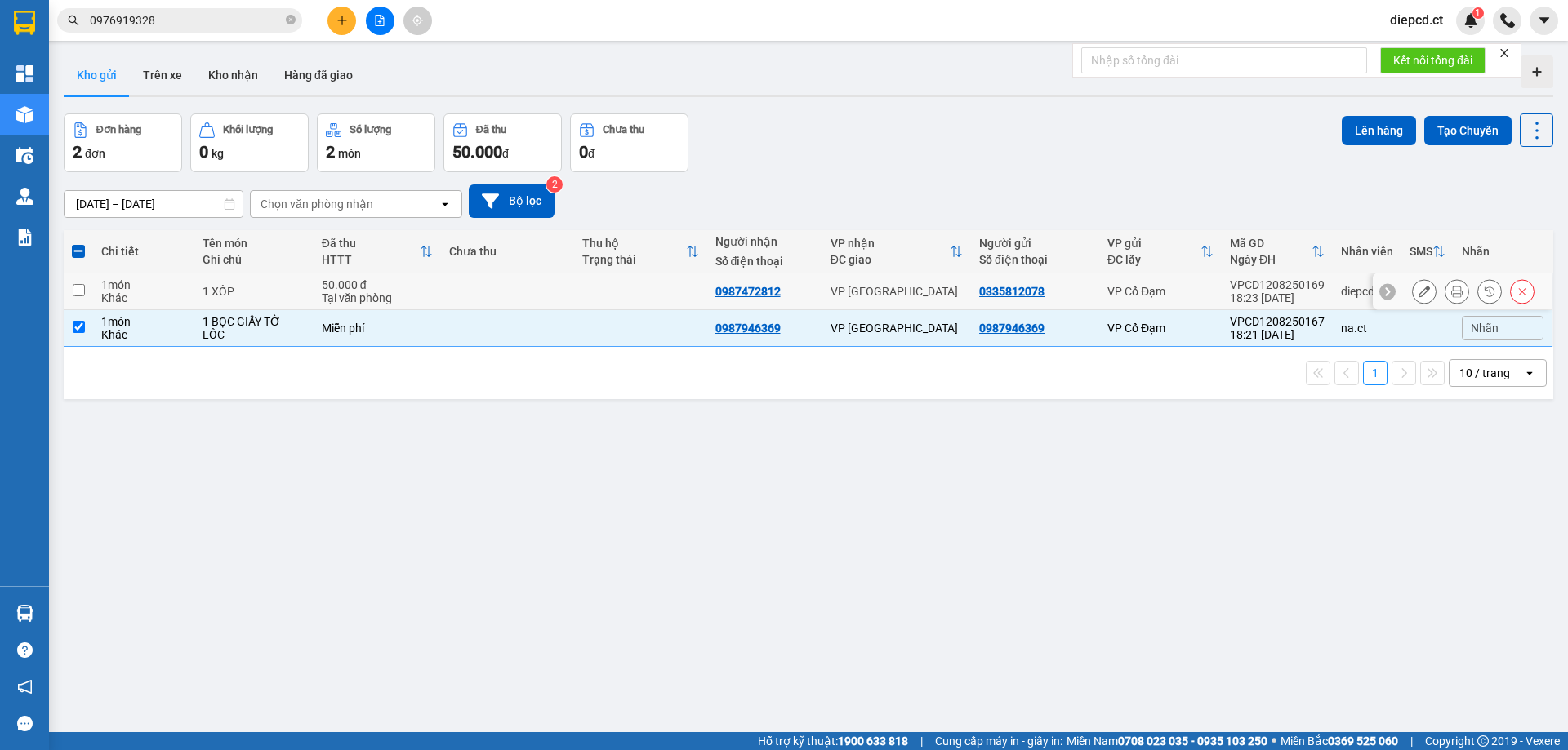
click at [155, 285] on div "1 món" at bounding box center [143, 285] width 85 height 13
checkbox input "true"
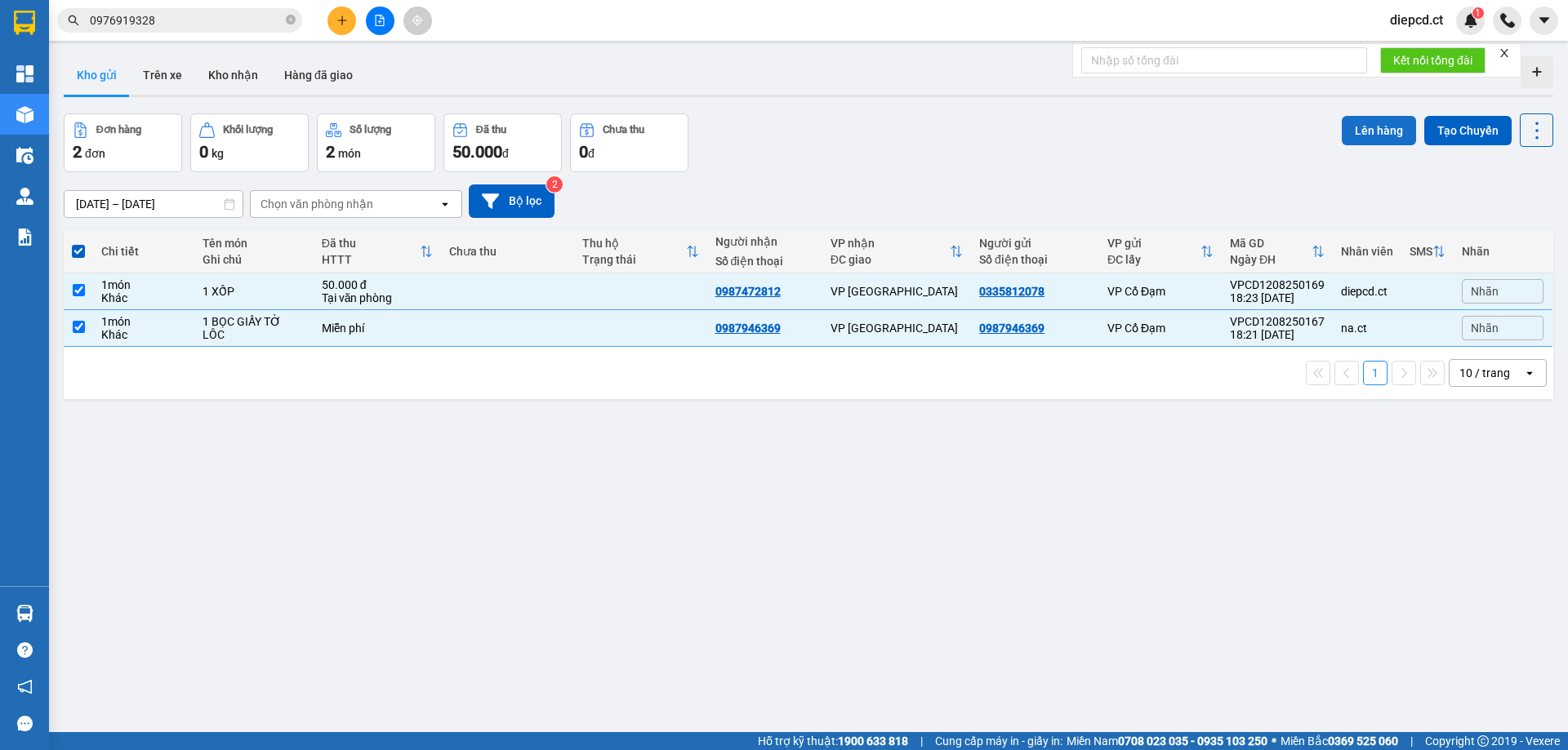
click at [1360, 127] on button "Lên hàng" at bounding box center [1379, 130] width 75 height 29
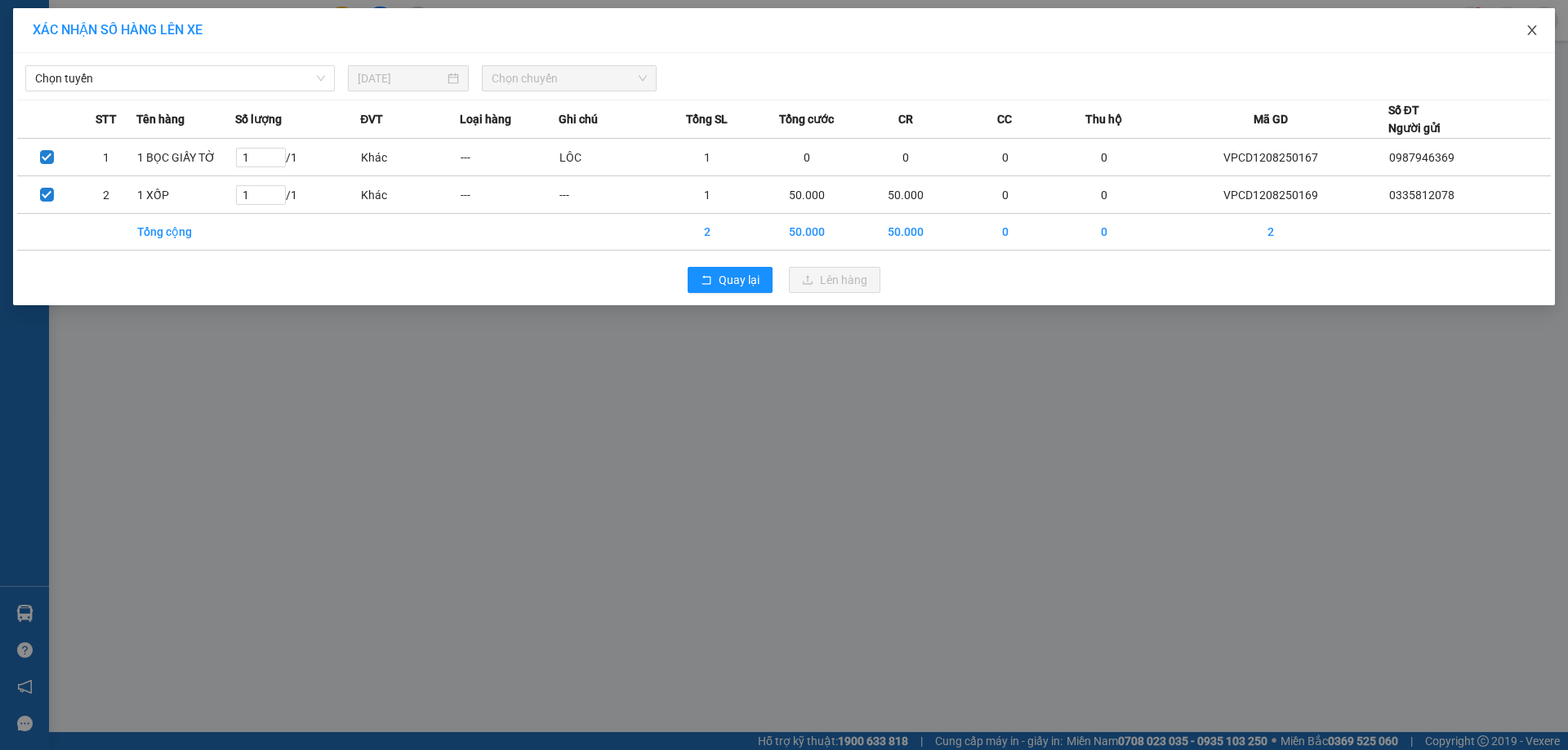
click at [1531, 29] on icon "close" at bounding box center [1532, 30] width 13 height 13
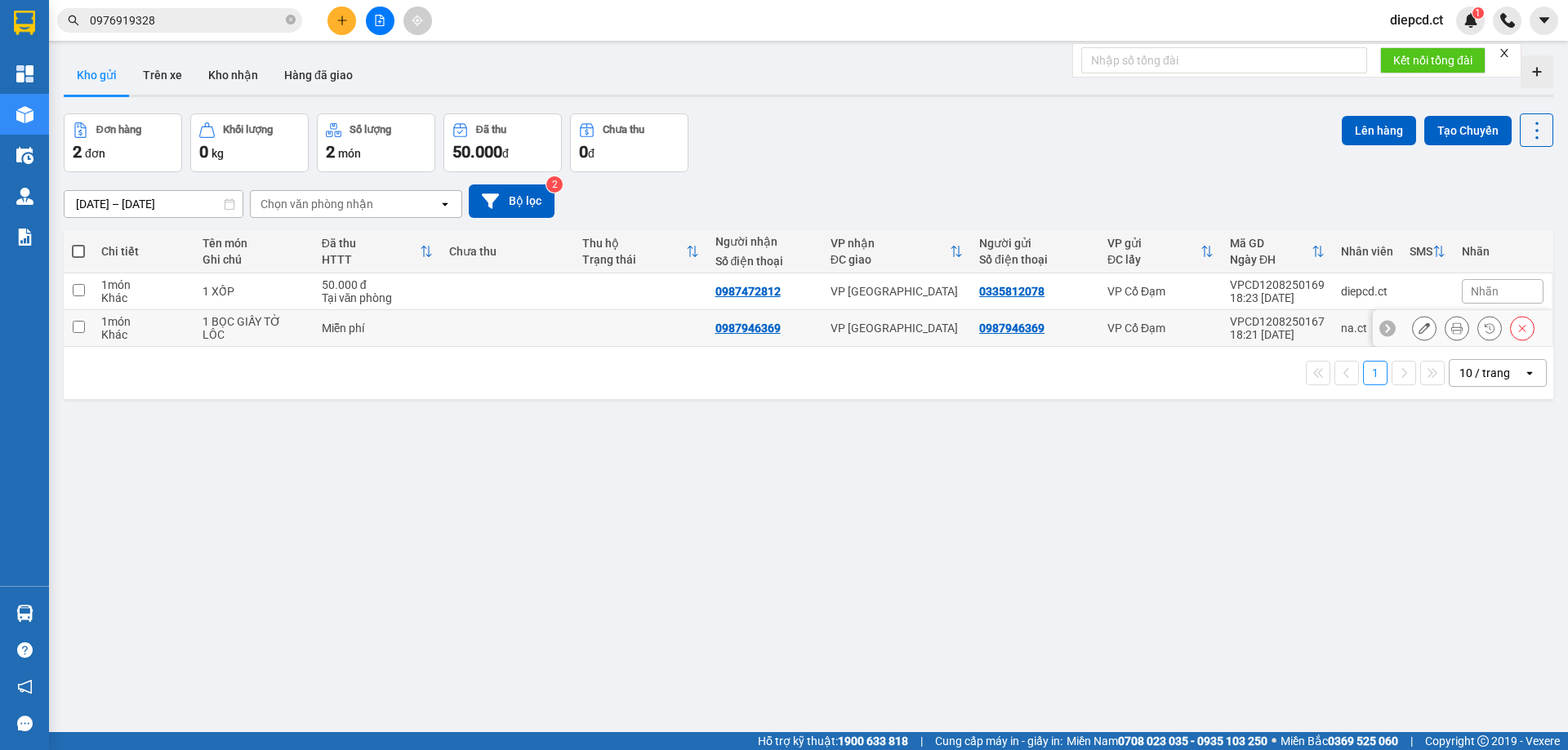
click at [309, 345] on td "1 BỌC GIẤY TỜ LÔC" at bounding box center [253, 328] width 119 height 37
checkbox input "true"
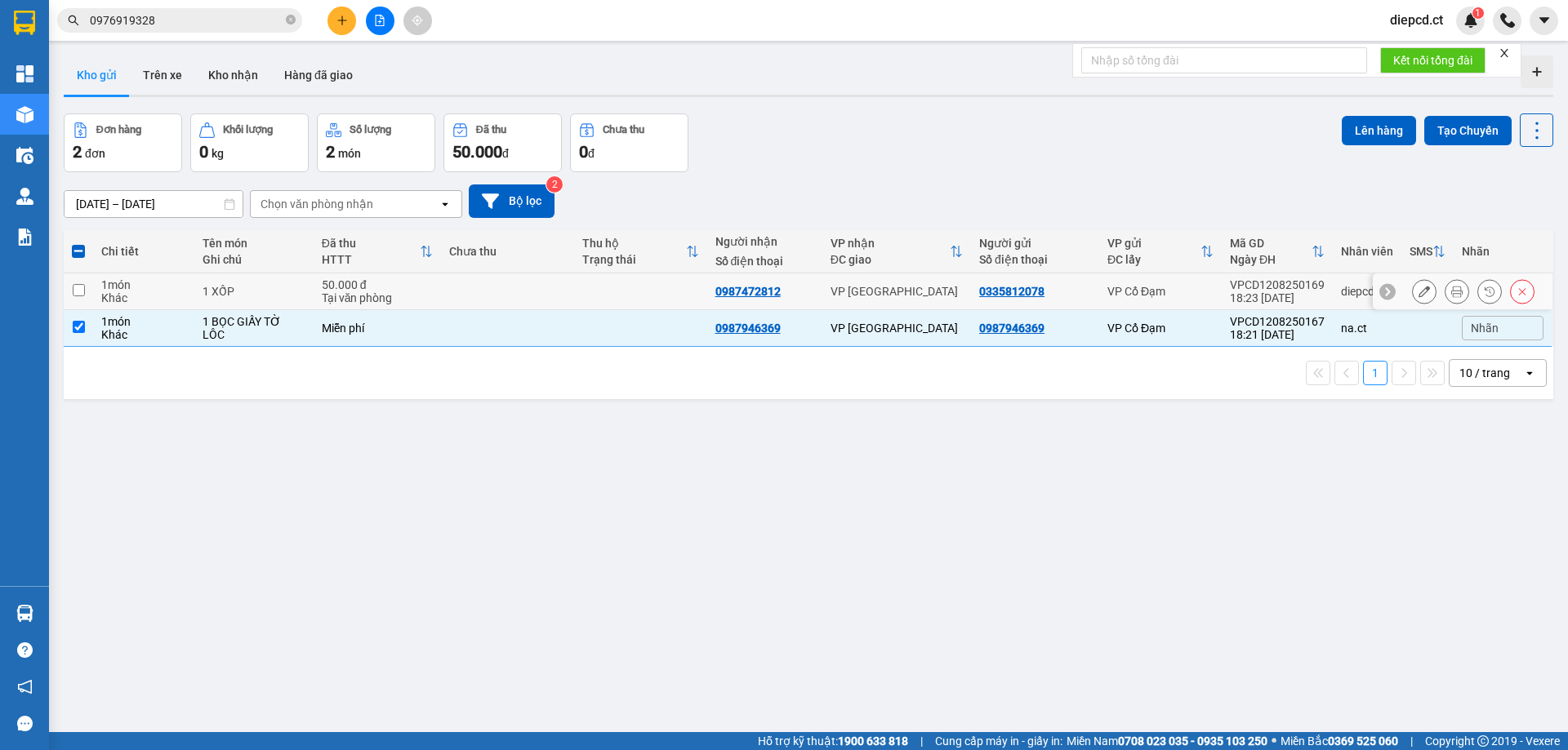
click at [298, 294] on div "1 XỐP" at bounding box center [254, 291] width 102 height 13
checkbox input "true"
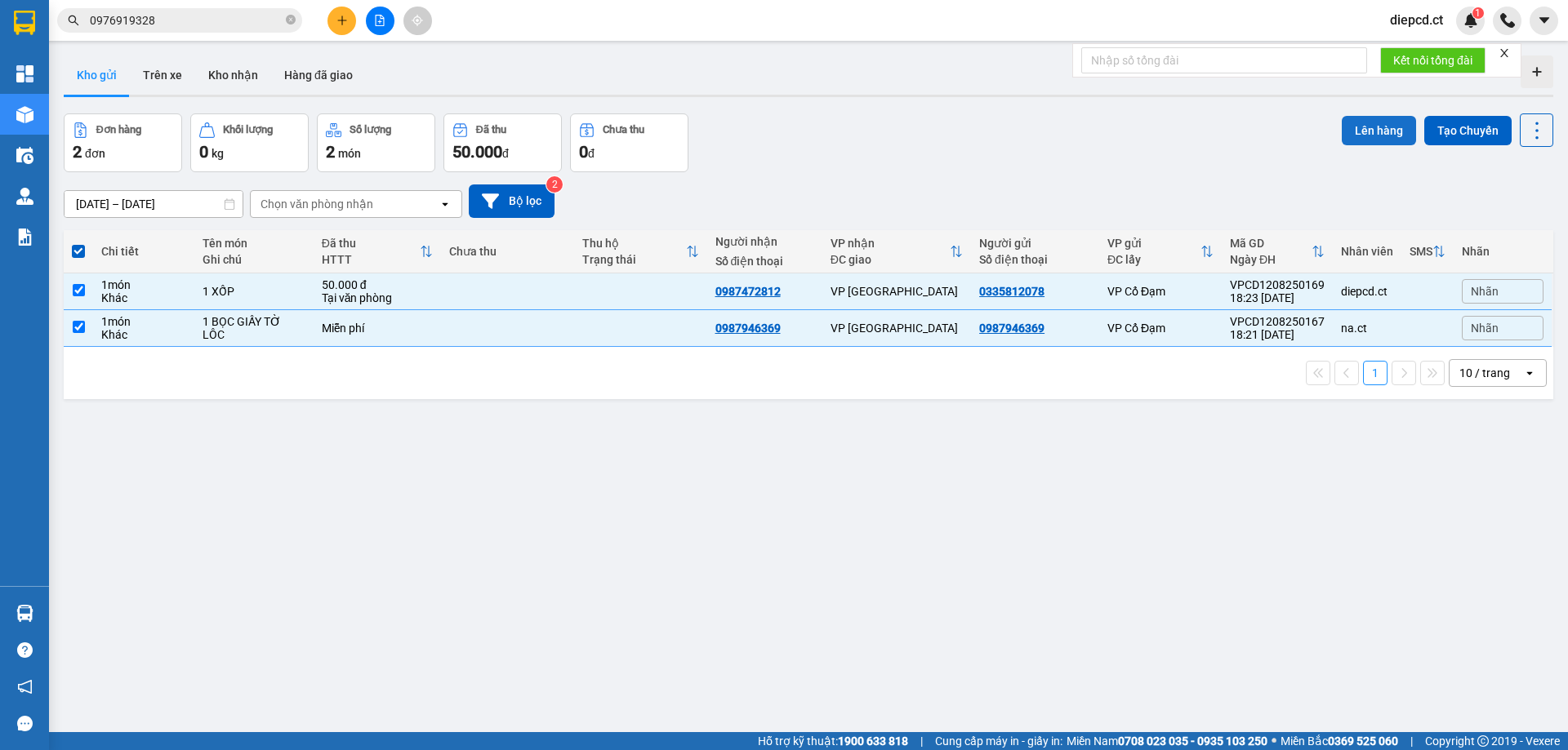
click at [1375, 139] on button "Lên hàng" at bounding box center [1379, 130] width 75 height 29
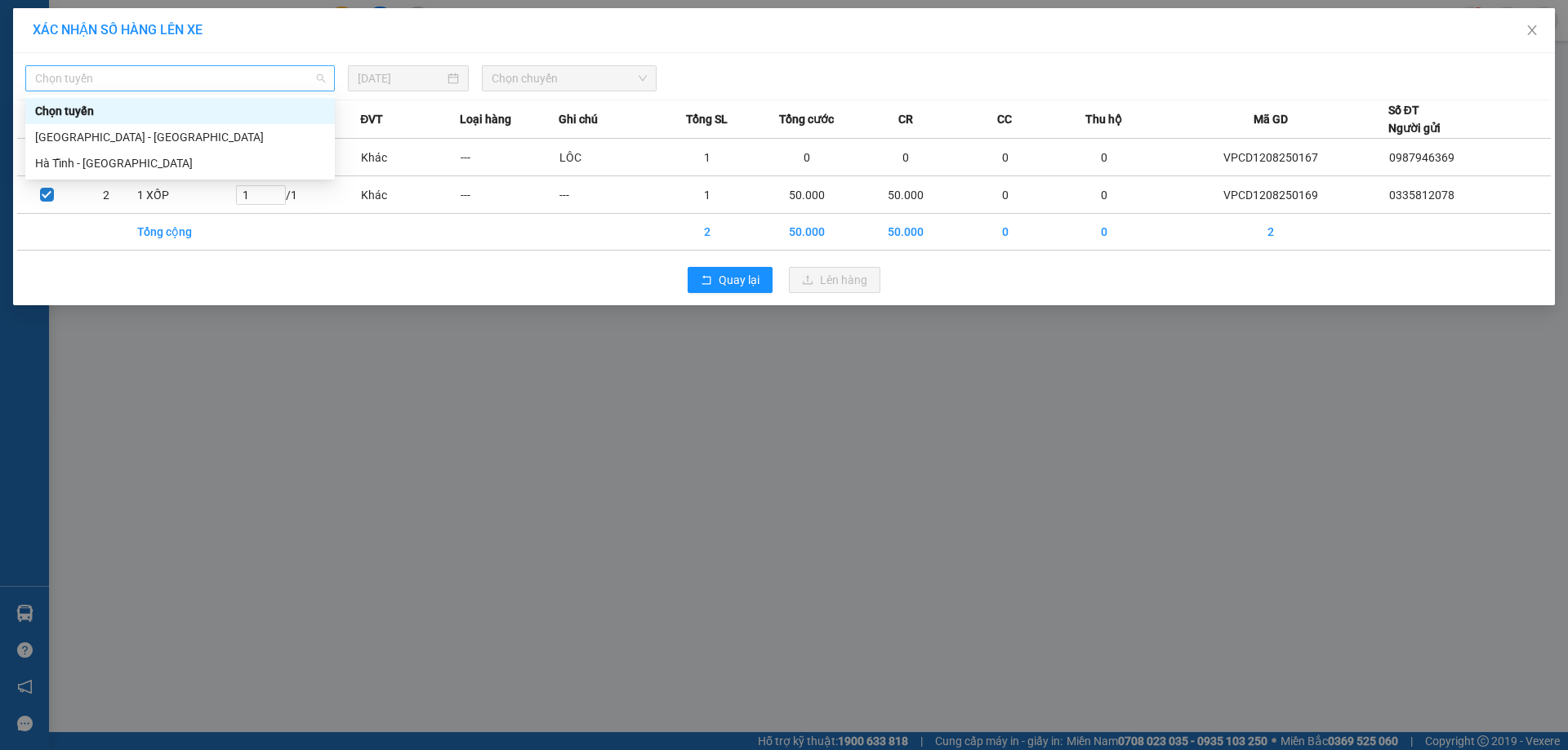
click at [191, 87] on span "Chọn tuyến" at bounding box center [180, 78] width 290 height 25
click at [105, 167] on div "Hà Tĩnh - [GEOGRAPHIC_DATA]" at bounding box center [180, 163] width 290 height 18
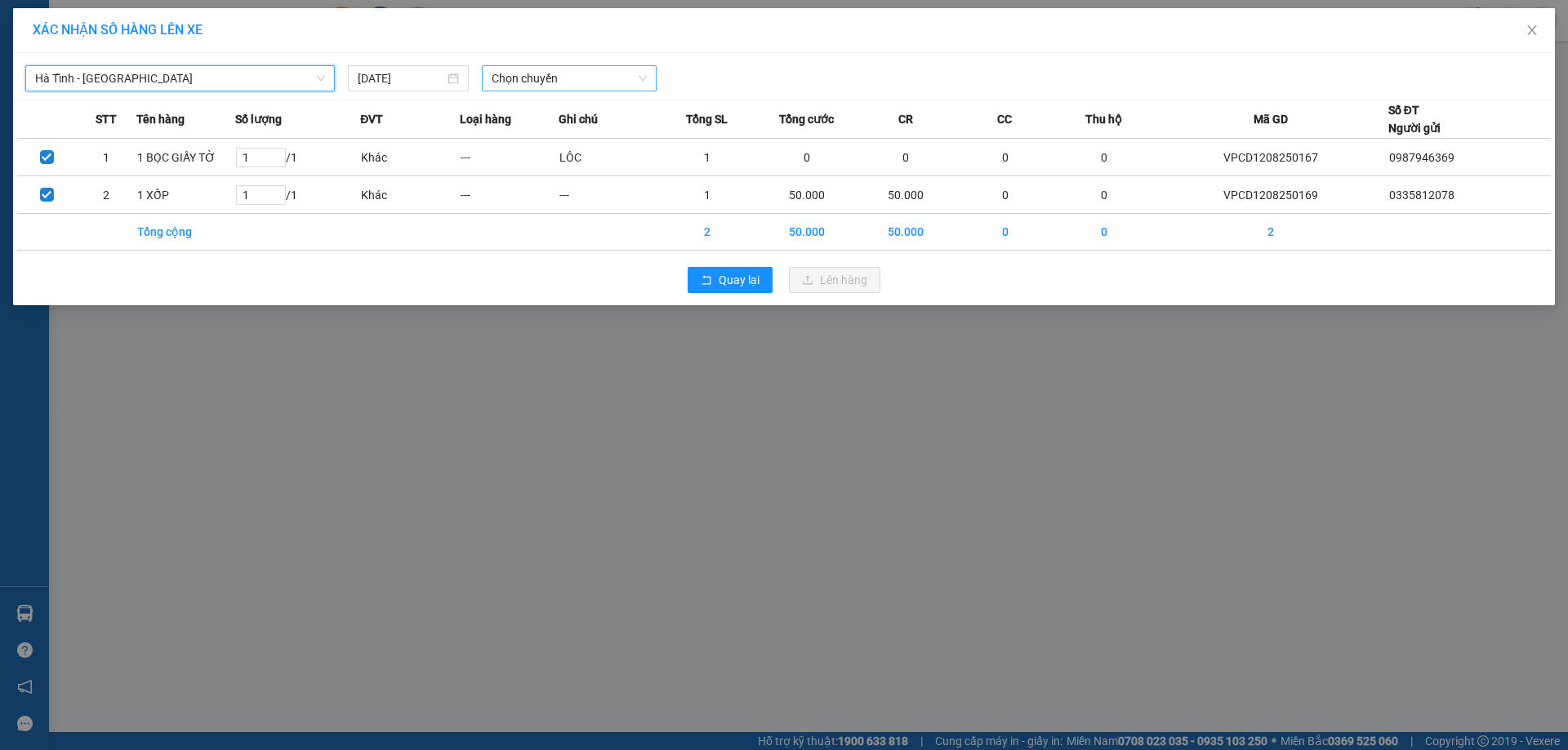
click at [537, 76] on span "Chọn chuyến" at bounding box center [569, 78] width 155 height 25
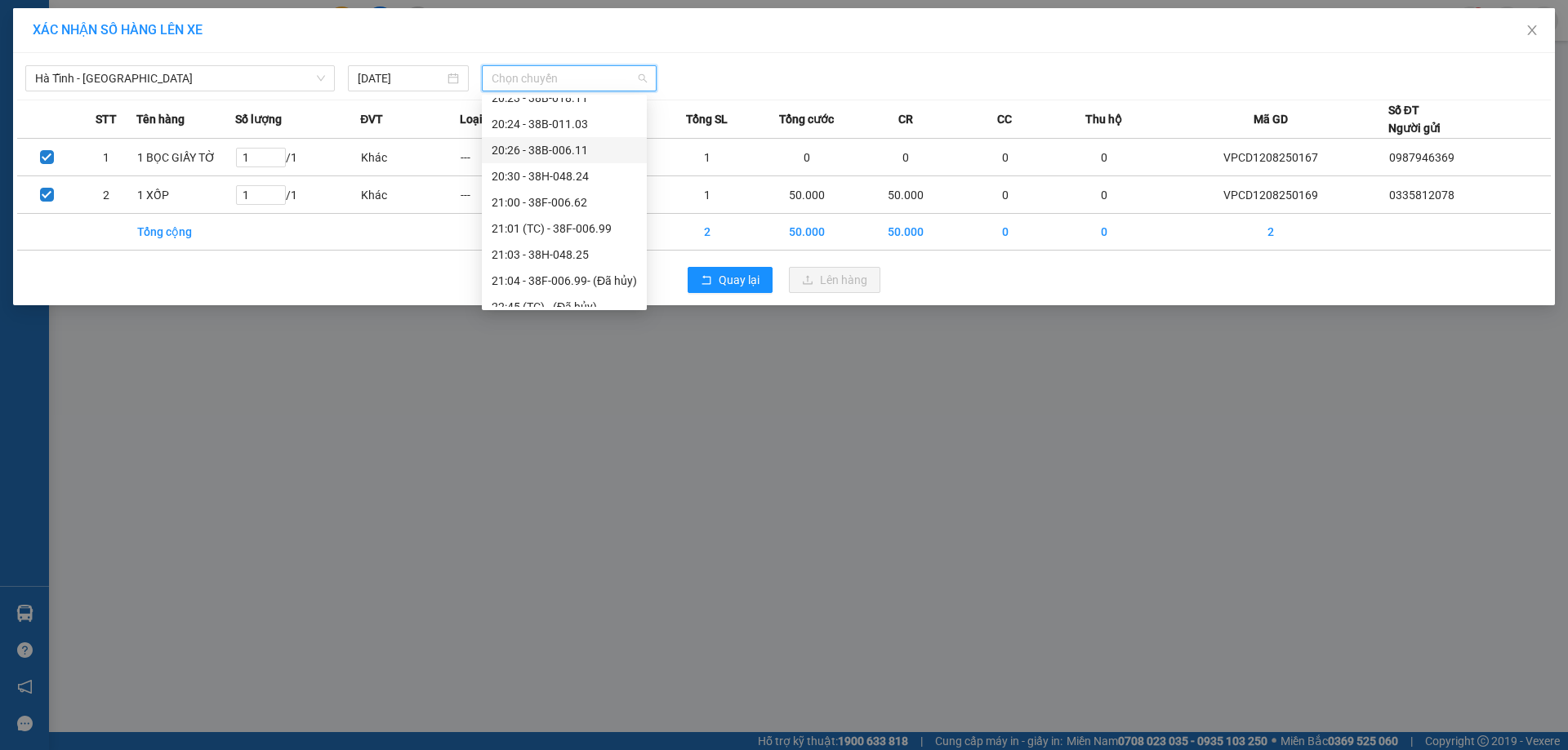
scroll to position [131, 0]
click at [567, 166] on div "20:30 - 38H-048.24" at bounding box center [564, 163] width 145 height 18
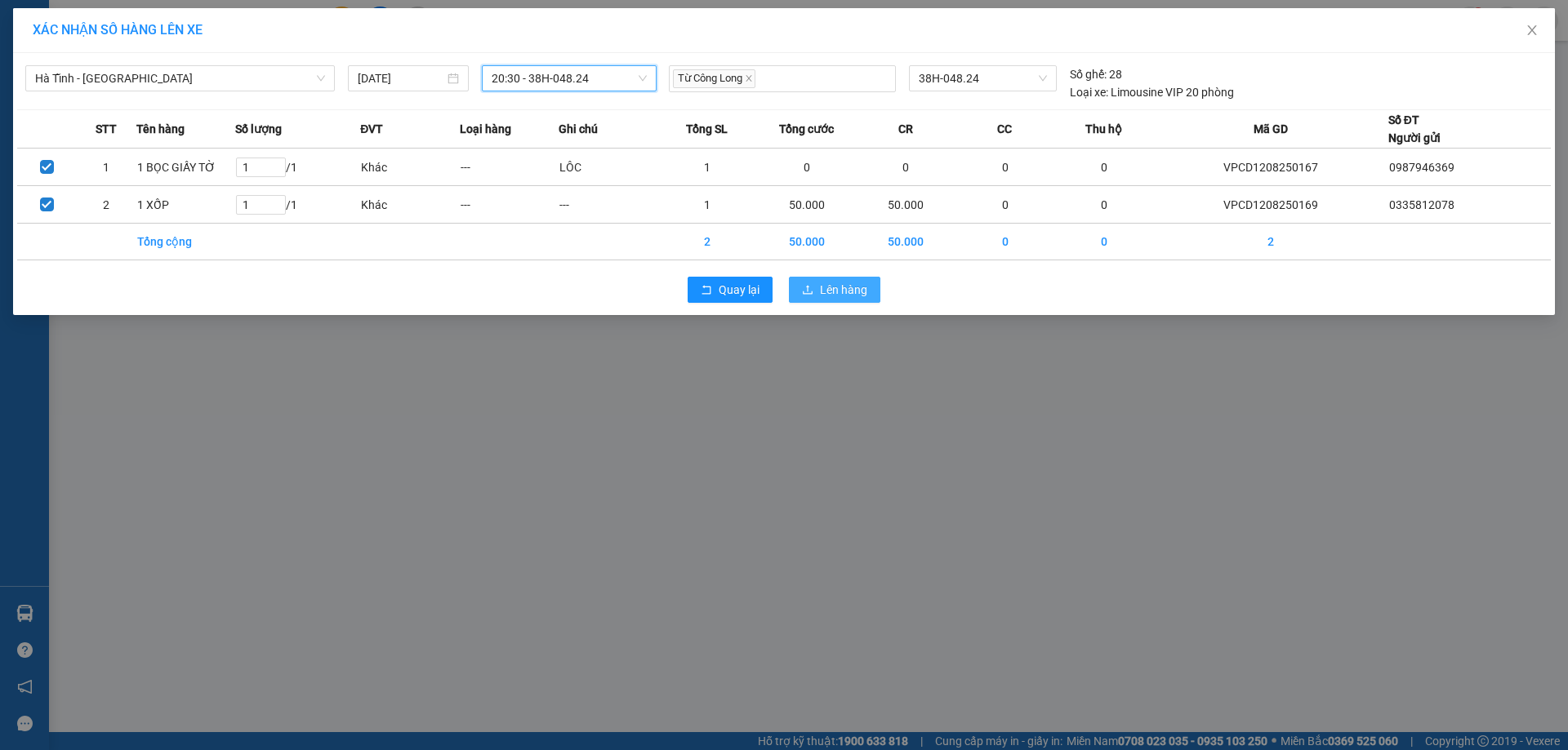
click at [823, 293] on span "Lên hàng" at bounding box center [843, 290] width 47 height 18
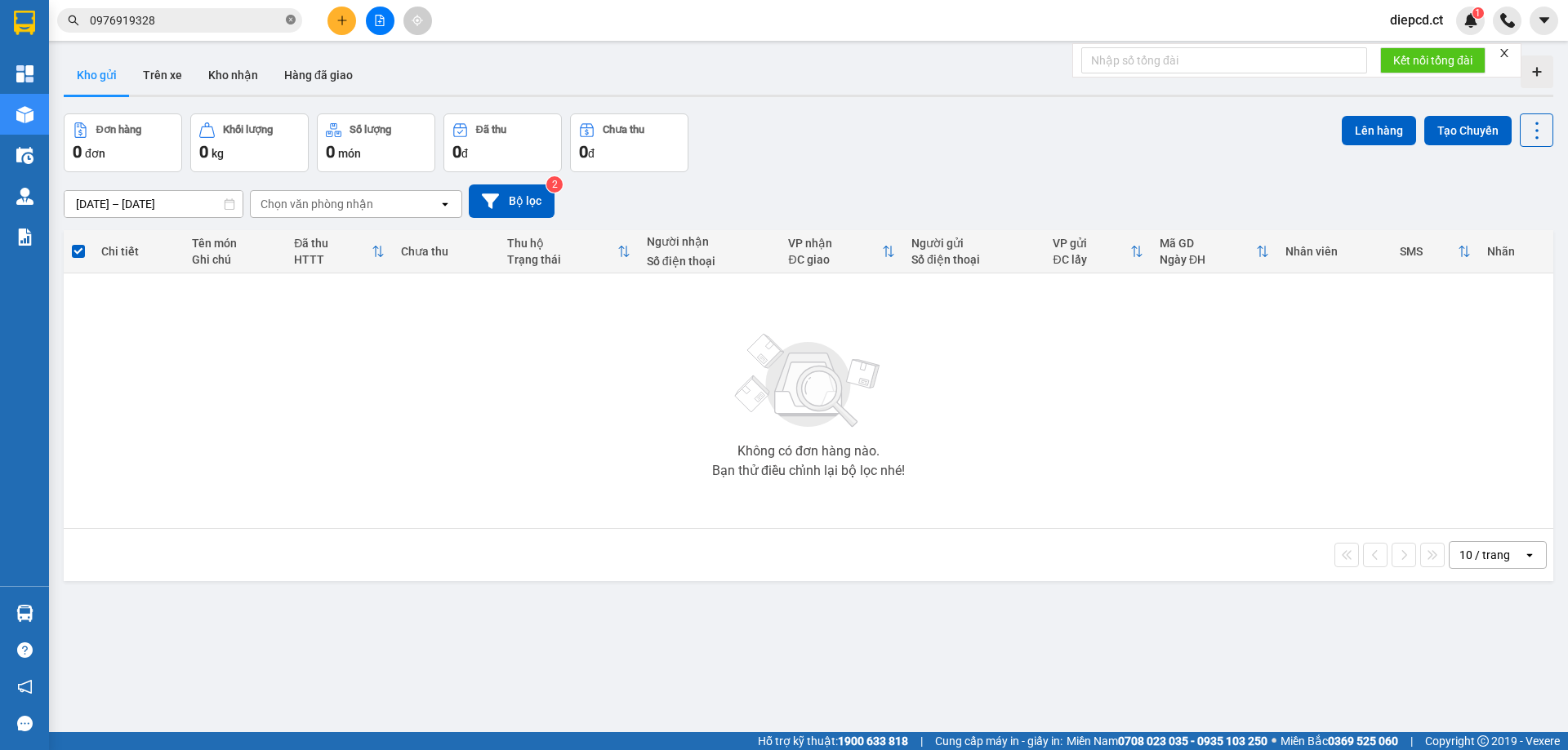
click at [293, 18] on icon "close-circle" at bounding box center [290, 19] width 10 height 10
click at [160, 87] on button "Trên xe" at bounding box center [163, 75] width 65 height 40
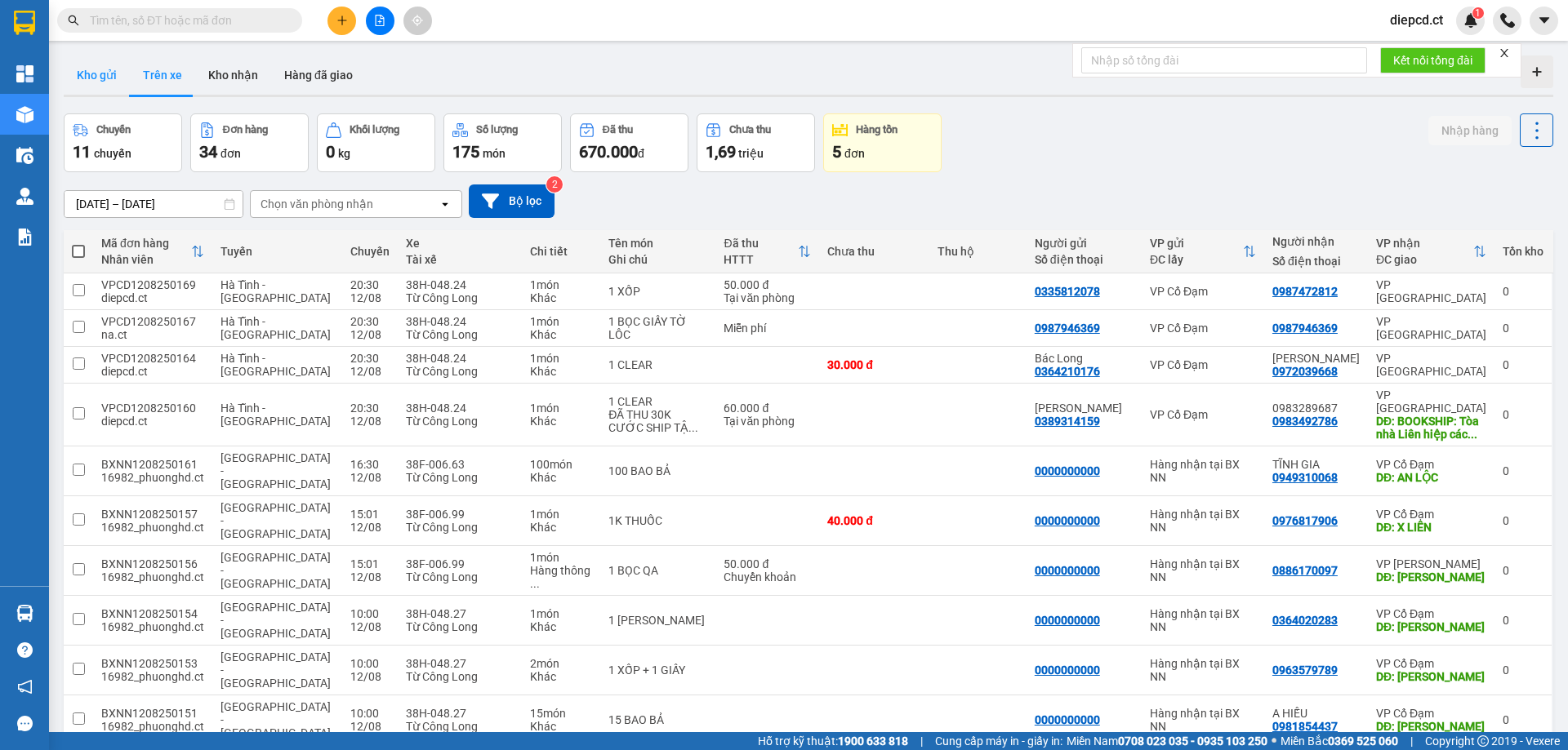
click at [104, 88] on button "Kho gửi" at bounding box center [97, 75] width 66 height 40
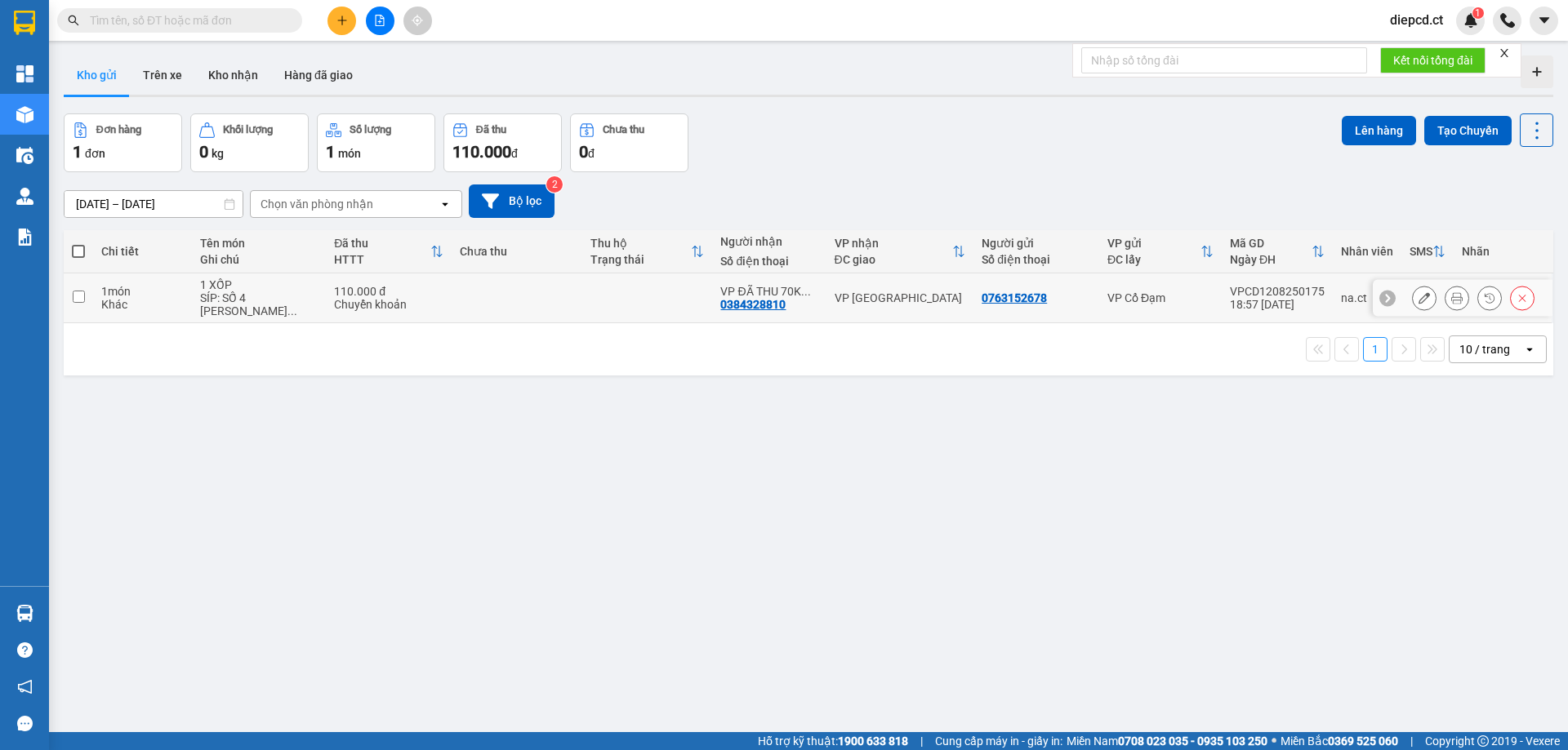
click at [452, 285] on td at bounding box center [517, 298] width 131 height 50
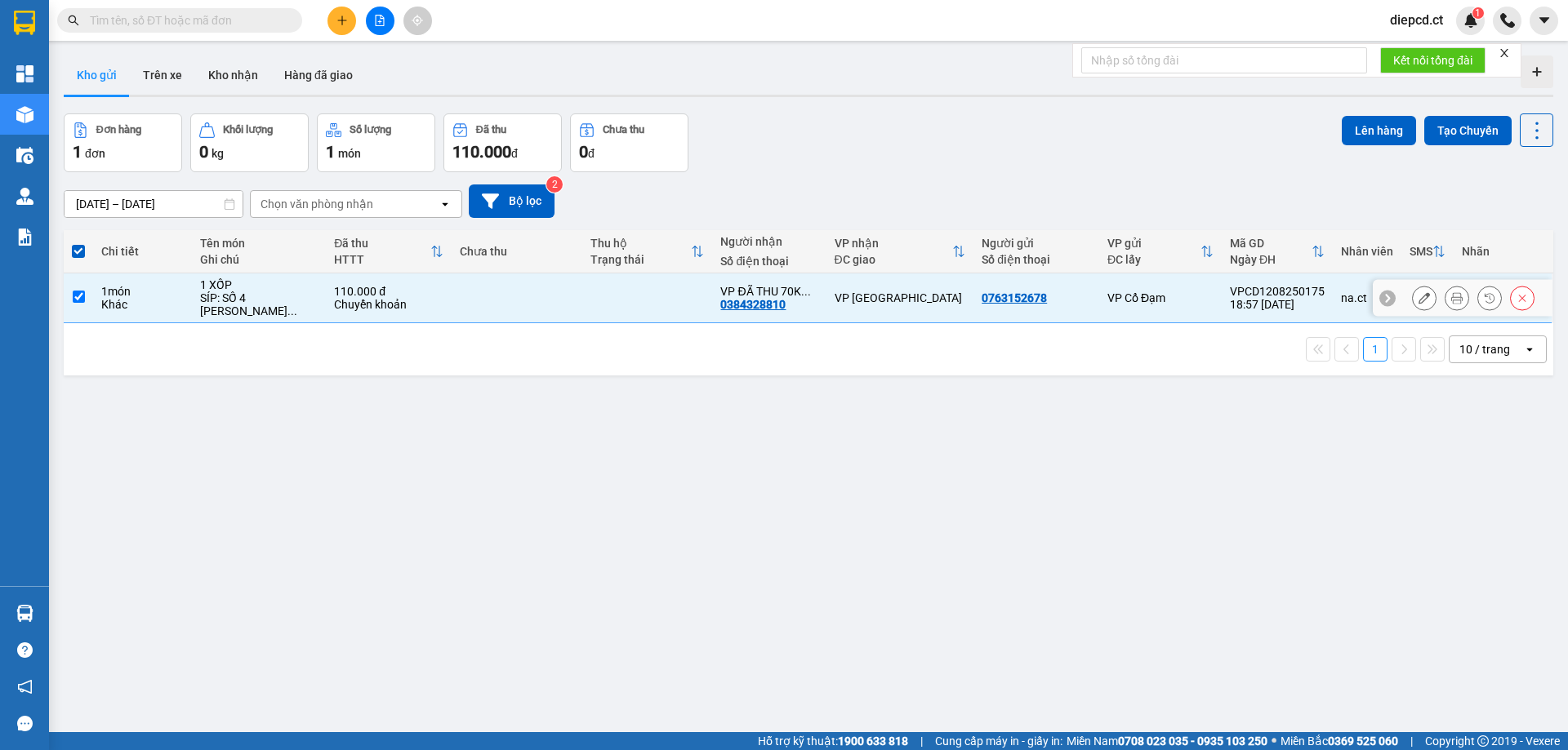
click at [1063, 297] on div "0763152678" at bounding box center [1037, 298] width 110 height 13
checkbox input "false"
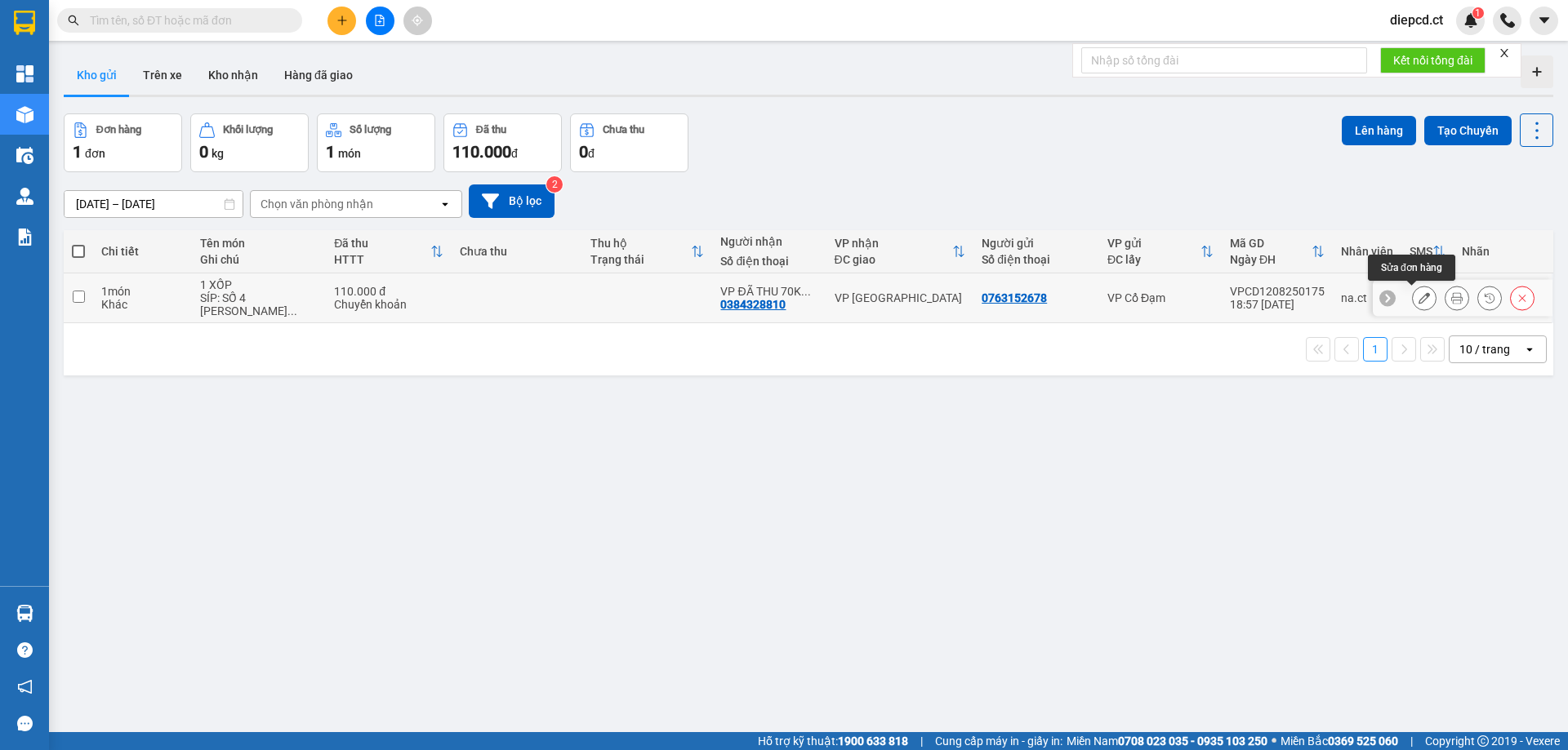
click at [1418, 298] on button at bounding box center [1424, 299] width 23 height 29
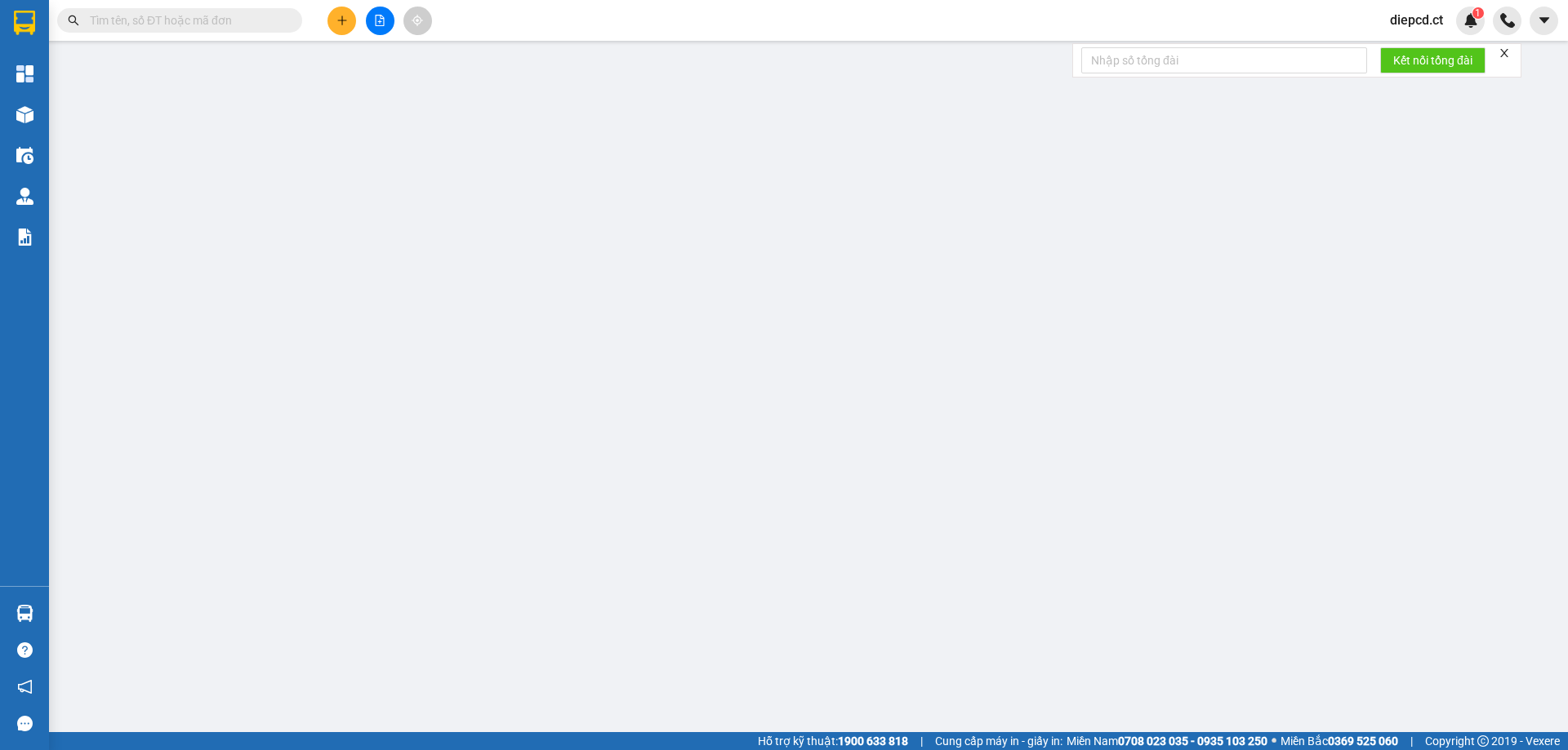
type input "0763152678"
type input "0384328810"
type input "VP ĐÃ THU 70K PHÍ SÍP"
type input "110.000"
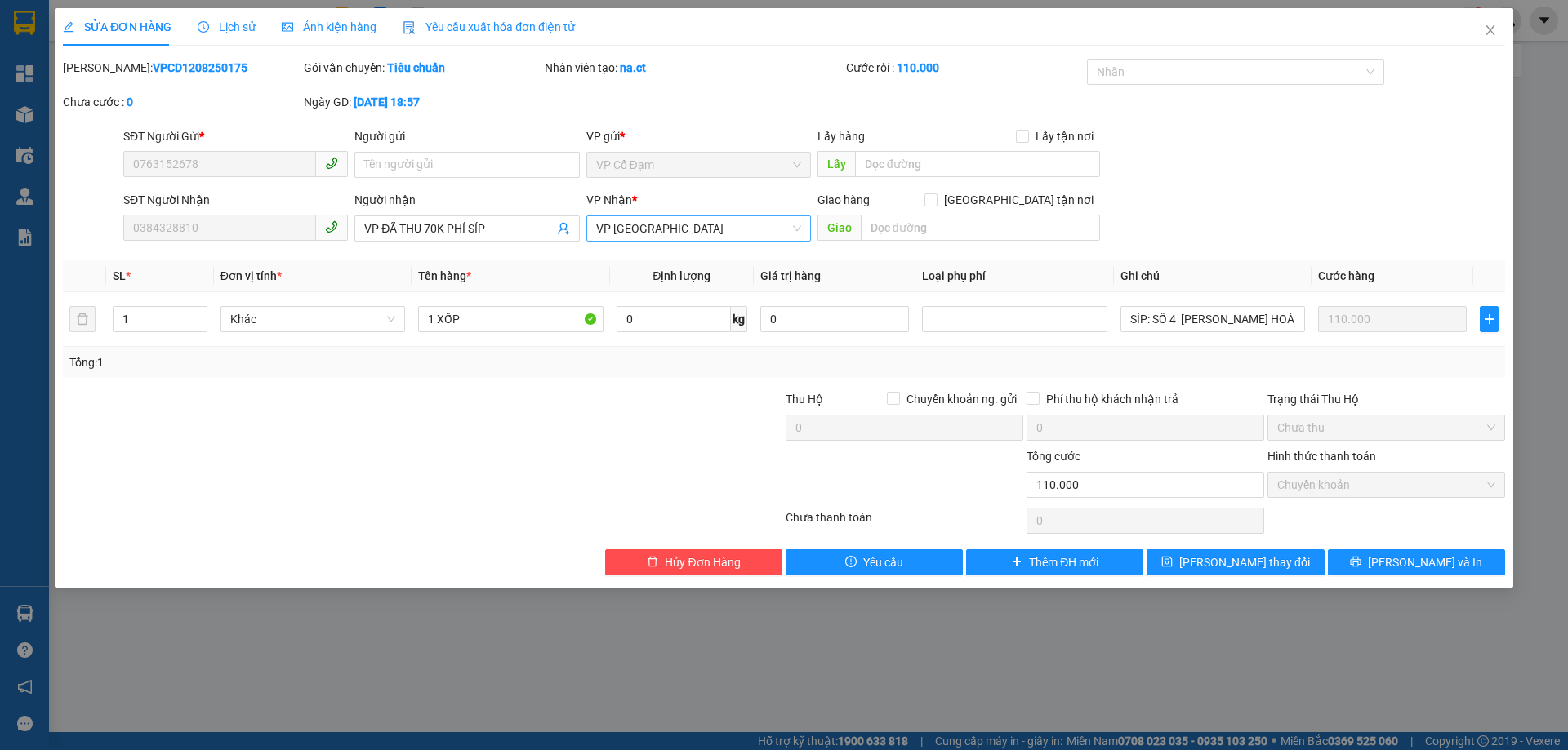
click at [676, 234] on span "VP [GEOGRAPHIC_DATA]" at bounding box center [698, 228] width 205 height 25
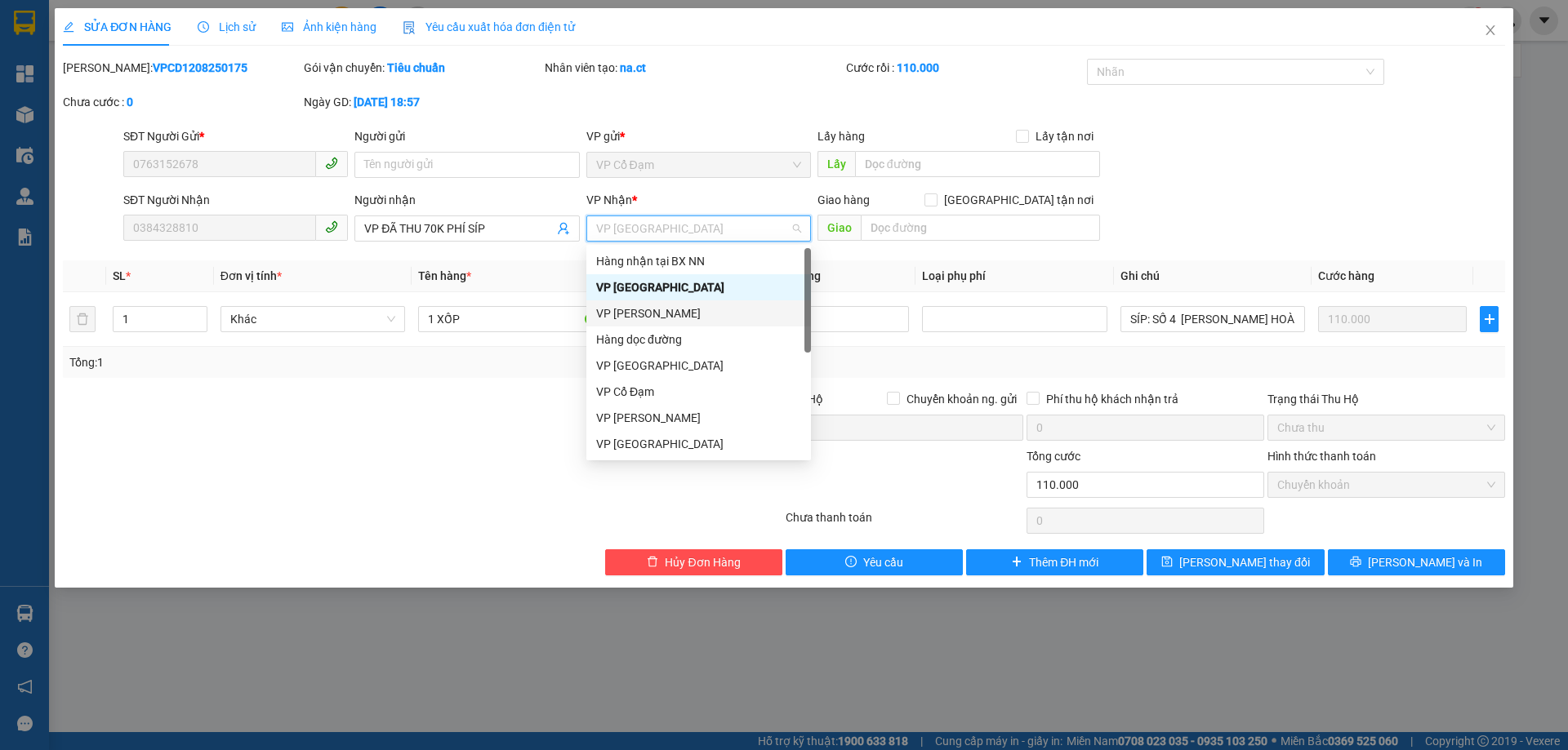
click at [648, 306] on div "VP [PERSON_NAME]" at bounding box center [698, 314] width 205 height 18
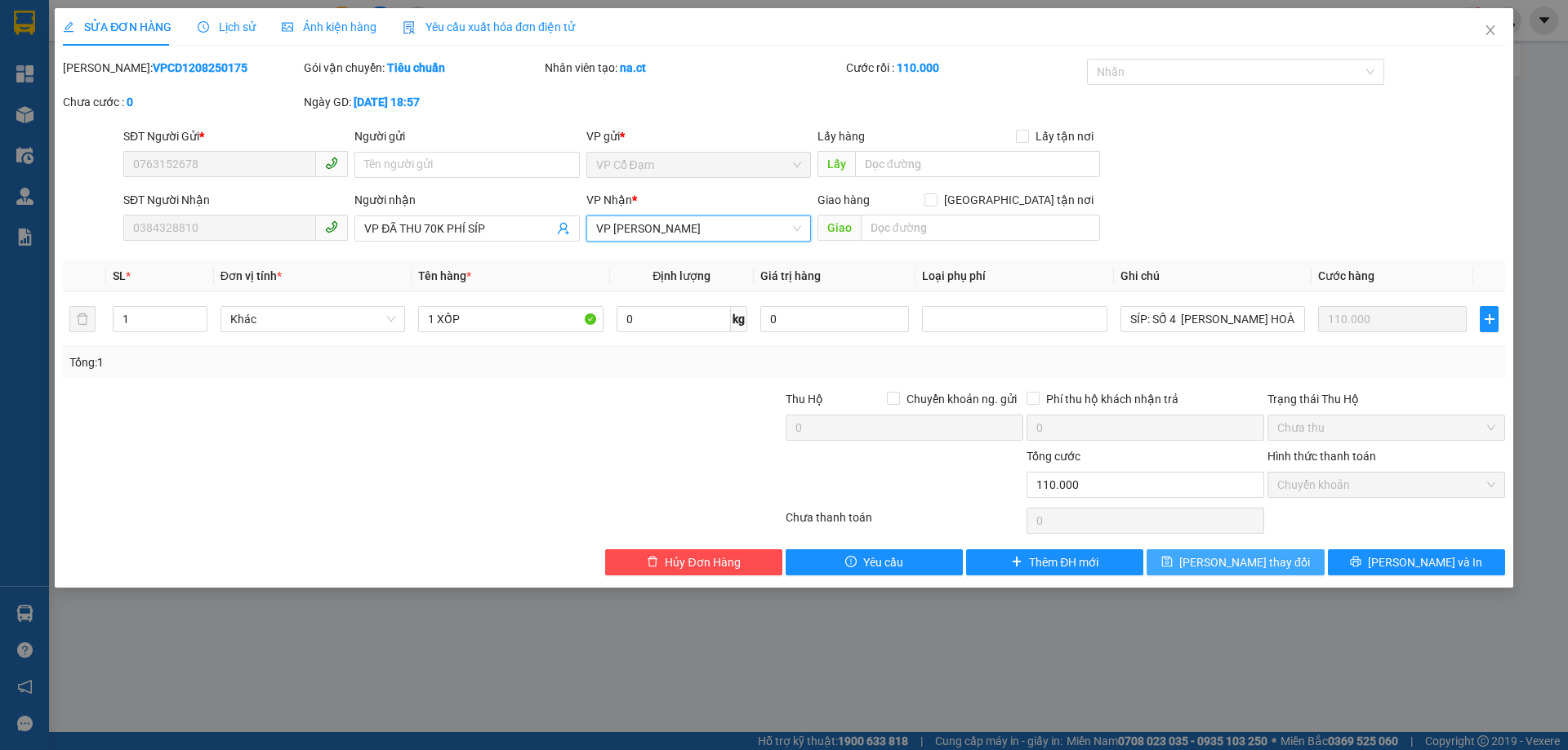
click at [1249, 565] on span "[PERSON_NAME] thay đổi" at bounding box center [1245, 562] width 131 height 18
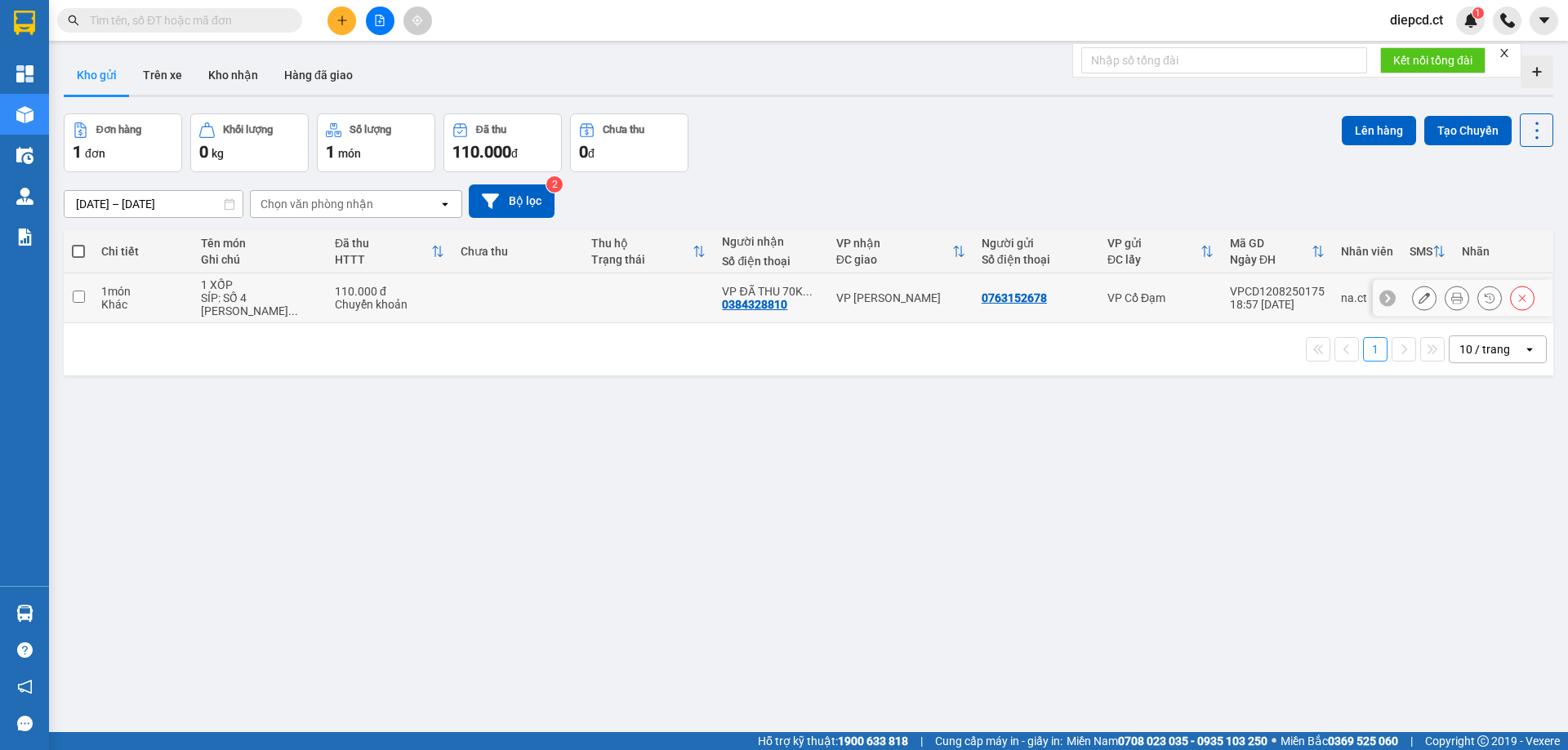
click at [437, 299] on td "110.000 đ Chuyển khoản" at bounding box center [389, 298] width 126 height 50
checkbox input "true"
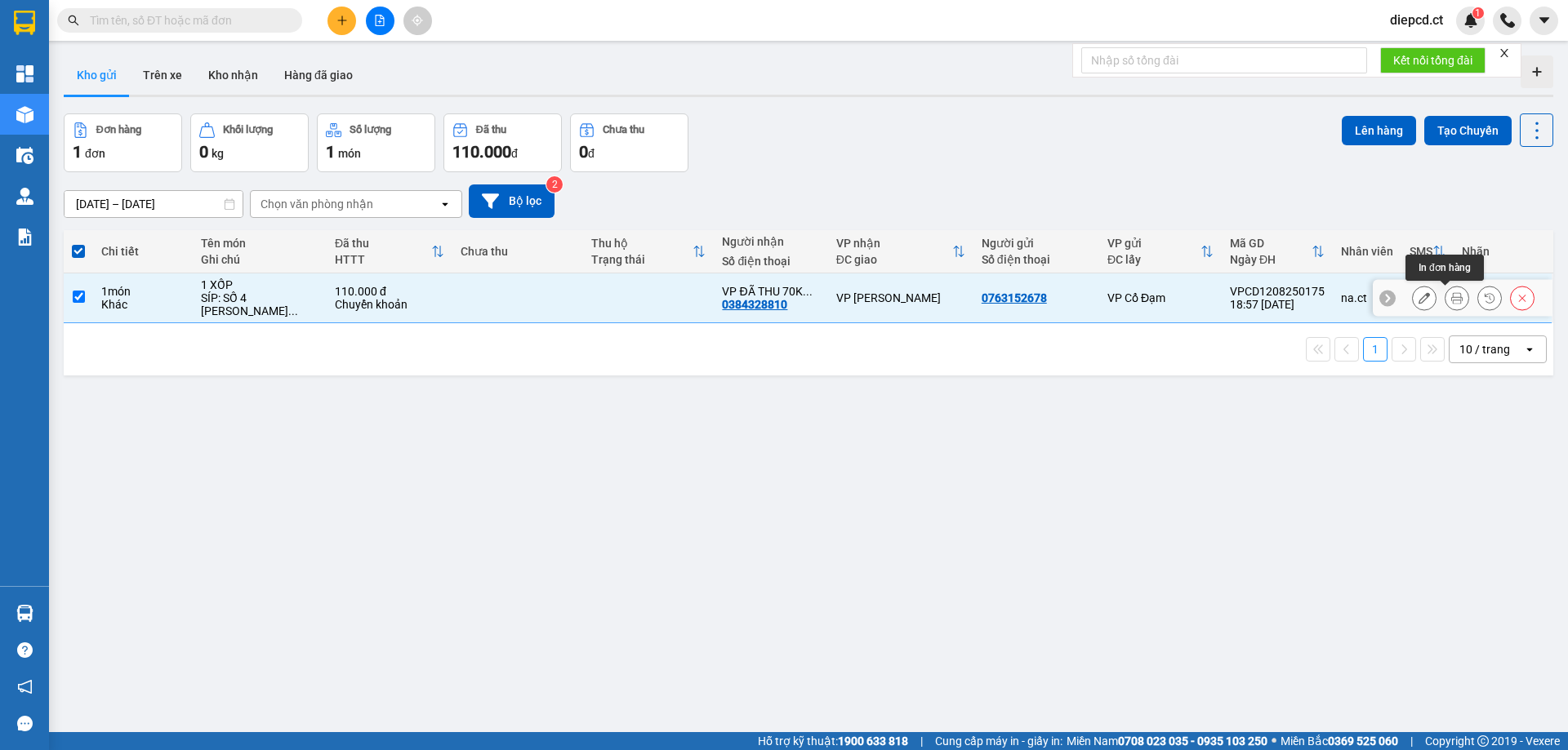
click at [1451, 297] on icon at bounding box center [1456, 298] width 11 height 11
